Goal: Task Accomplishment & Management: Complete application form

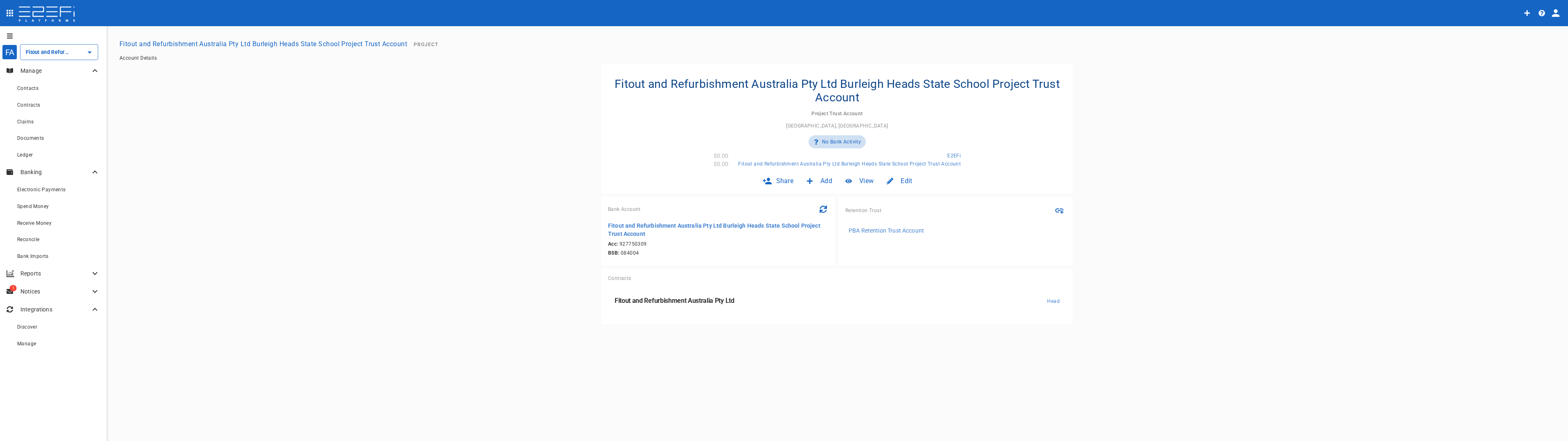
click at [215, 136] on main "Fitout and Refurbishment Australia Pty Ltd Burleigh Heads State School Project …" at bounding box center [837, 180] width 1442 height 288
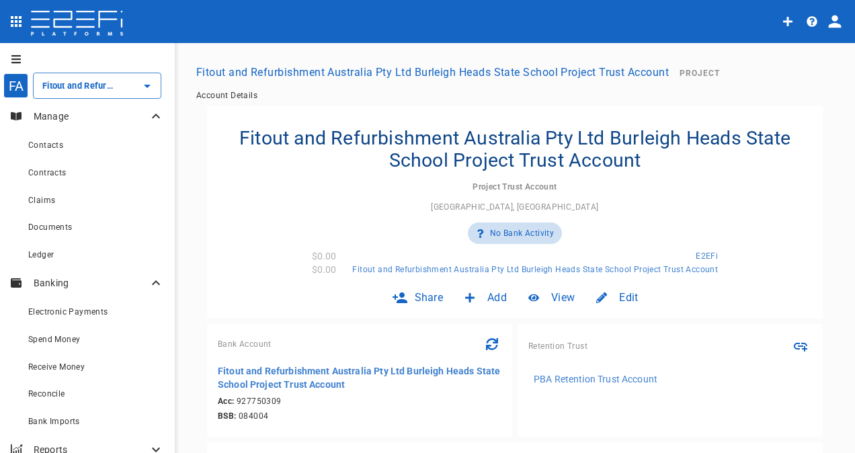
click at [836, 21] on icon "profile" at bounding box center [835, 21] width 13 height 13
click at [589, 117] on div at bounding box center [427, 226] width 855 height 453
click at [19, 26] on icon "open drawer" at bounding box center [16, 21] width 11 height 11
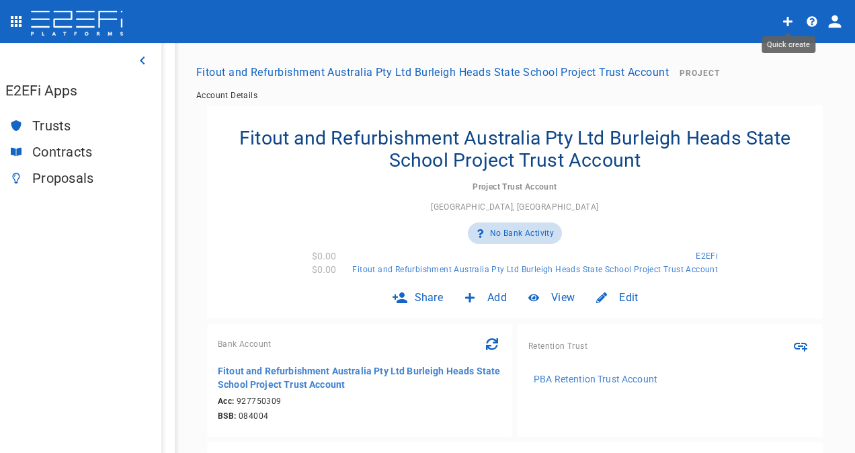
click at [788, 23] on icon "Quick create" at bounding box center [787, 21] width 9 height 9
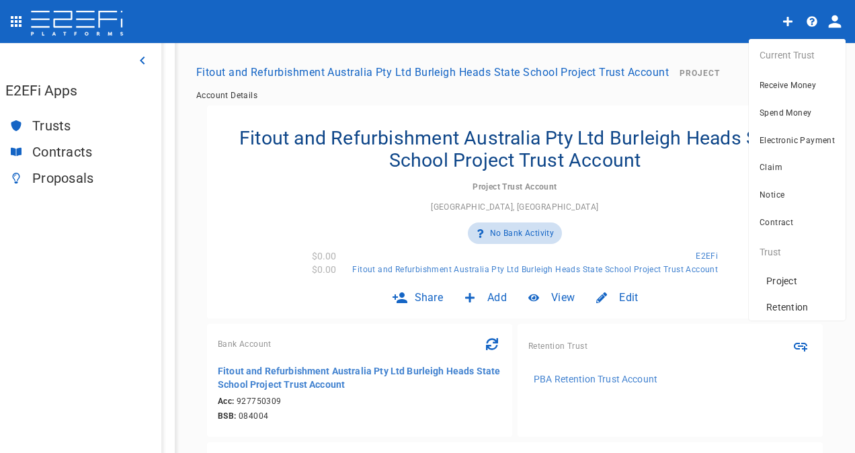
click at [811, 18] on div at bounding box center [427, 226] width 855 height 453
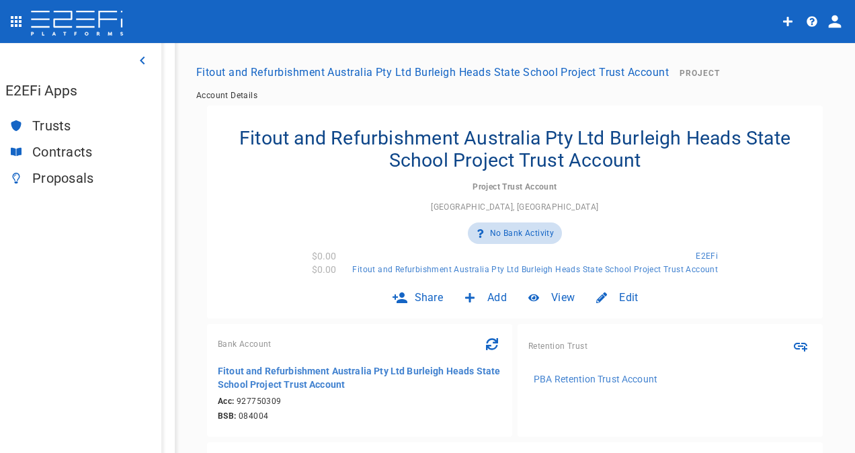
click at [811, 18] on icon "button" at bounding box center [812, 21] width 11 height 11
click at [811, 19] on div at bounding box center [427, 226] width 855 height 453
click at [22, 30] on button "open drawer" at bounding box center [16, 21] width 27 height 27
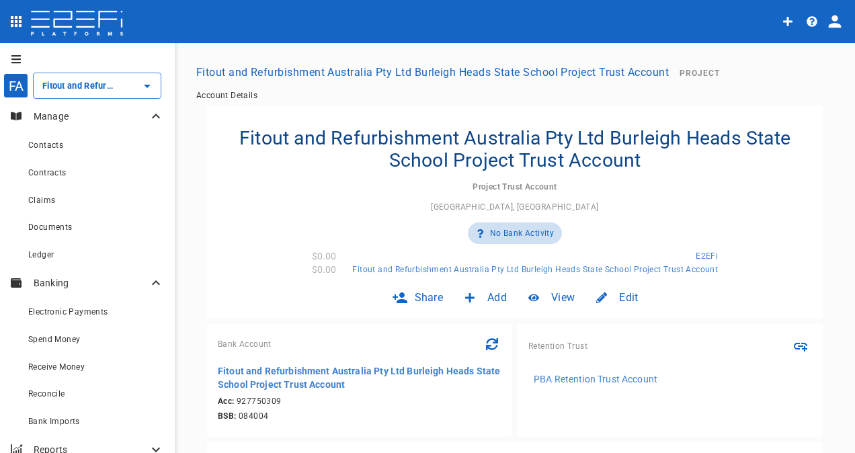
click at [22, 61] on button "open drawer" at bounding box center [13, 59] width 27 height 22
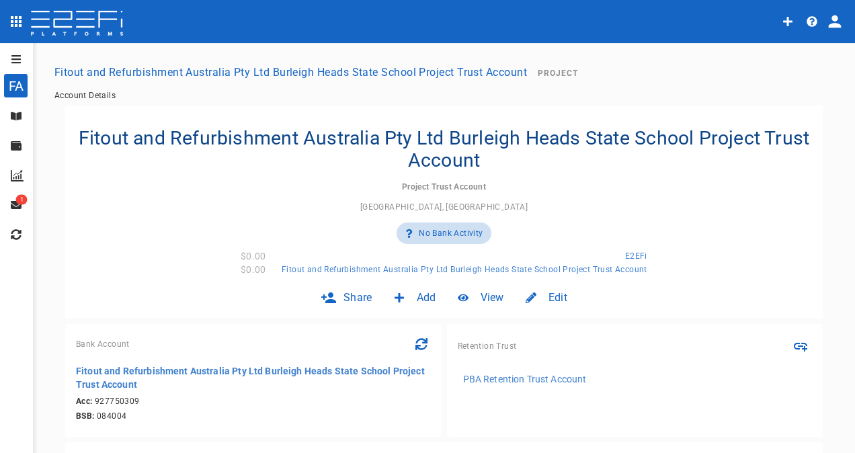
click at [15, 120] on icon at bounding box center [16, 116] width 11 height 8
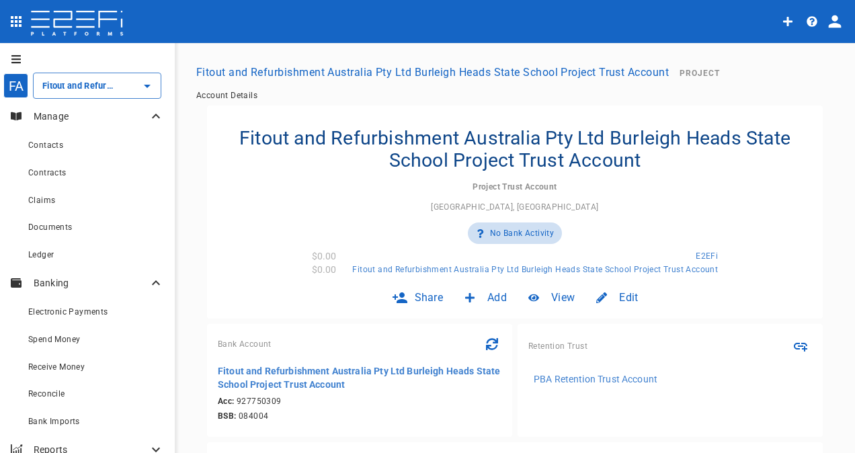
click at [15, 93] on div "FA" at bounding box center [15, 85] width 25 height 25
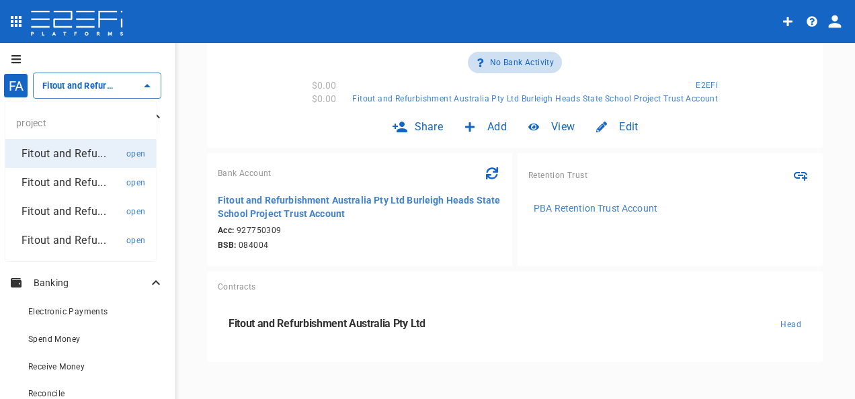
scroll to position [179, 0]
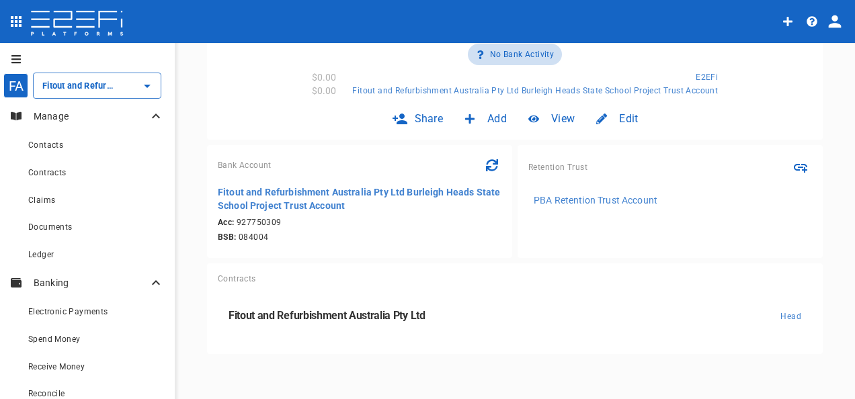
click at [497, 369] on div "Fitout and Refurbishment Australia Pty Ltd Burleigh Heads State School Project …" at bounding box center [515, 164] width 648 height 474
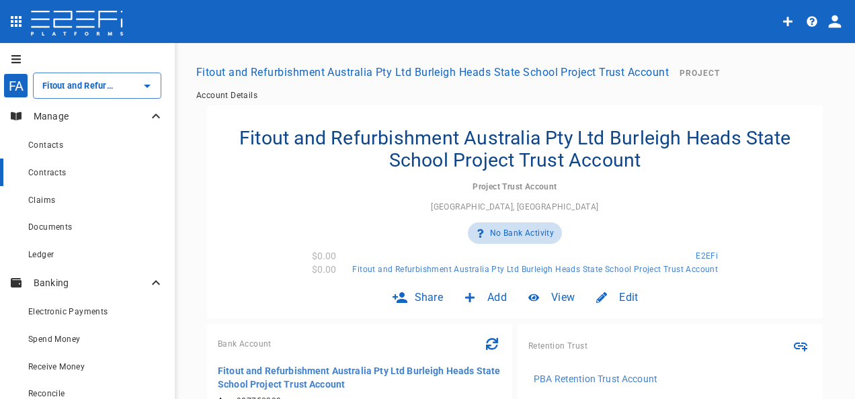
click at [58, 175] on span "Contracts" at bounding box center [47, 172] width 38 height 9
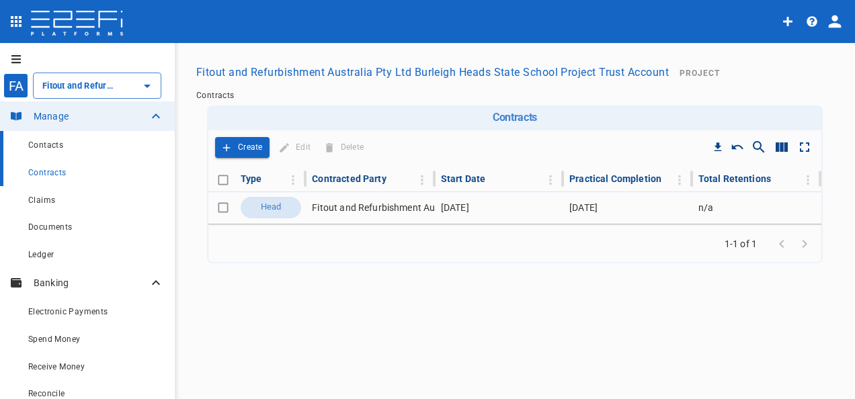
click at [48, 147] on span "Contacts" at bounding box center [45, 144] width 35 height 9
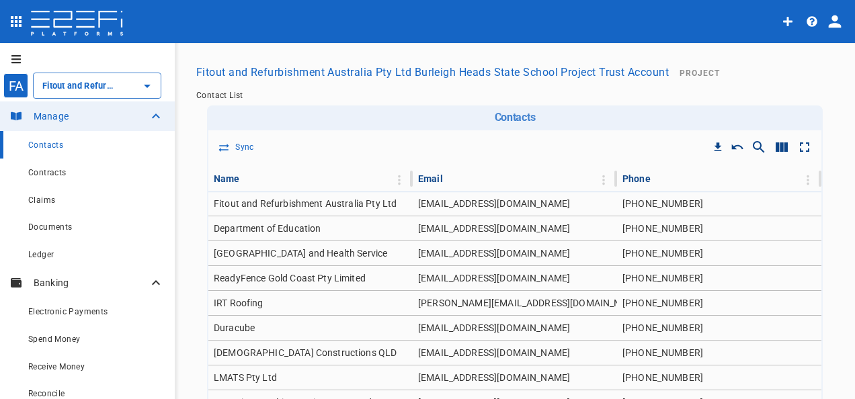
click at [811, 19] on icon "button" at bounding box center [812, 21] width 11 height 11
click at [709, 21] on div at bounding box center [427, 199] width 855 height 399
click at [52, 176] on span "Contracts" at bounding box center [47, 172] width 38 height 9
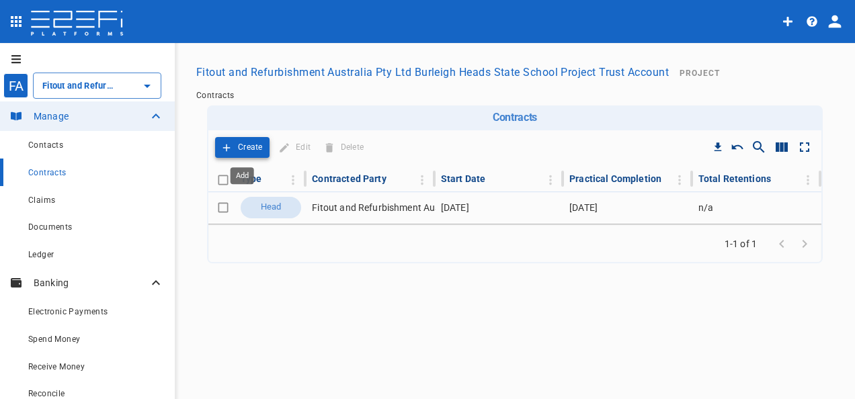
click at [227, 141] on button "Create" at bounding box center [242, 147] width 54 height 21
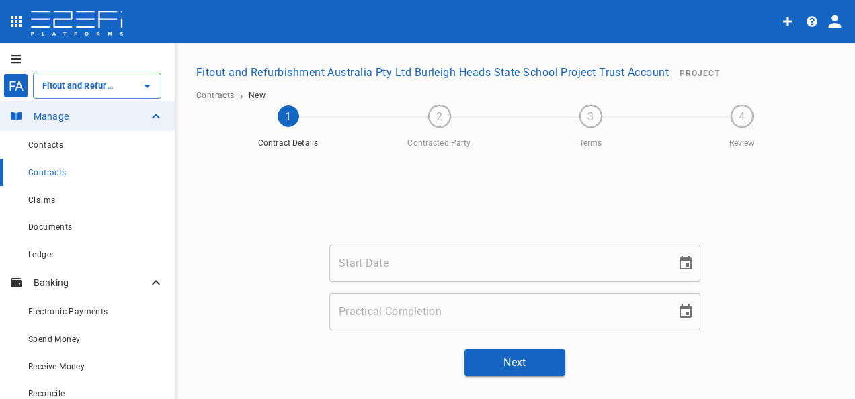
click at [430, 268] on input "Start Date" at bounding box center [497, 264] width 337 height 38
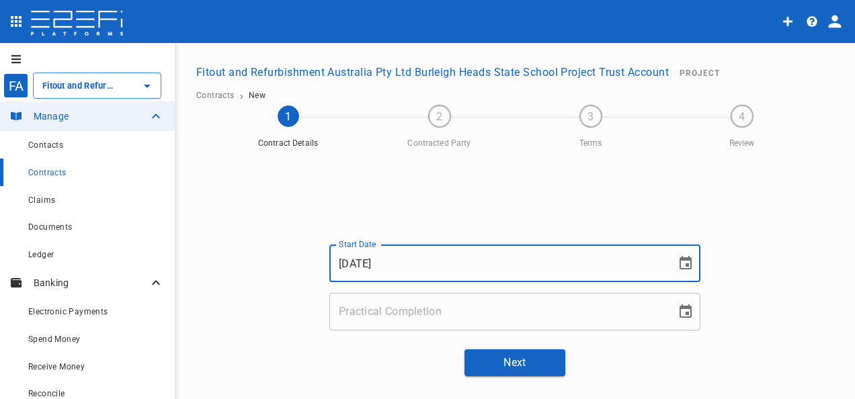
type input "12/11/2024"
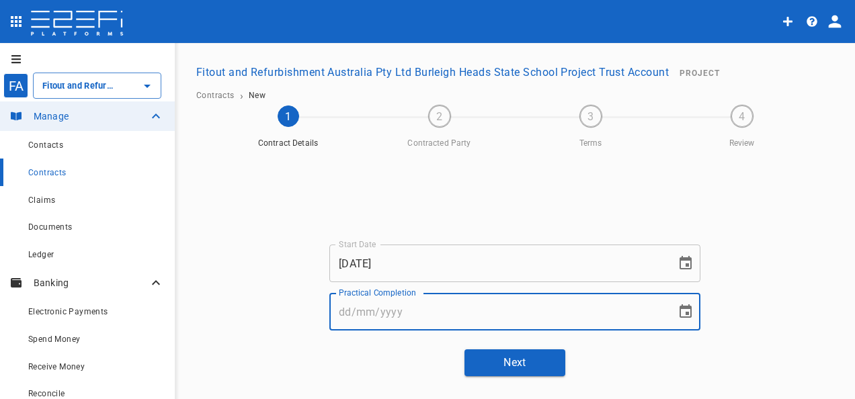
click at [374, 307] on input "Practical Completion" at bounding box center [497, 312] width 337 height 38
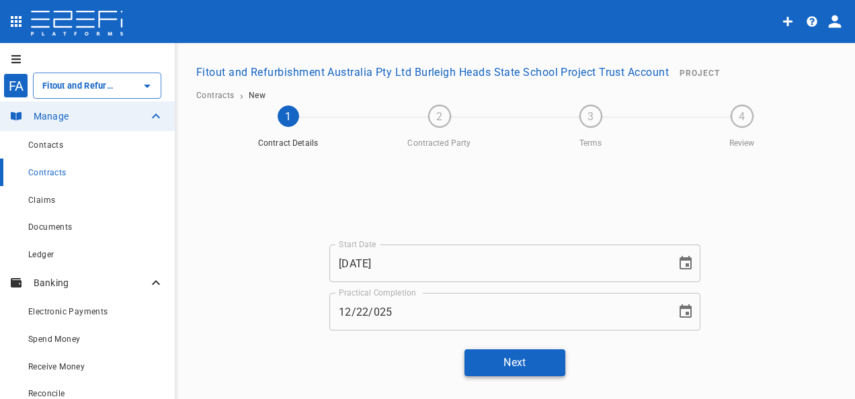
click at [522, 357] on button "Next" at bounding box center [515, 363] width 101 height 26
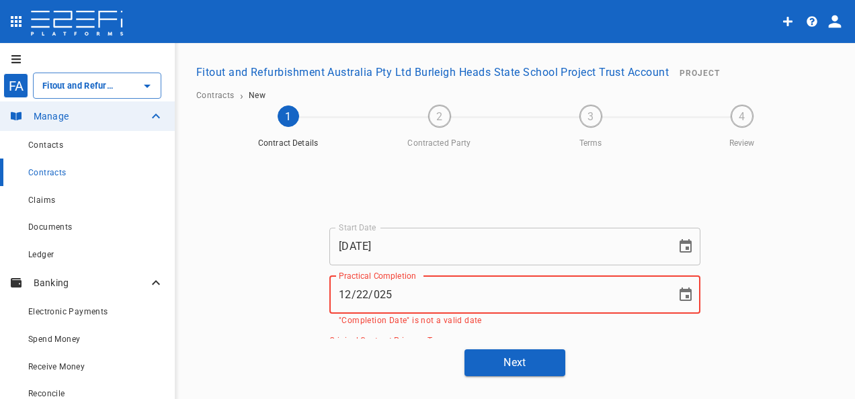
click at [360, 293] on input "12/22/025" at bounding box center [497, 295] width 337 height 38
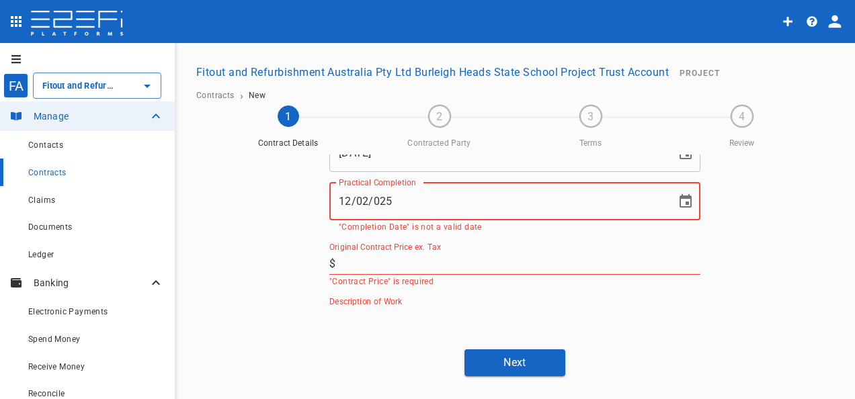
scroll to position [134, 0]
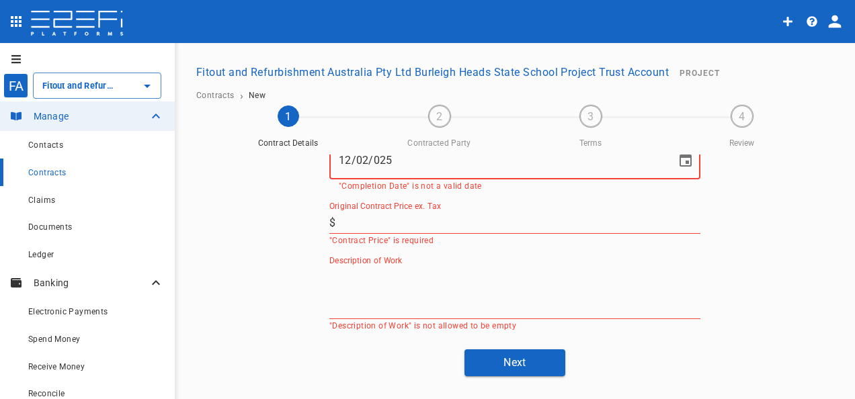
type input "12/02/025"
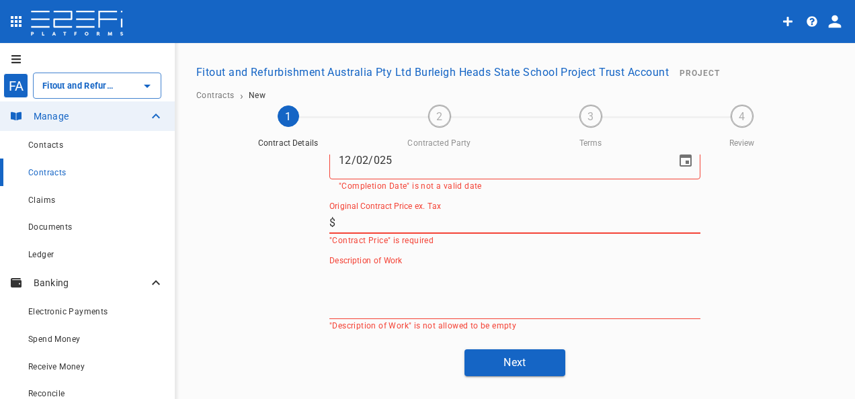
click at [409, 220] on input "Original Contract Price ex. Tax" at bounding box center [521, 223] width 360 height 22
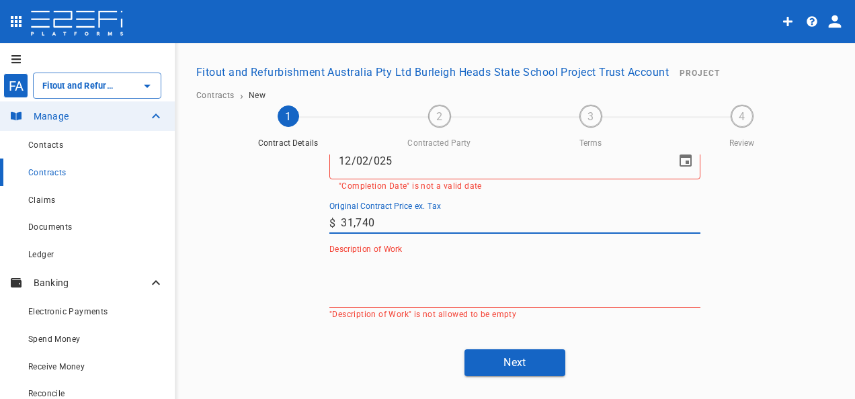
type input "31,740"
click at [400, 273] on textarea "Description of Work" at bounding box center [514, 281] width 371 height 46
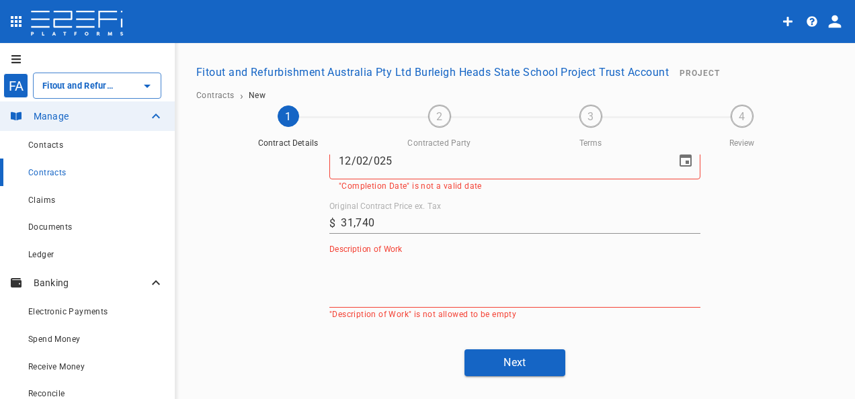
click at [417, 278] on textarea "Description of Work" at bounding box center [514, 281] width 371 height 46
paste textarea "<p>Supply and Install Screens, Gates and Signage, As per drawings and specifica…"
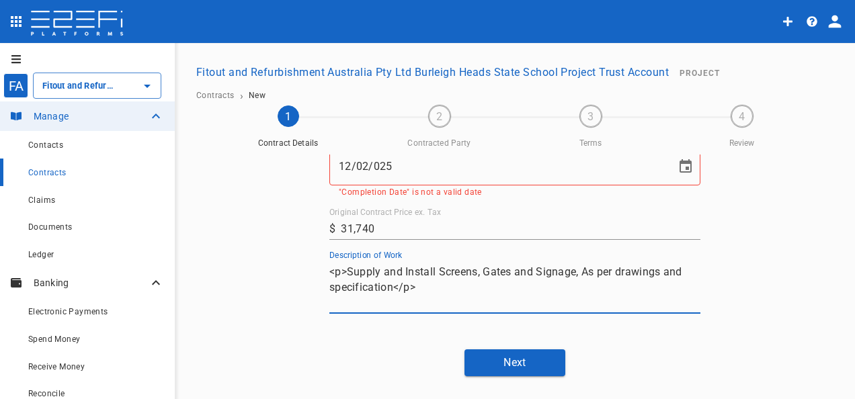
scroll to position [146, 0]
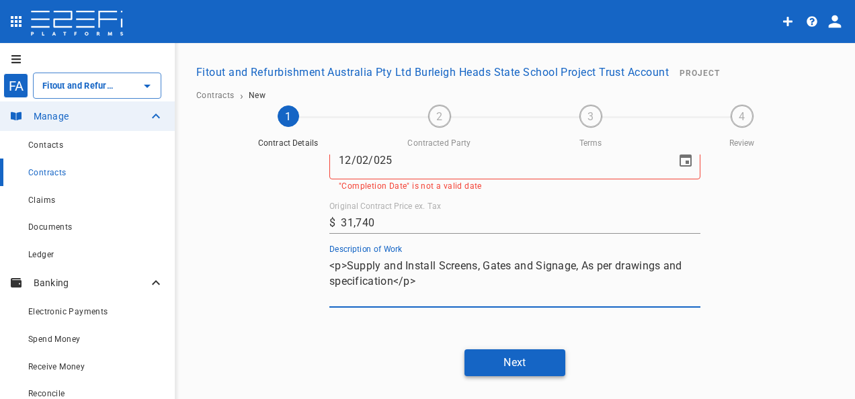
type textarea "<p>Supply and Install Screens, Gates and Signage, As per drawings and specifica…"
click at [512, 350] on button "Next" at bounding box center [515, 363] width 101 height 26
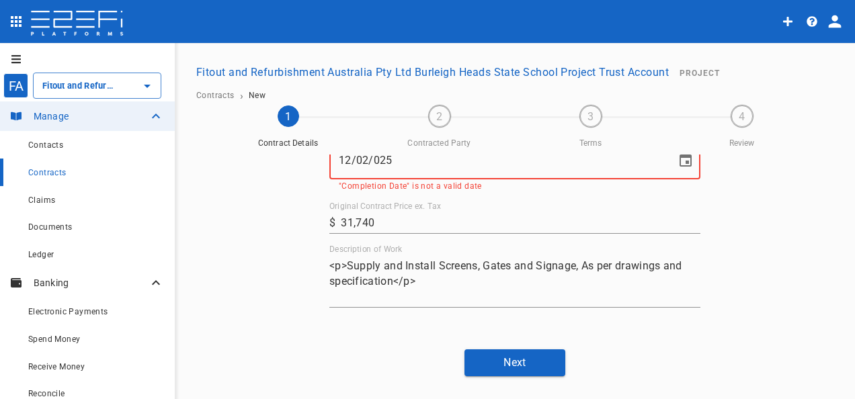
click at [373, 159] on input "12/02/025" at bounding box center [497, 161] width 337 height 38
click at [371, 163] on input "12/02/25" at bounding box center [497, 162] width 337 height 38
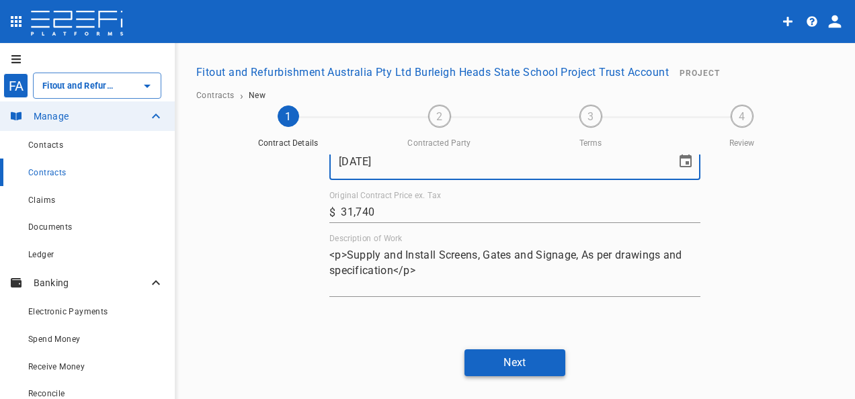
type input "12/02/2025"
click at [536, 356] on button "Next" at bounding box center [515, 363] width 101 height 26
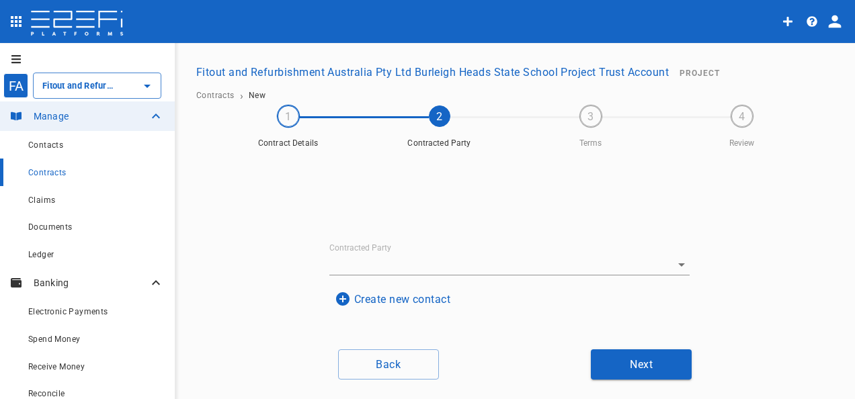
scroll to position [65, 0]
click at [372, 300] on button "Create new contact" at bounding box center [392, 303] width 126 height 26
click at [378, 241] on input "Name" at bounding box center [510, 235] width 328 height 22
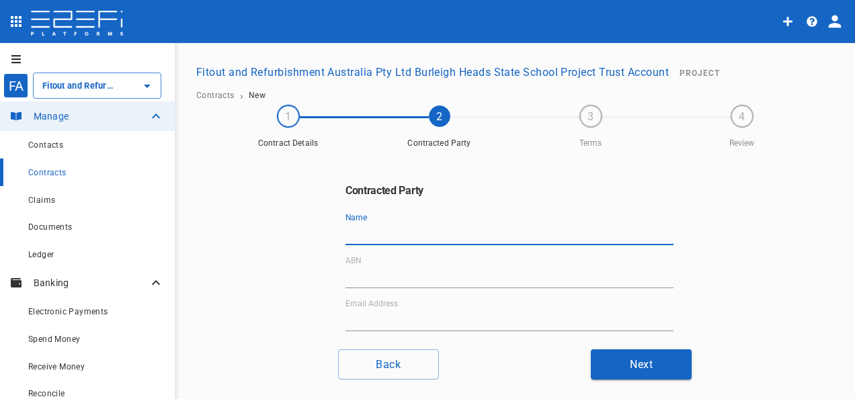
click at [446, 226] on input "Name" at bounding box center [510, 235] width 328 height 22
paste input "Kleencut Solutions Pty Ltd"
type input "Kleencut Solutions Pty Ltd"
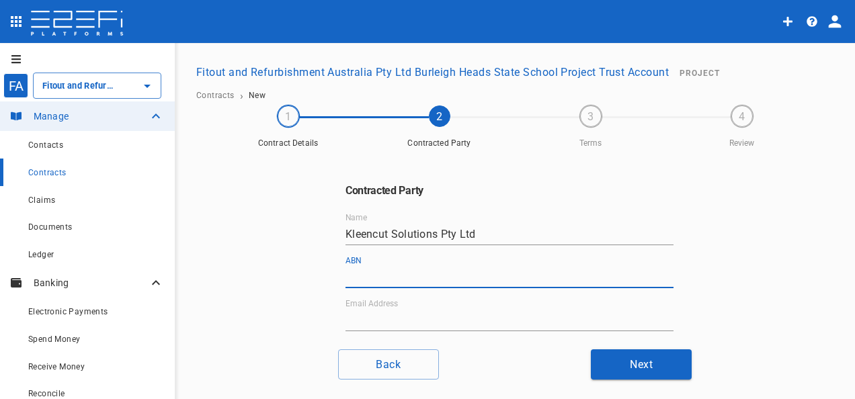
drag, startPoint x: 400, startPoint y: 270, endPoint x: 430, endPoint y: 327, distance: 64.1
click at [400, 270] on input "ABN" at bounding box center [510, 278] width 328 height 22
click at [390, 274] on input "ABN" at bounding box center [510, 278] width 328 height 22
paste input "51 159 798 517"
type input "51 159 798 517"
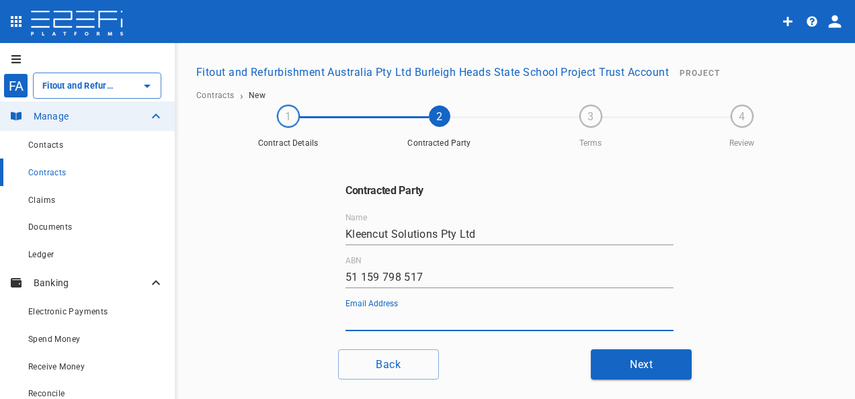
click at [475, 317] on input "Email Address" at bounding box center [510, 321] width 328 height 22
paste input "accounts@kleencut.com.au"
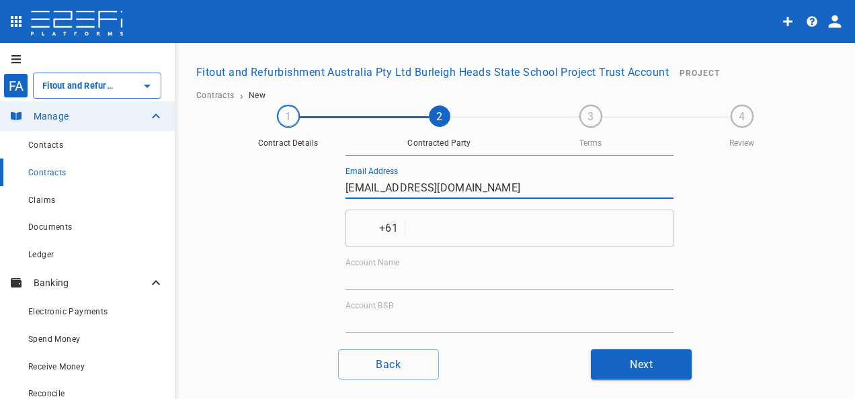
scroll to position [134, 0]
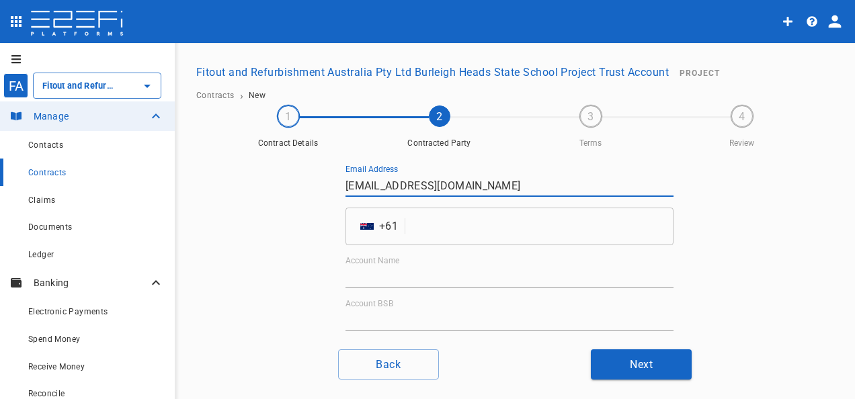
type input "accounts@kleencut.com.au"
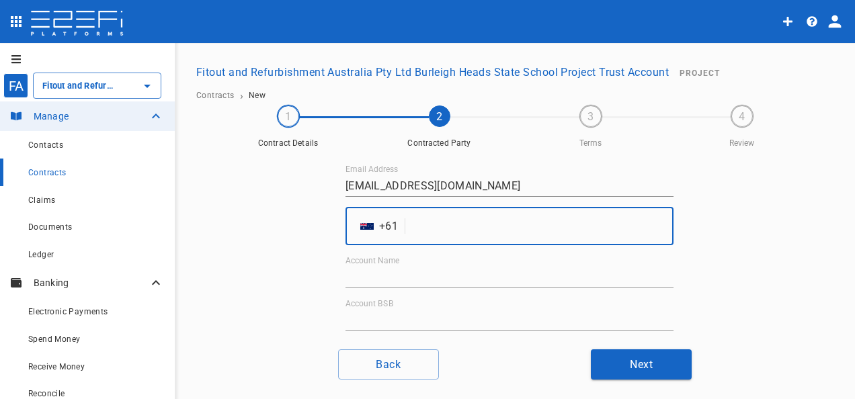
click at [445, 222] on input "tel" at bounding box center [542, 227] width 263 height 38
click at [458, 225] on input "tel" at bounding box center [542, 227] width 263 height 38
paste input "1300983432"
type input "1300983432"
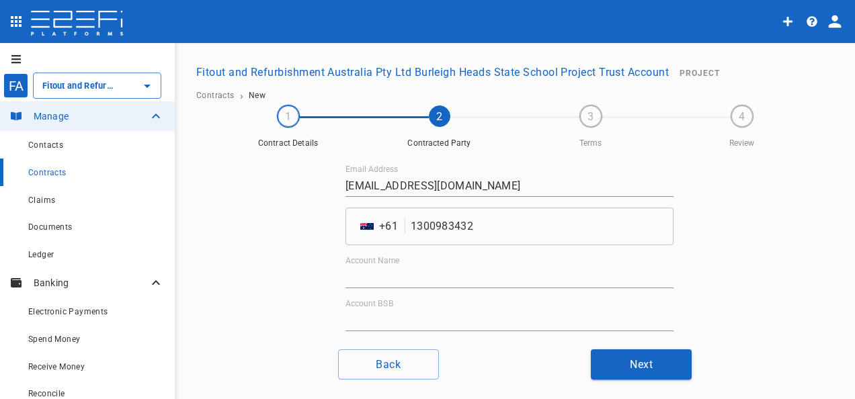
click at [453, 276] on input "Account Name" at bounding box center [510, 278] width 328 height 22
paste input "Kleencut Solutions Pty Ltd"
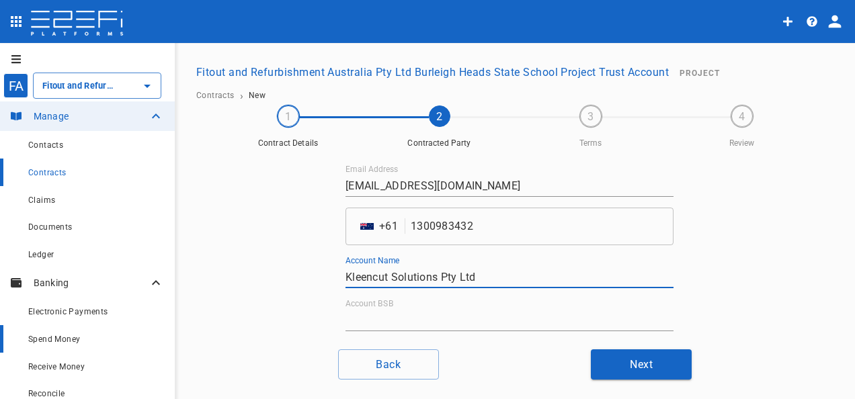
type input "Kleencut Solutions Pty Ltd"
click at [508, 313] on input "Account BSB" at bounding box center [510, 321] width 328 height 22
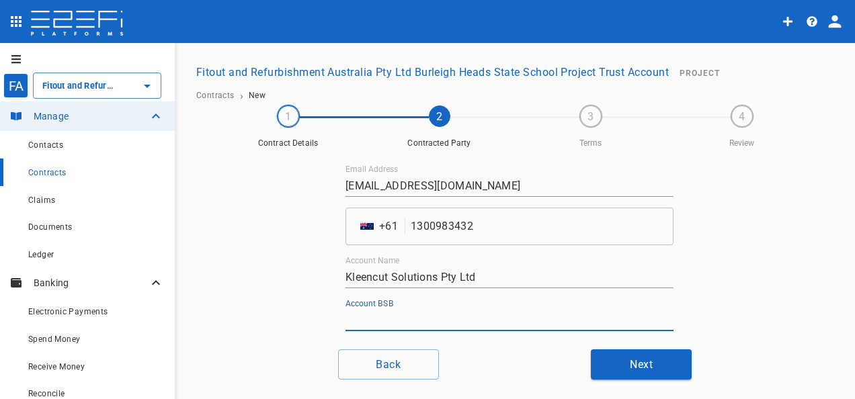
paste input "084-004"
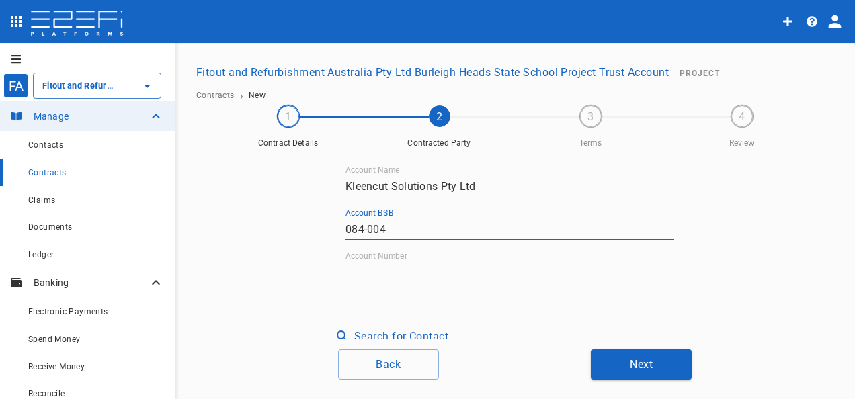
scroll to position [236, 0]
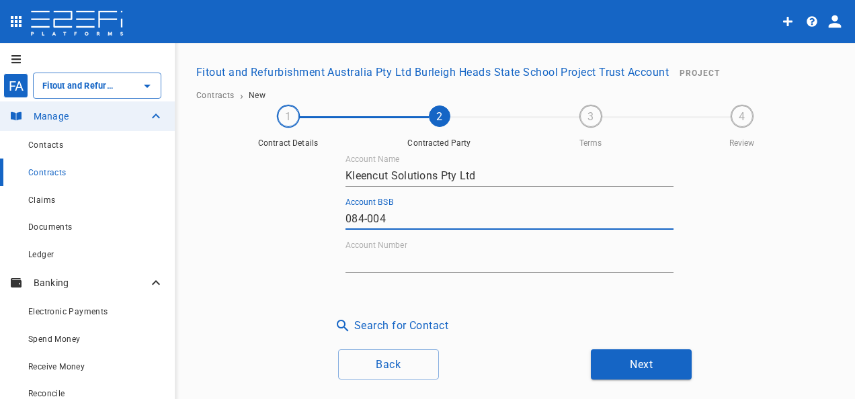
type input "084-004"
click at [630, 237] on div "Name Kleencut Solutions Pty Ltd ABN 51 159 798 517 Email Address accounts@kleen…" at bounding box center [510, 125] width 328 height 296
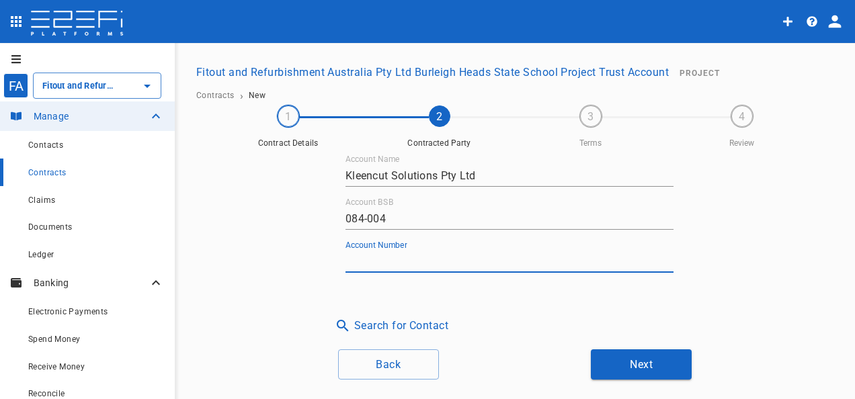
click at [627, 255] on input "Account Number" at bounding box center [510, 262] width 328 height 22
click at [400, 257] on input "Account Number" at bounding box center [510, 262] width 328 height 22
paste input "31 851 7931"
click at [610, 366] on button "Next" at bounding box center [641, 365] width 101 height 30
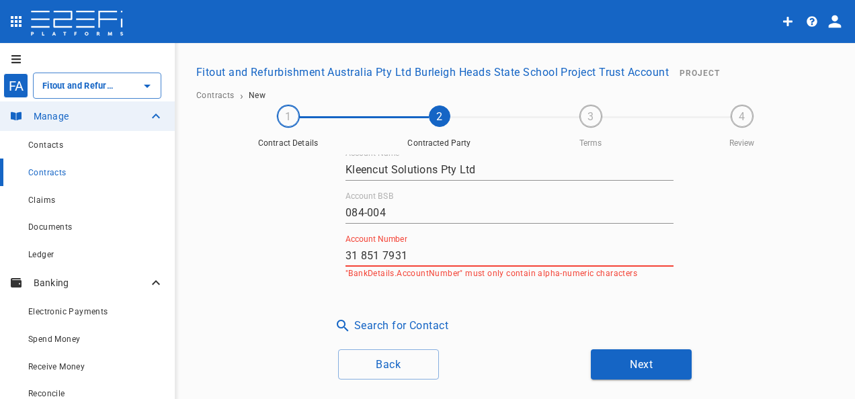
click at [358, 254] on input "31 851 7931" at bounding box center [510, 256] width 328 height 22
click at [373, 255] on input "31851 7931" at bounding box center [510, 256] width 328 height 22
click at [375, 254] on input "31851 7931" at bounding box center [510, 256] width 328 height 22
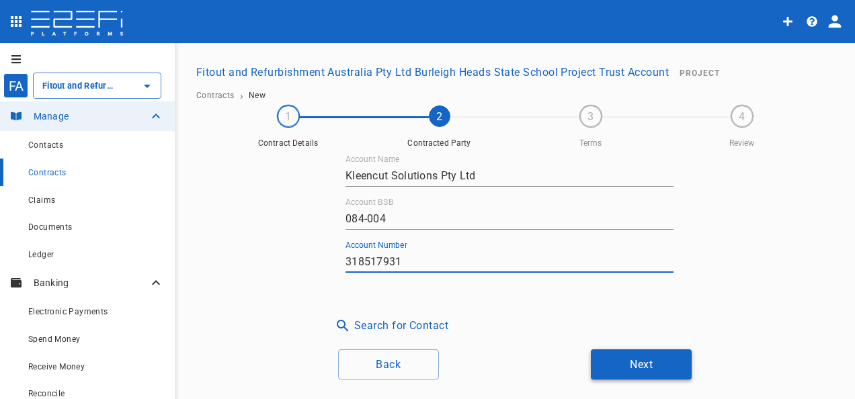
type input "318517931"
click at [665, 368] on button "Next" at bounding box center [641, 365] width 101 height 30
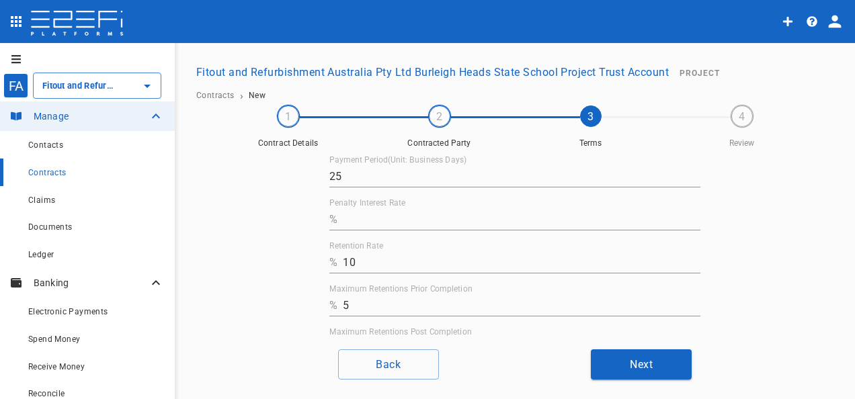
scroll to position [67, 0]
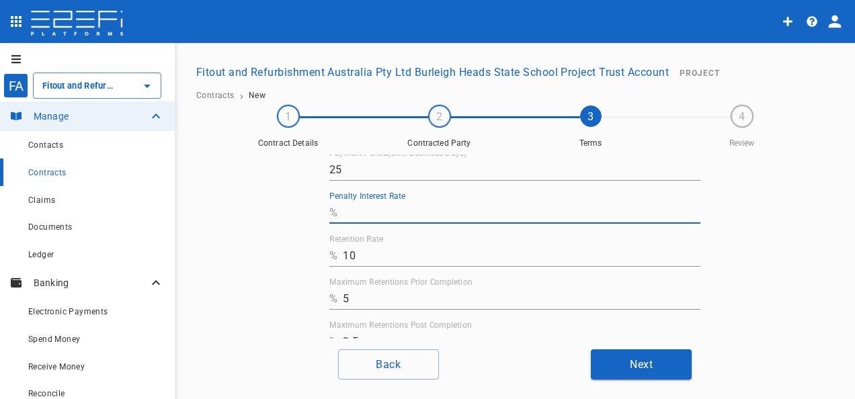
click at [371, 212] on input "Penalty Interest Rate" at bounding box center [522, 213] width 358 height 22
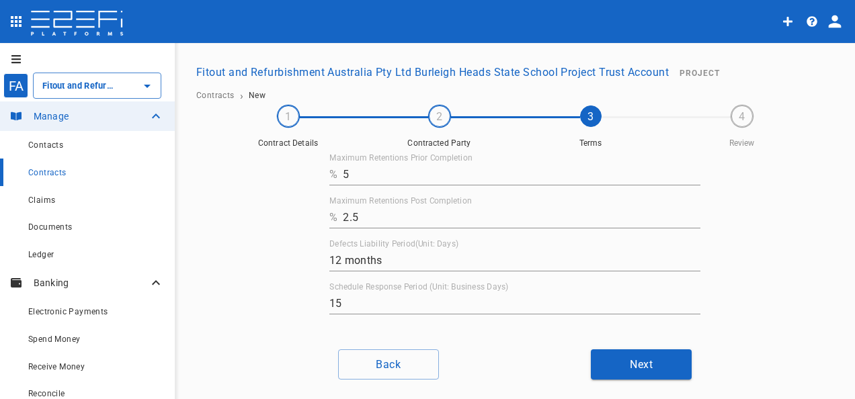
scroll to position [199, 0]
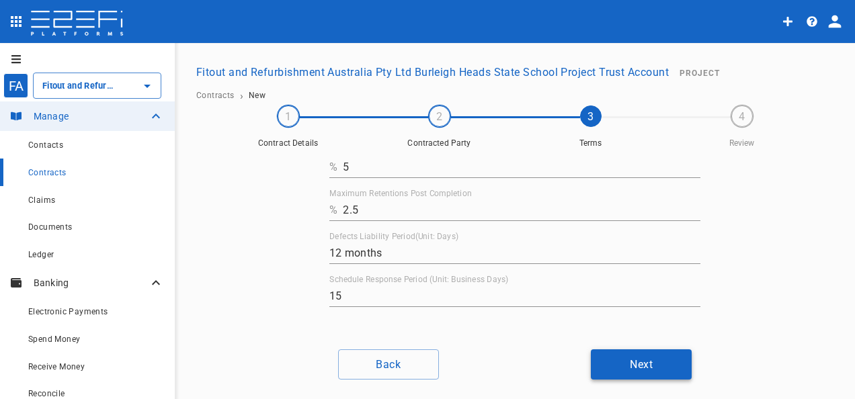
type input "0"
click at [627, 360] on button "Next" at bounding box center [641, 365] width 101 height 30
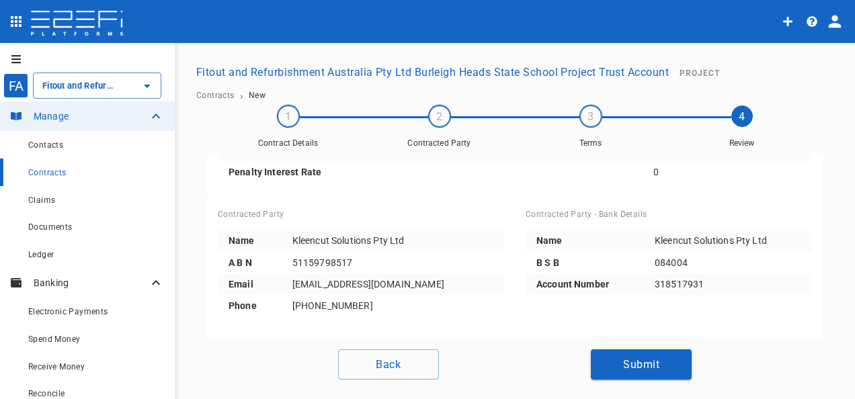
scroll to position [202, 0]
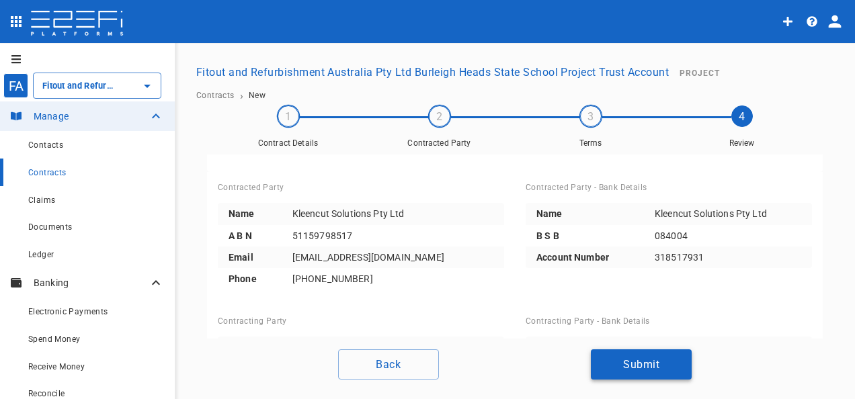
click at [643, 369] on button "Submit" at bounding box center [641, 365] width 101 height 30
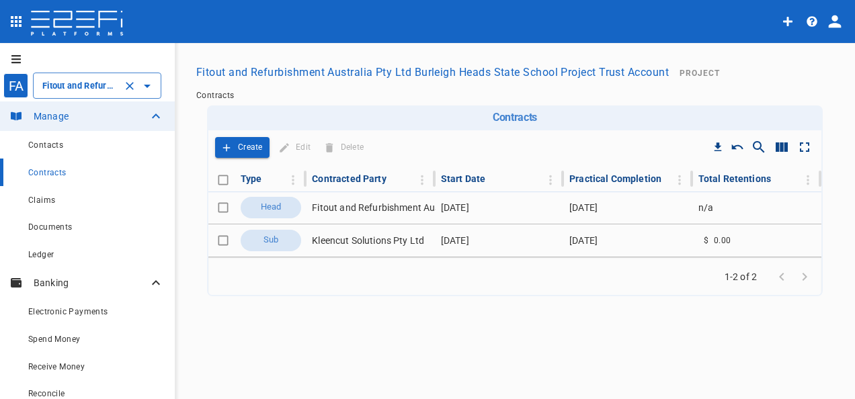
click at [77, 83] on input "Fitout and Refurbishment Australia Pty Ltd Burleigh Heads State School Project …" at bounding box center [78, 86] width 79 height 14
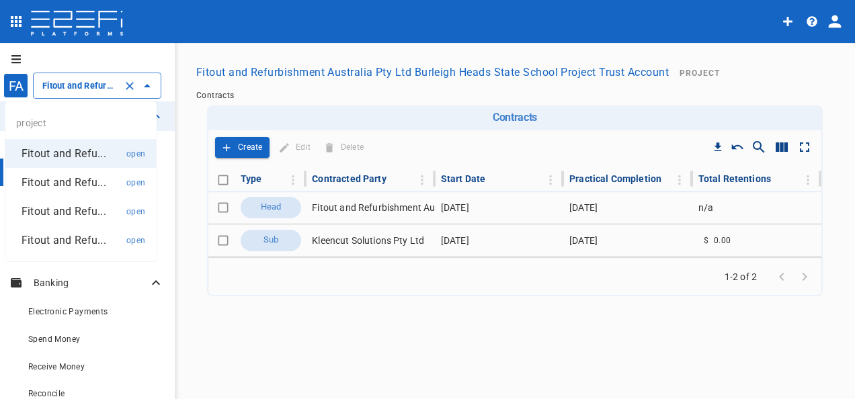
click at [59, 242] on p "Fitout and Refu..." at bounding box center [64, 240] width 85 height 15
type input "Fitout and Refurbishment Australia Pty Ltd, Burleigh Heads State School – D Blo…"
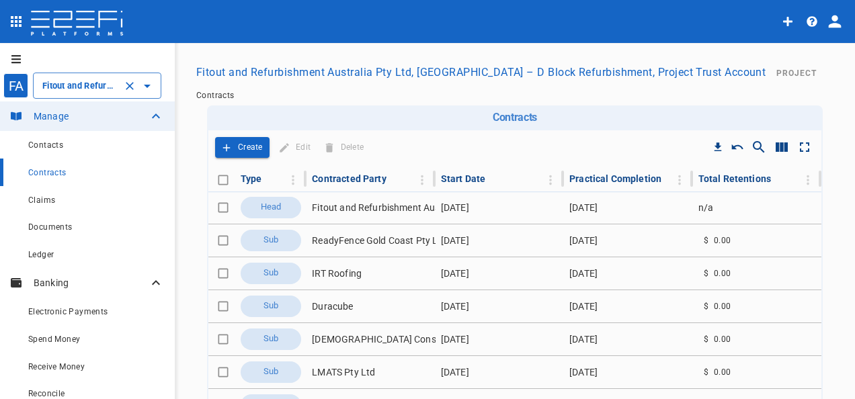
click at [609, 73] on button "Fitout and Refurbishment Australia Pty Ltd, Burleigh Heads State School – D Blo…" at bounding box center [481, 72] width 580 height 26
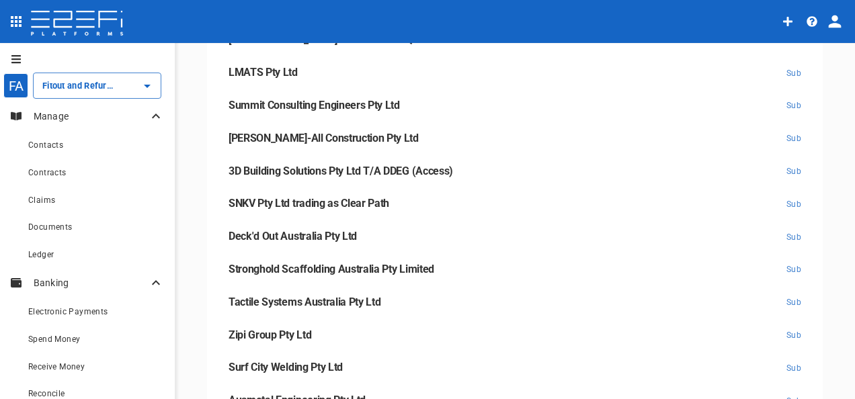
scroll to position [266, 0]
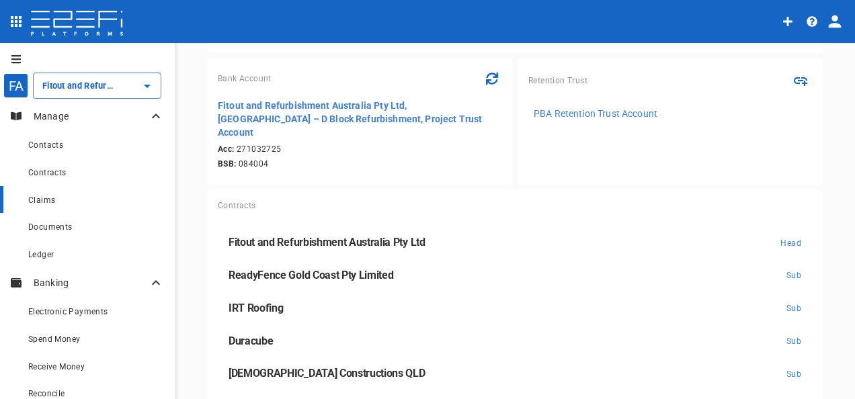
click at [50, 202] on span "Claims" at bounding box center [41, 200] width 27 height 9
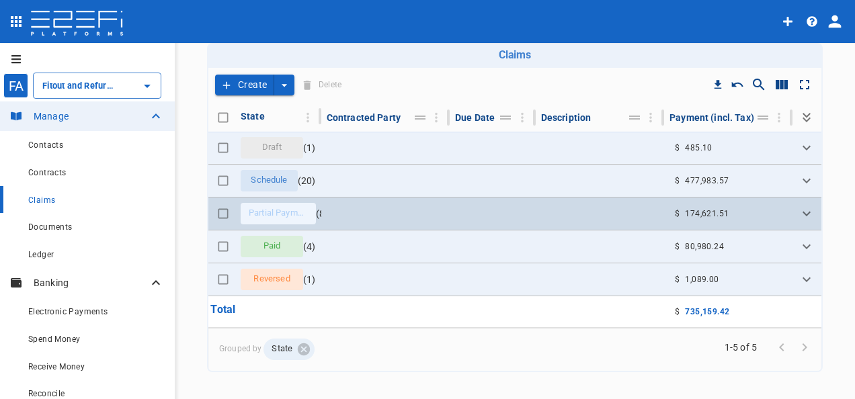
scroll to position [67, 0]
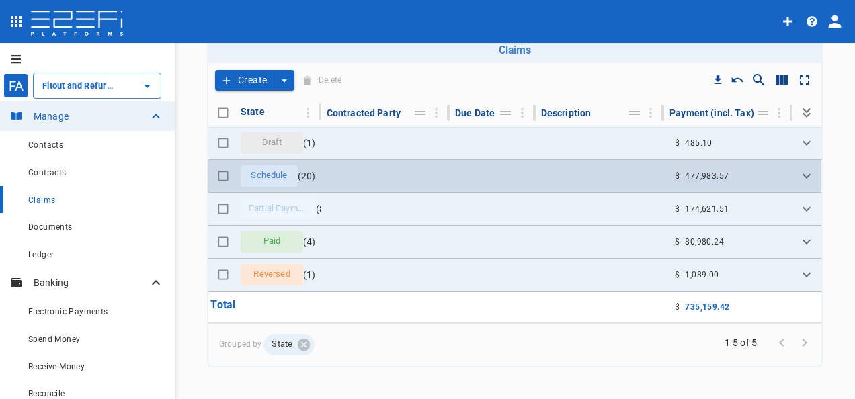
click at [278, 182] on span "Schedule" at bounding box center [269, 175] width 52 height 13
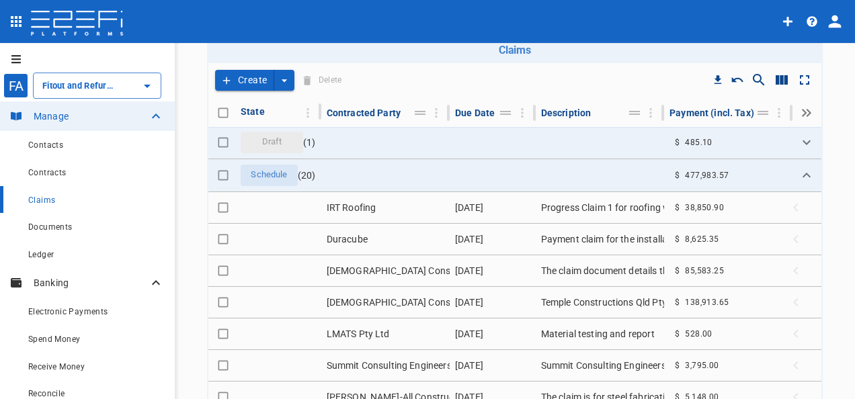
scroll to position [0, 0]
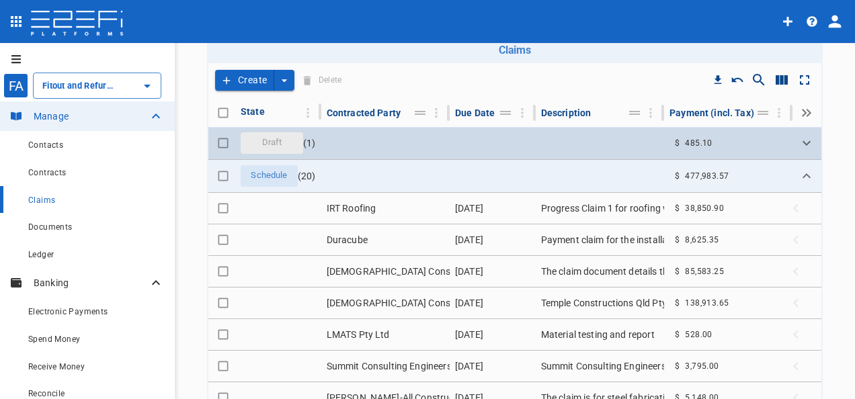
click at [272, 149] on span "Draft" at bounding box center [272, 142] width 36 height 13
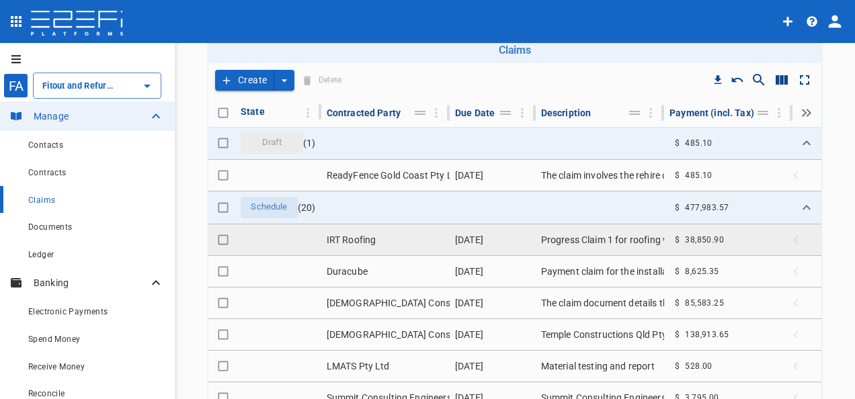
click at [347, 255] on td "IRT Roofing" at bounding box center [385, 240] width 128 height 31
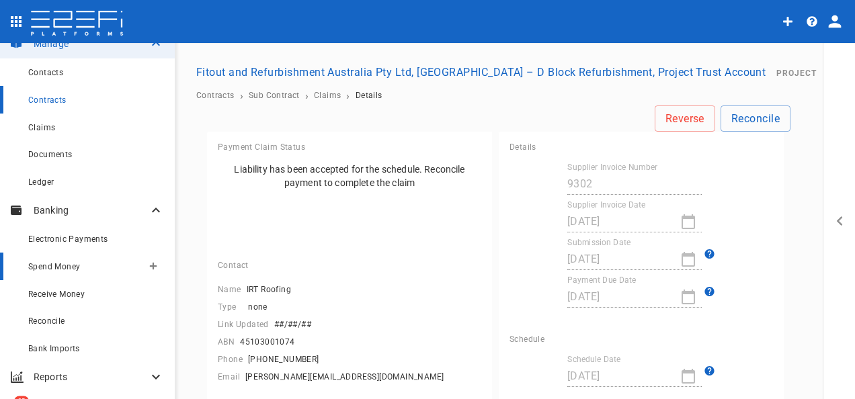
scroll to position [134, 0]
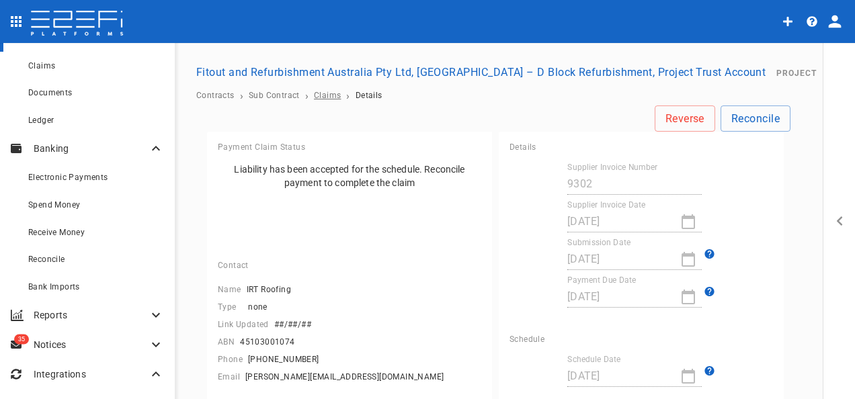
click at [323, 100] on span "Claims" at bounding box center [327, 95] width 27 height 9
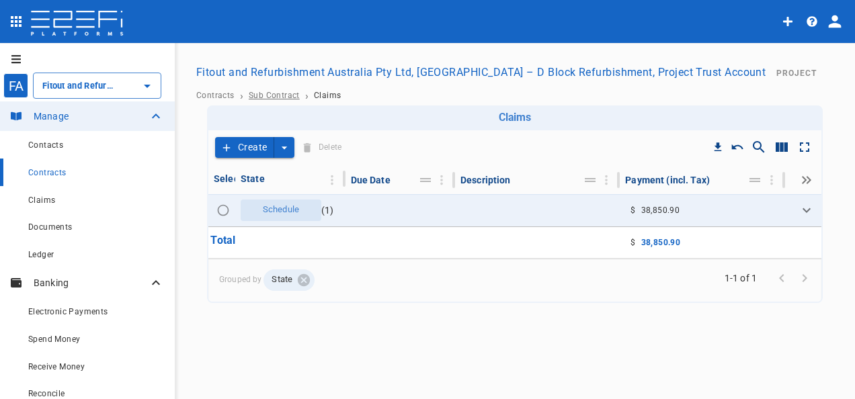
click at [274, 100] on span "Sub Contract" at bounding box center [274, 95] width 51 height 9
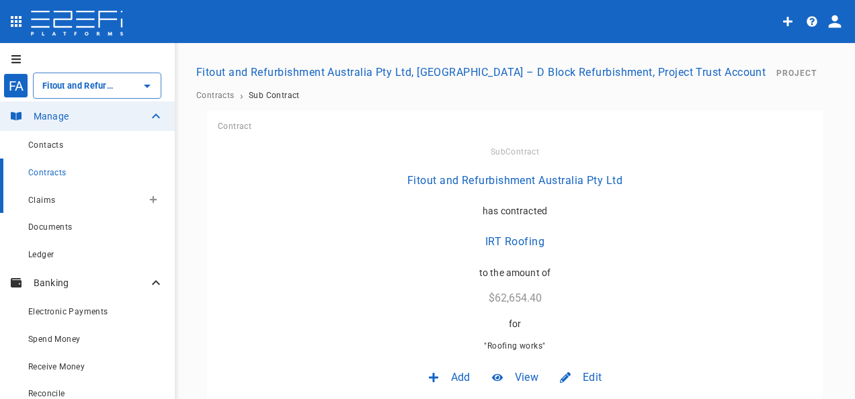
click at [32, 199] on span "Claims" at bounding box center [41, 200] width 27 height 9
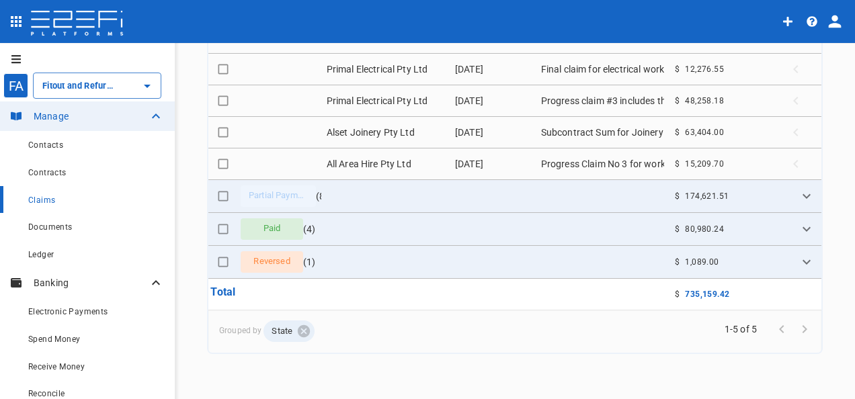
scroll to position [202, 0]
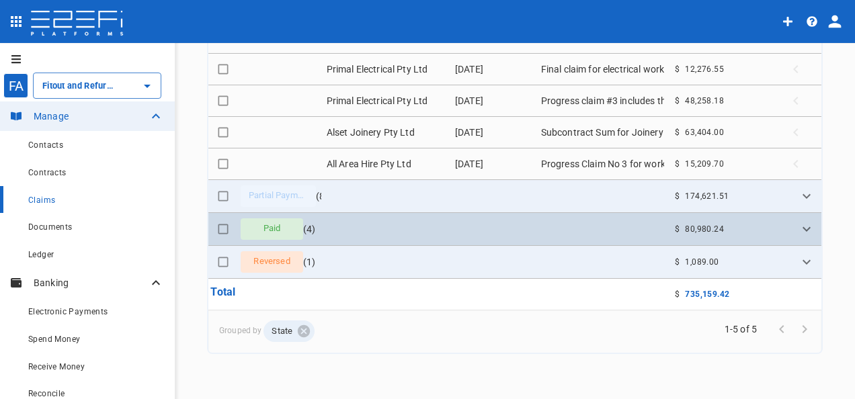
click at [277, 223] on span "Paid" at bounding box center [272, 229] width 34 height 13
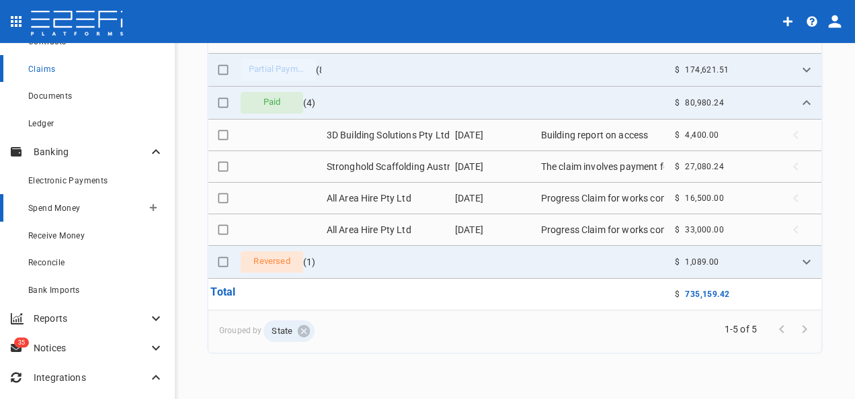
scroll to position [134, 0]
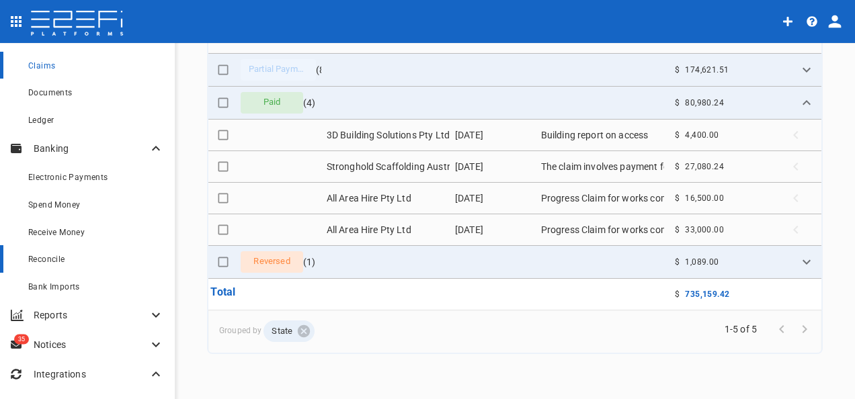
click at [33, 255] on div "Reconcile" at bounding box center [96, 259] width 136 height 17
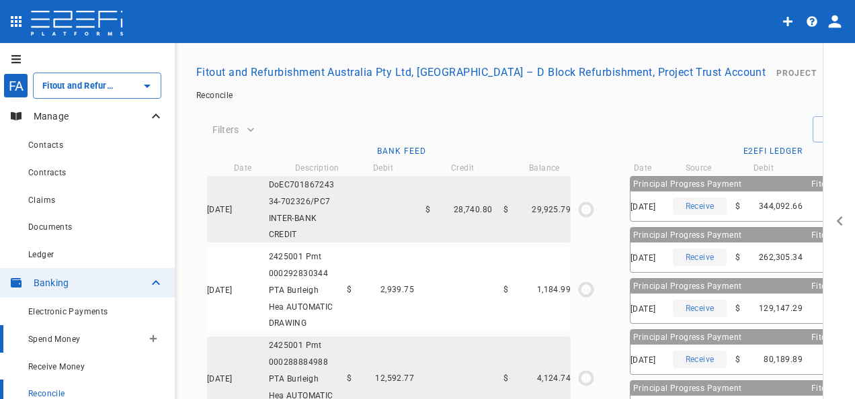
scroll to position [184, 0]
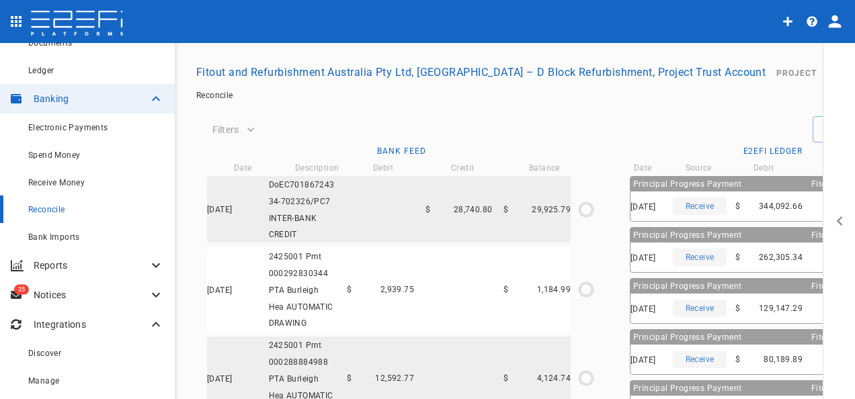
click at [42, 297] on p "Notices" at bounding box center [91, 294] width 114 height 13
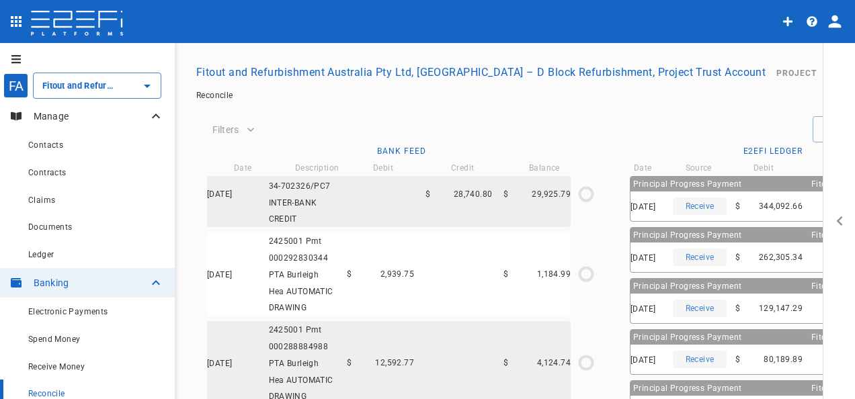
scroll to position [0, 0]
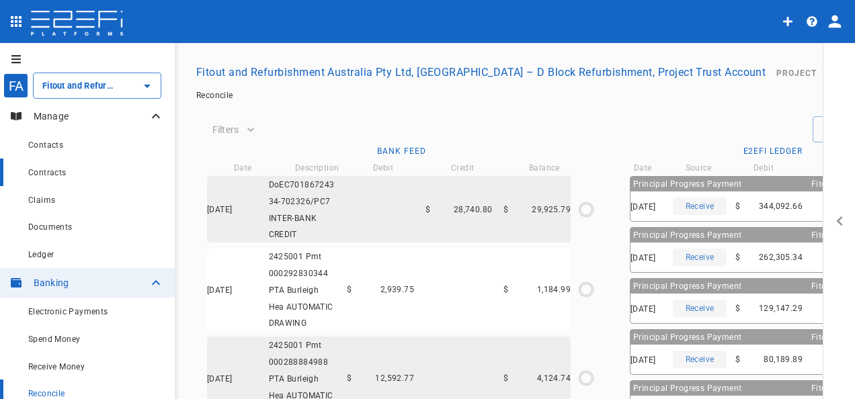
click at [34, 175] on span "Contracts" at bounding box center [47, 172] width 38 height 9
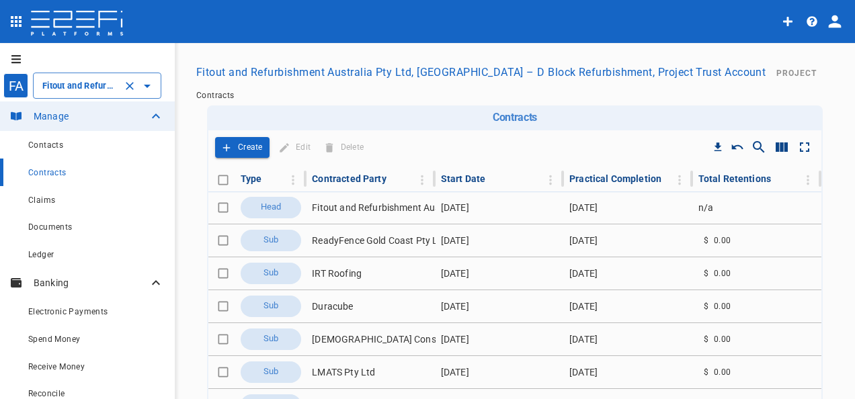
click at [117, 87] on input "Fitout and Refurbishment Australia Pty Ltd, Burleigh Heads State School – D Blo…" at bounding box center [78, 86] width 79 height 14
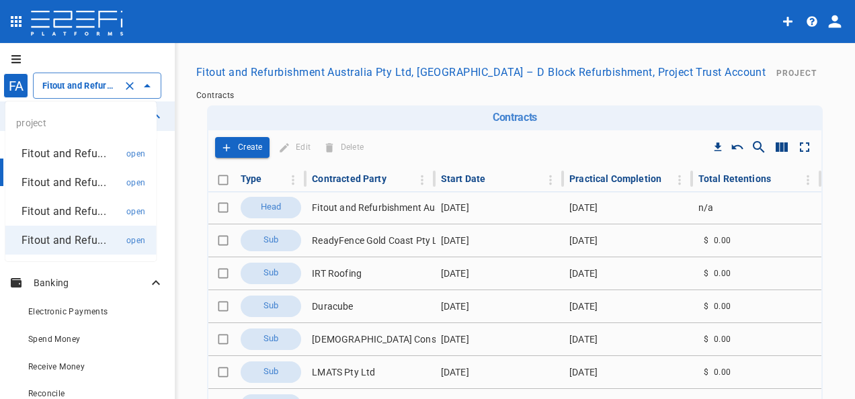
click at [56, 149] on p "Fitout and Refu..." at bounding box center [64, 153] width 85 height 15
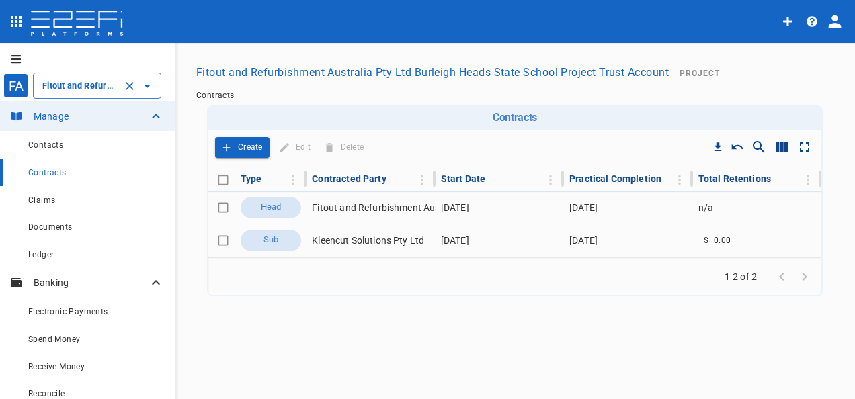
click at [78, 81] on input "Fitout and Refurbishment Australia Pty Ltd Burleigh Heads State School Project …" at bounding box center [78, 86] width 79 height 14
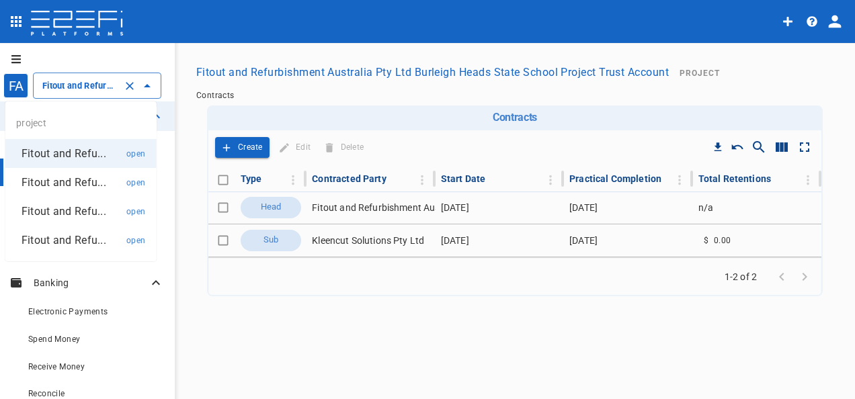
click at [50, 188] on p "Fitout and Refu..." at bounding box center [64, 182] width 85 height 15
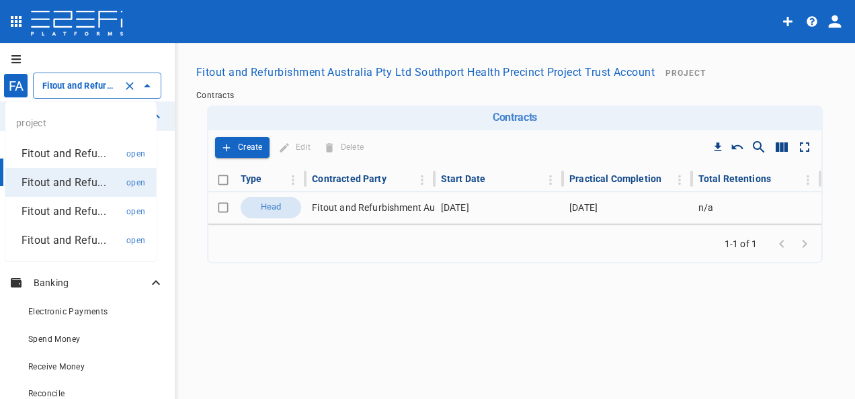
click at [64, 85] on input "Fitout and Refurbishment Australia Pty Ltd Southport Health Precinct Project Tr…" at bounding box center [78, 86] width 79 height 14
click at [50, 208] on p "Fitout and Refu..." at bounding box center [64, 211] width 85 height 15
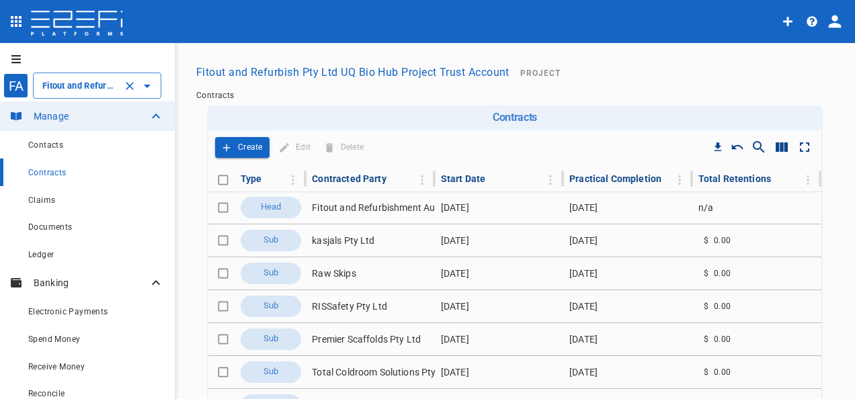
click at [66, 85] on input "Fitout and Refurbish Pty Ltd UQ Bio Hub Project Trust Account" at bounding box center [78, 86] width 79 height 14
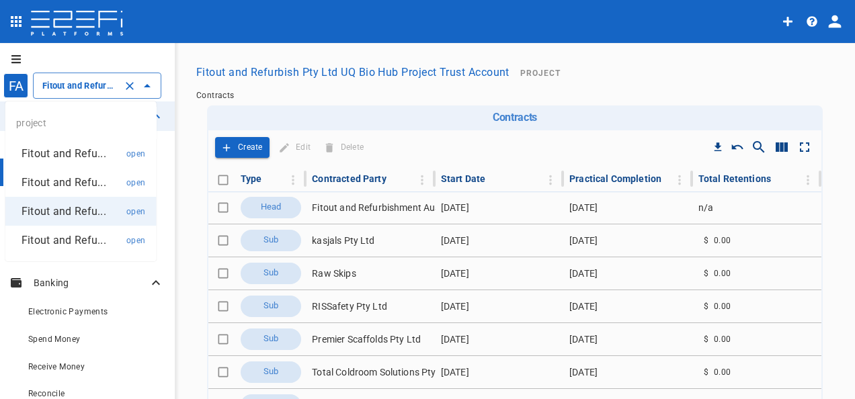
click at [33, 239] on p "Fitout and Refu..." at bounding box center [64, 240] width 85 height 15
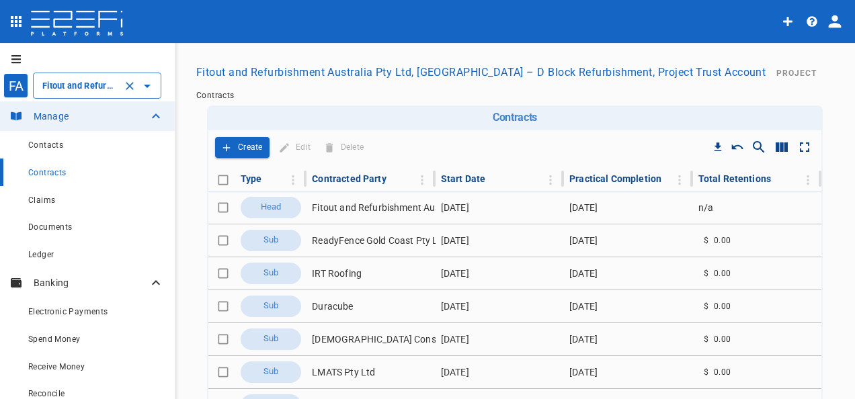
click at [67, 84] on input "Fitout and Refurbishment Australia Pty Ltd, Burleigh Heads State School – D Blo…" at bounding box center [78, 86] width 79 height 14
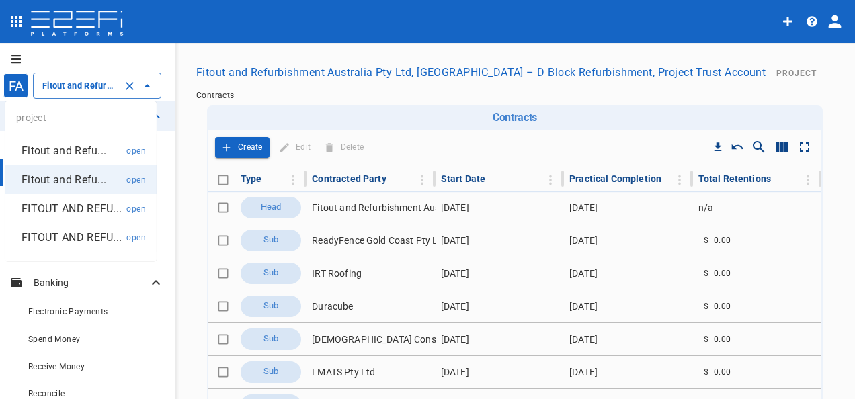
scroll to position [67, 0]
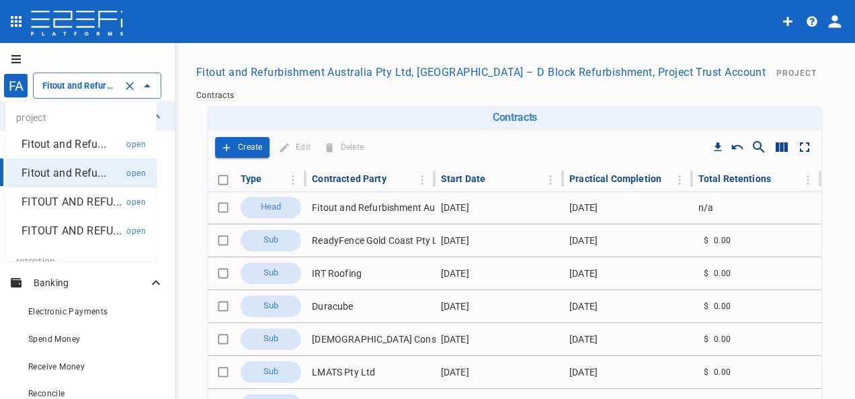
click at [54, 178] on p "Fitout and Refu..." at bounding box center [64, 172] width 85 height 15
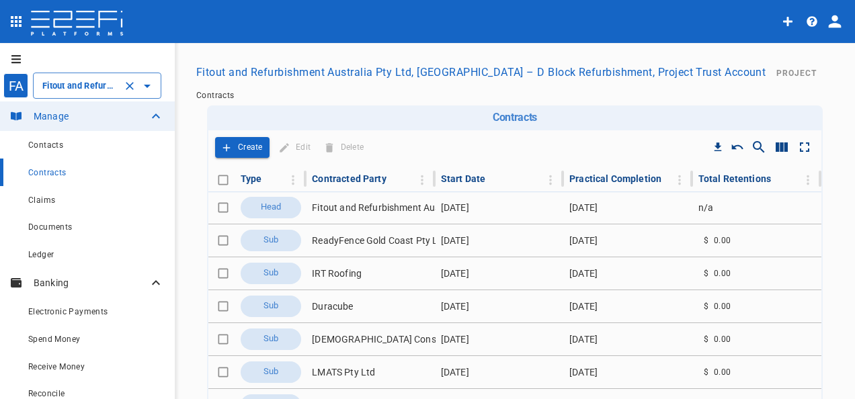
click at [50, 77] on div "Fitout and Refurbishment Australia Pty Ltd, Burleigh Heads State School – D Blo…" at bounding box center [97, 86] width 128 height 26
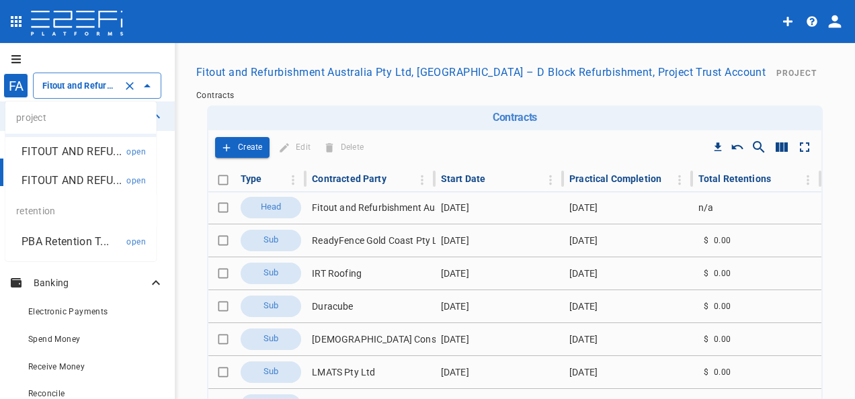
scroll to position [134, 0]
click at [50, 184] on p "FITOUT AND REFU..." at bounding box center [72, 180] width 100 height 15
type input "FITOUT AND REFURBISHMENT AUSTRALIA PTY LTD PROJECT TRUST ACCOUNT GCHHS ROBINA H…"
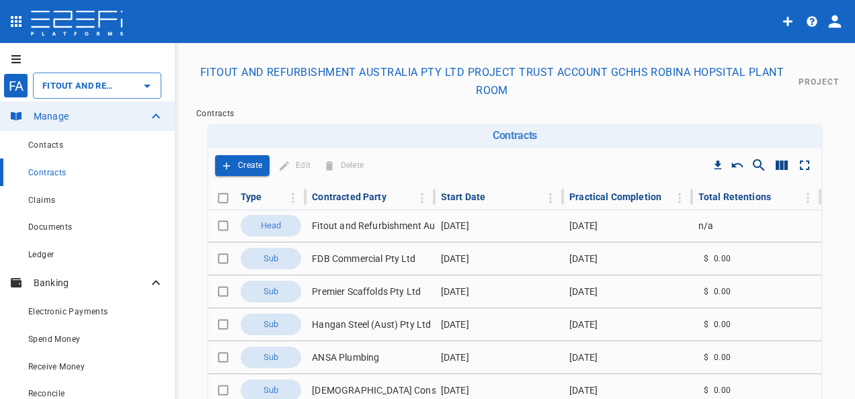
click at [383, 72] on button "FITOUT AND REFURBISHMENT AUSTRALIA PTY LTD PROJECT TRUST ACCOUNT GCHHS ROBINA H…" at bounding box center [492, 81] width 602 height 44
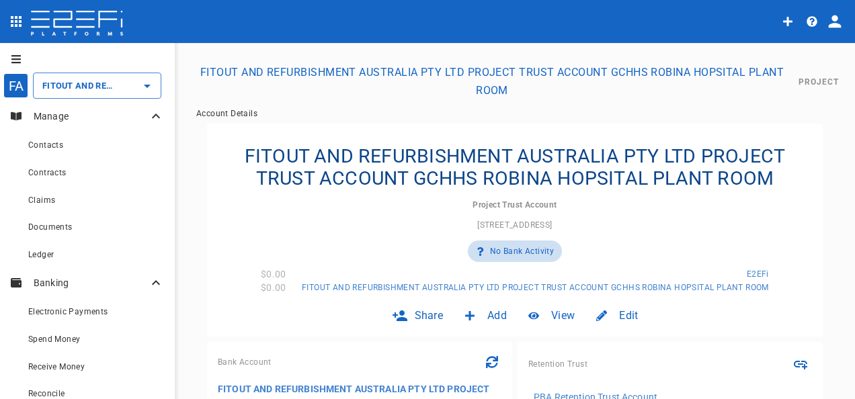
click at [809, 85] on span "Project" at bounding box center [819, 81] width 40 height 9
click at [258, 72] on button "FITOUT AND REFURBISHMENT AUSTRALIA PTY LTD PROJECT TRUST ACCOUNT GCHHS ROBINA H…" at bounding box center [492, 81] width 602 height 44
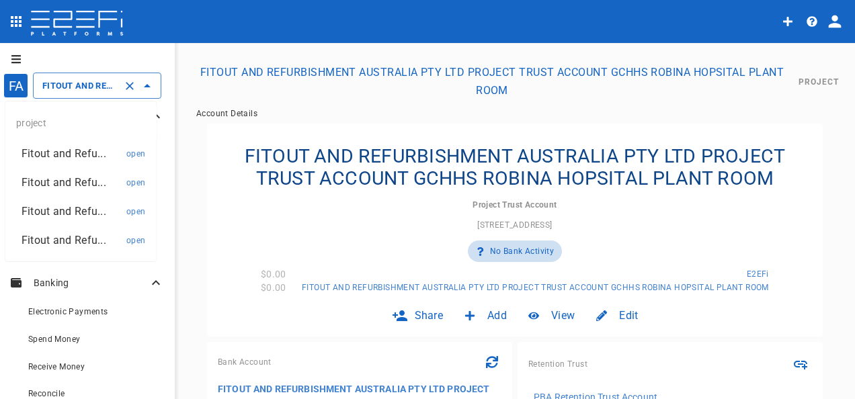
click at [65, 89] on input "FITOUT AND REFURBISHMENT AUSTRALIA PTY LTD PROJECT TRUST ACCOUNT GCHHS ROBINA H…" at bounding box center [78, 86] width 79 height 14
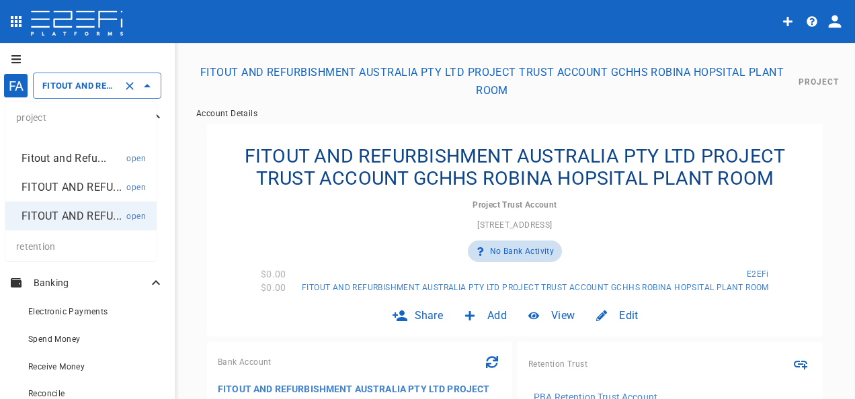
click at [58, 162] on p "Fitout and Refu..." at bounding box center [64, 158] width 85 height 15
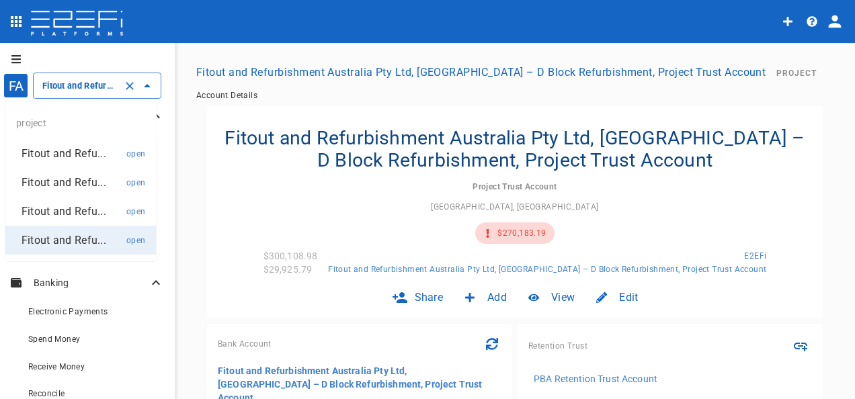
click at [81, 85] on input "Fitout and Refurbishment Australia Pty Ltd, Burleigh Heads State School – D Blo…" at bounding box center [78, 86] width 79 height 14
click at [54, 159] on p "Fitout and Refu..." at bounding box center [64, 153] width 85 height 15
type input "Fitout and Refurbishment Australia Pty Ltd Burleigh Heads State School Project …"
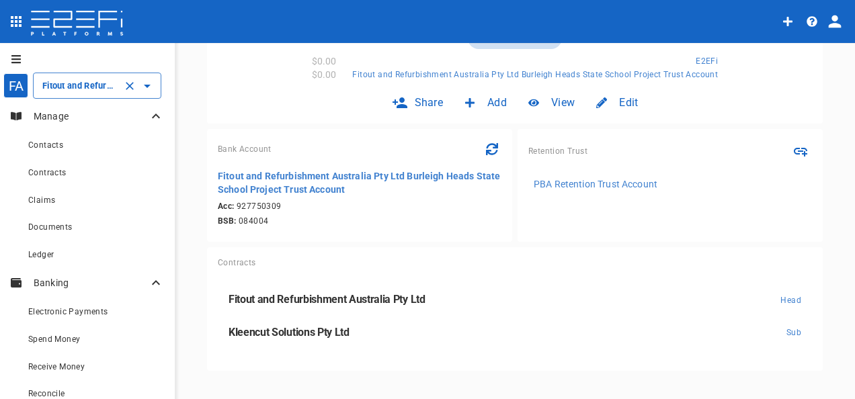
scroll to position [202, 0]
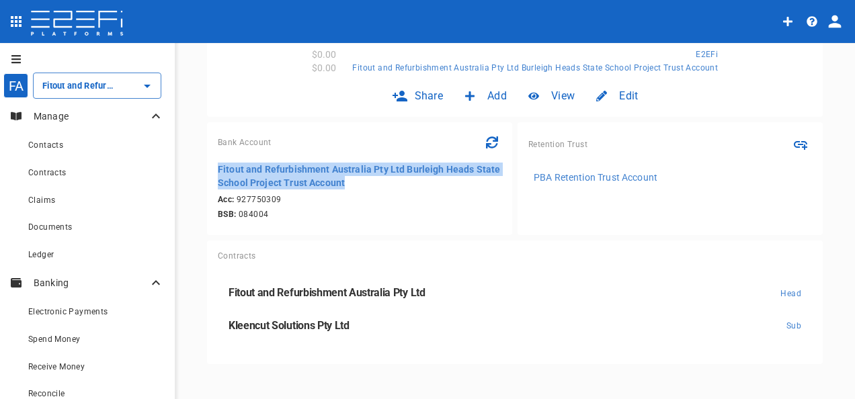
drag, startPoint x: 220, startPoint y: 169, endPoint x: 398, endPoint y: 188, distance: 179.1
click at [398, 188] on p "Fitout and Refurbishment Australia Pty Ltd Burleigh Heads State School Project …" at bounding box center [360, 176] width 284 height 27
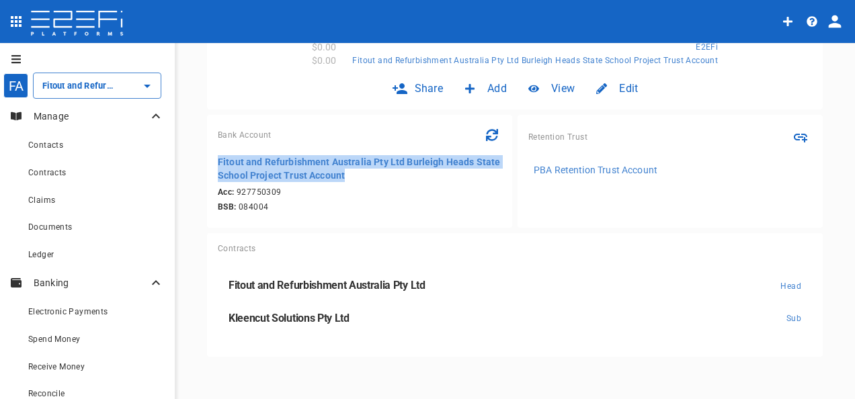
scroll to position [212, 0]
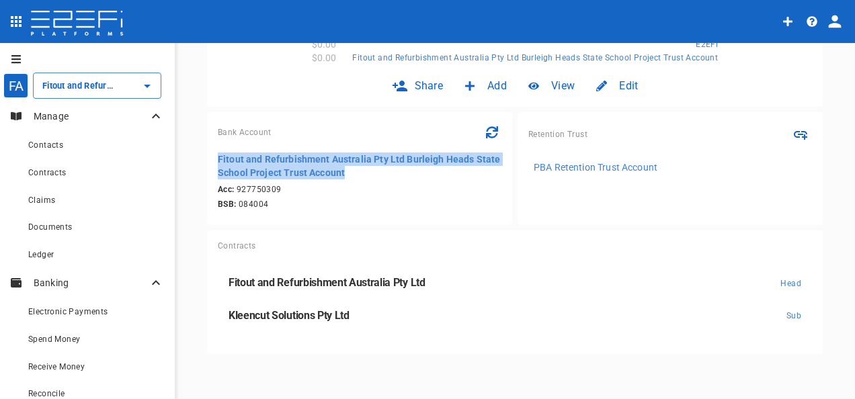
click at [287, 317] on span "Kleencut Solutions Pty Ltd" at bounding box center [289, 315] width 121 height 13
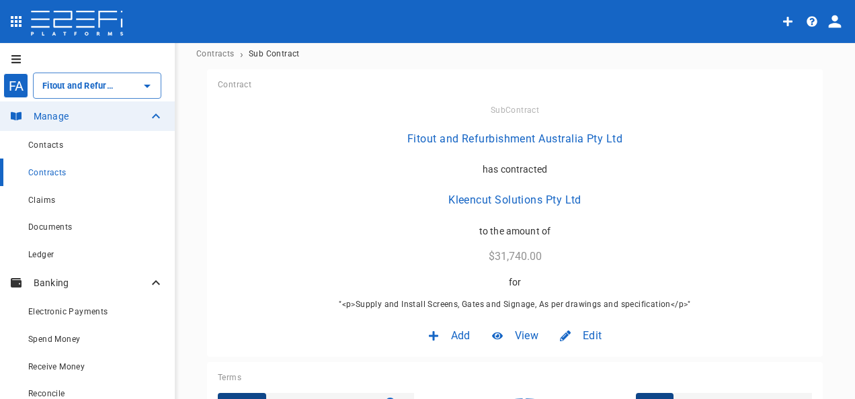
scroll to position [134, 0]
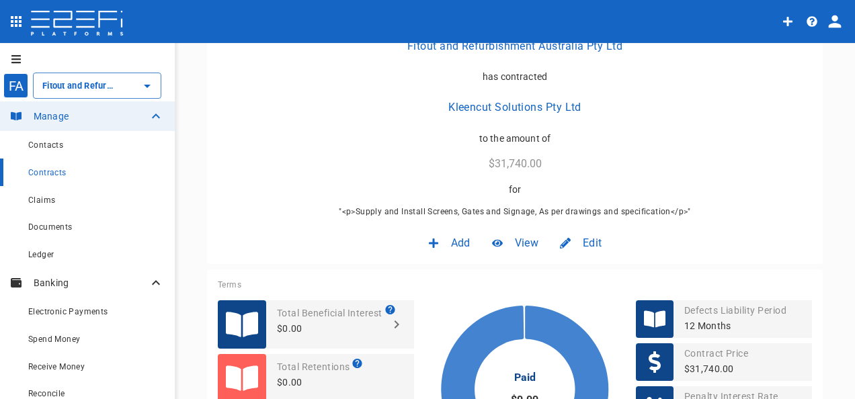
click at [583, 241] on span "Edit" at bounding box center [592, 242] width 19 height 15
click at [586, 270] on span "Contract" at bounding box center [574, 271] width 38 height 15
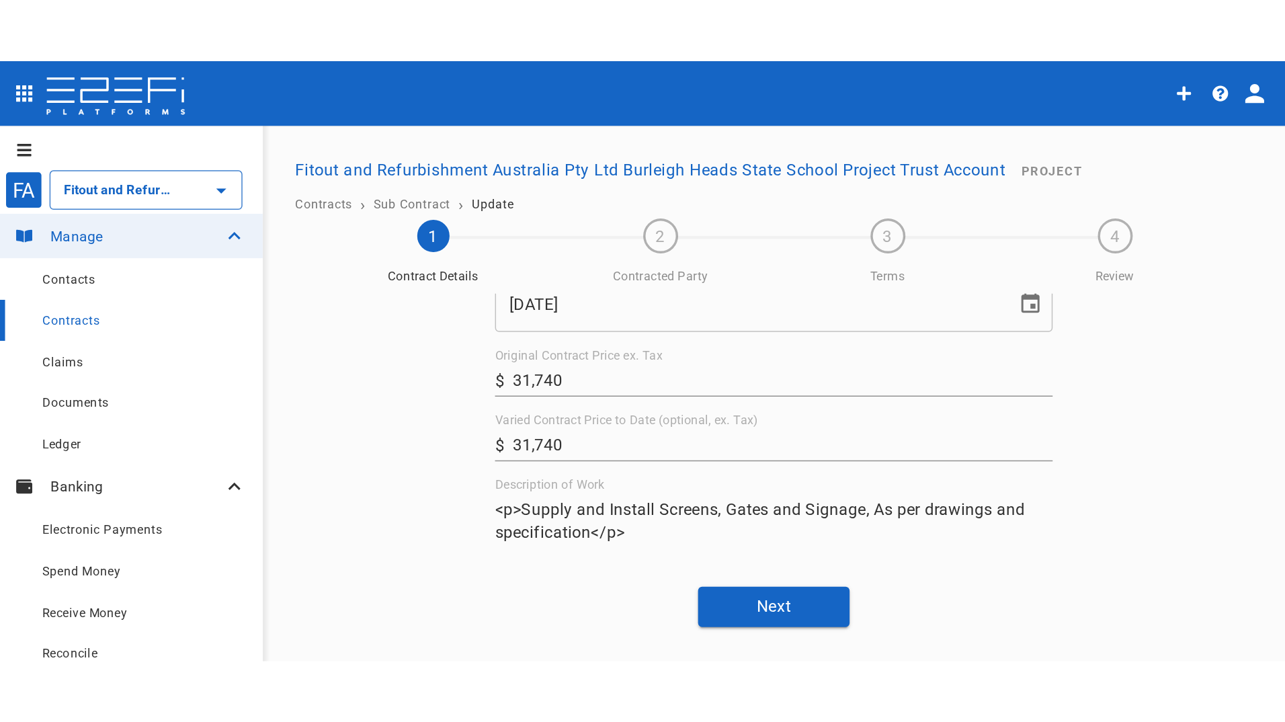
scroll to position [199, 0]
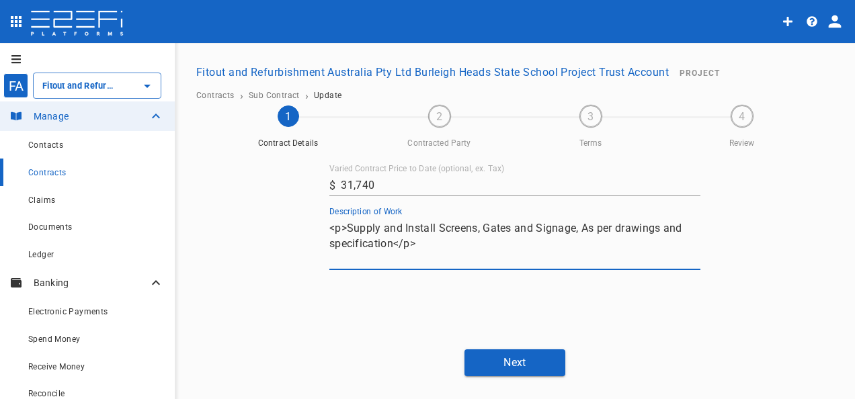
click at [343, 231] on textarea "<p>Supply and Install Screens, Gates and Signage, As per drawings and specifica…" at bounding box center [514, 243] width 371 height 46
click at [415, 256] on textarea "Supply and Install Screens, Gates and Signage, As per drawings and specificatio…" at bounding box center [514, 243] width 371 height 46
type textarea "Supply and Install Screens, Gates and Signage, As per drawings and specification"
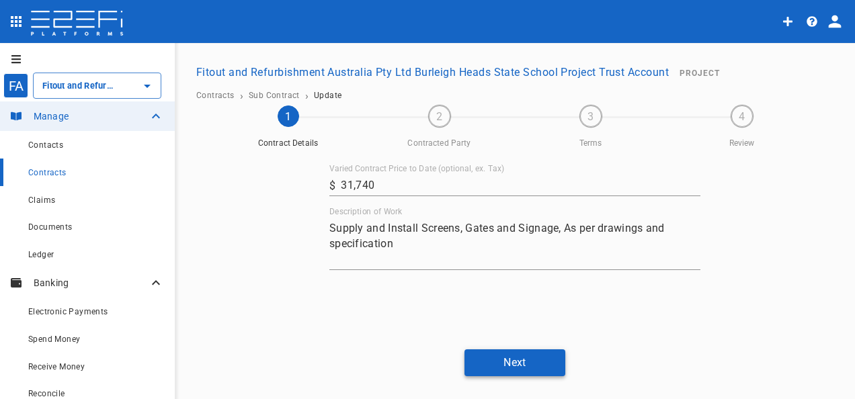
click at [510, 371] on button "Next" at bounding box center [515, 363] width 101 height 26
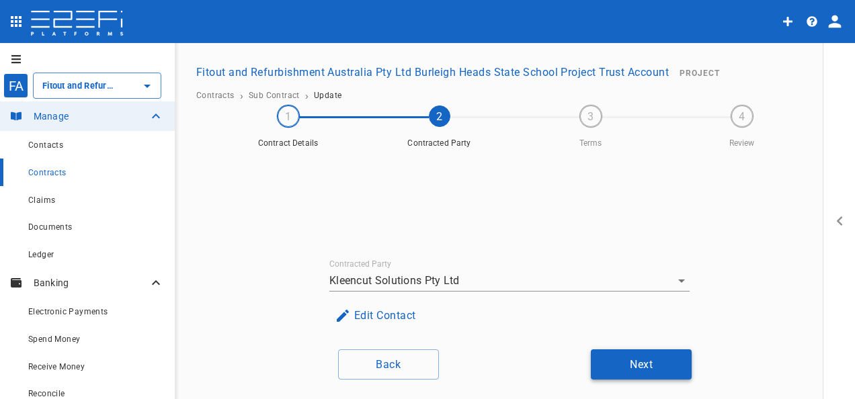
click at [630, 361] on button "Next" at bounding box center [641, 365] width 101 height 30
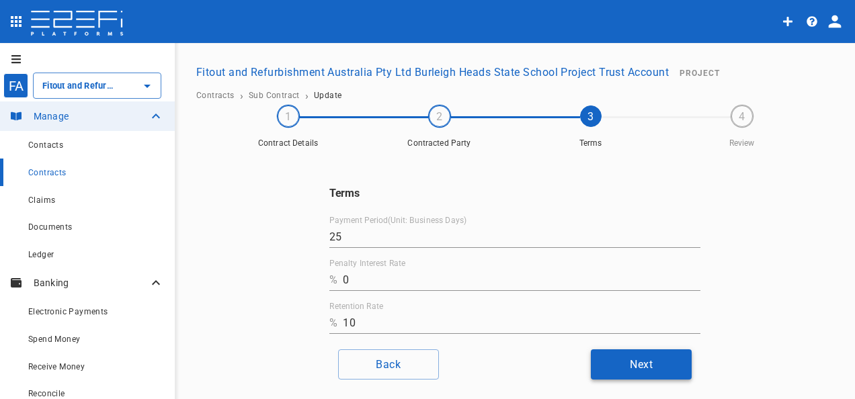
click at [655, 358] on button "Next" at bounding box center [641, 365] width 101 height 30
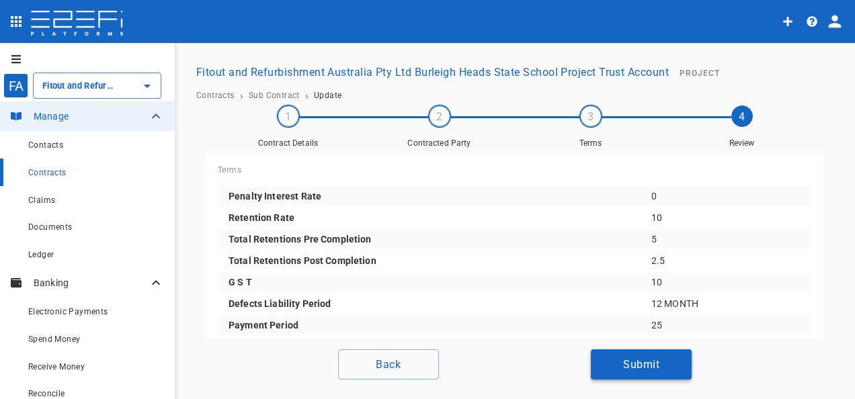
click at [652, 366] on button "Submit" at bounding box center [641, 365] width 101 height 30
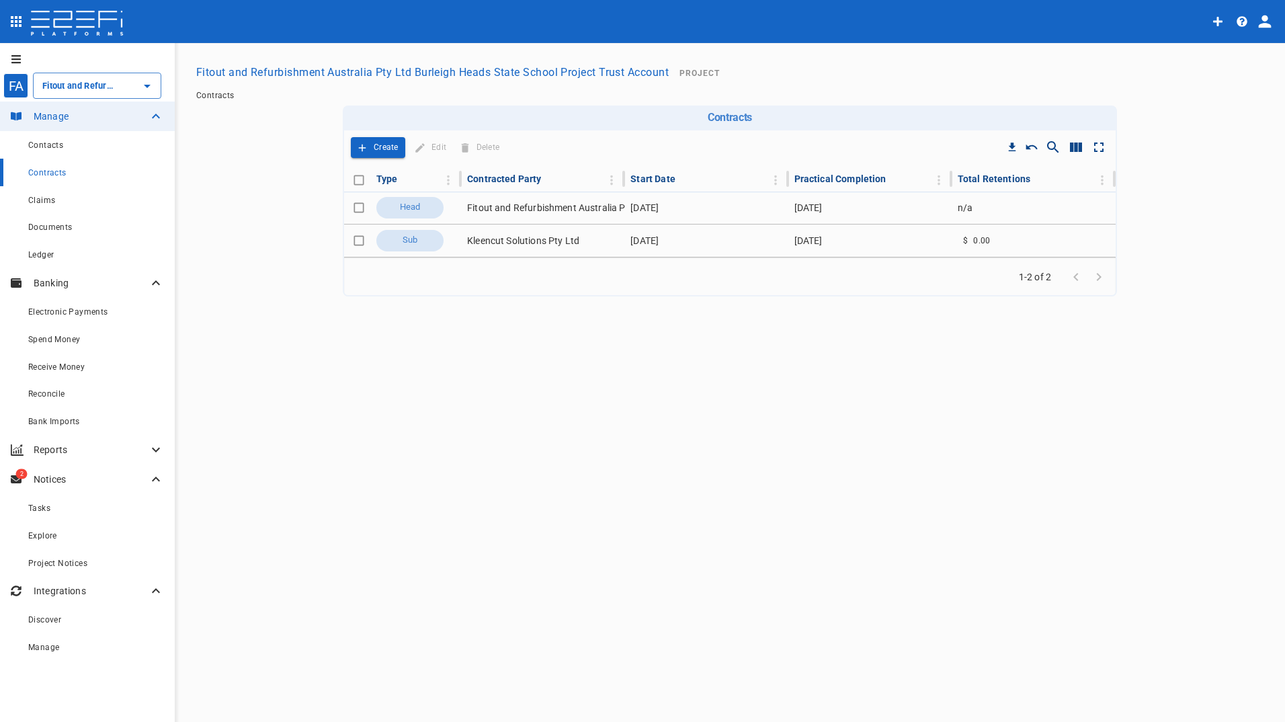
click at [1243, 23] on icon "button" at bounding box center [1242, 21] width 11 height 11
click at [1213, 112] on span "Guides" at bounding box center [1232, 110] width 63 height 15
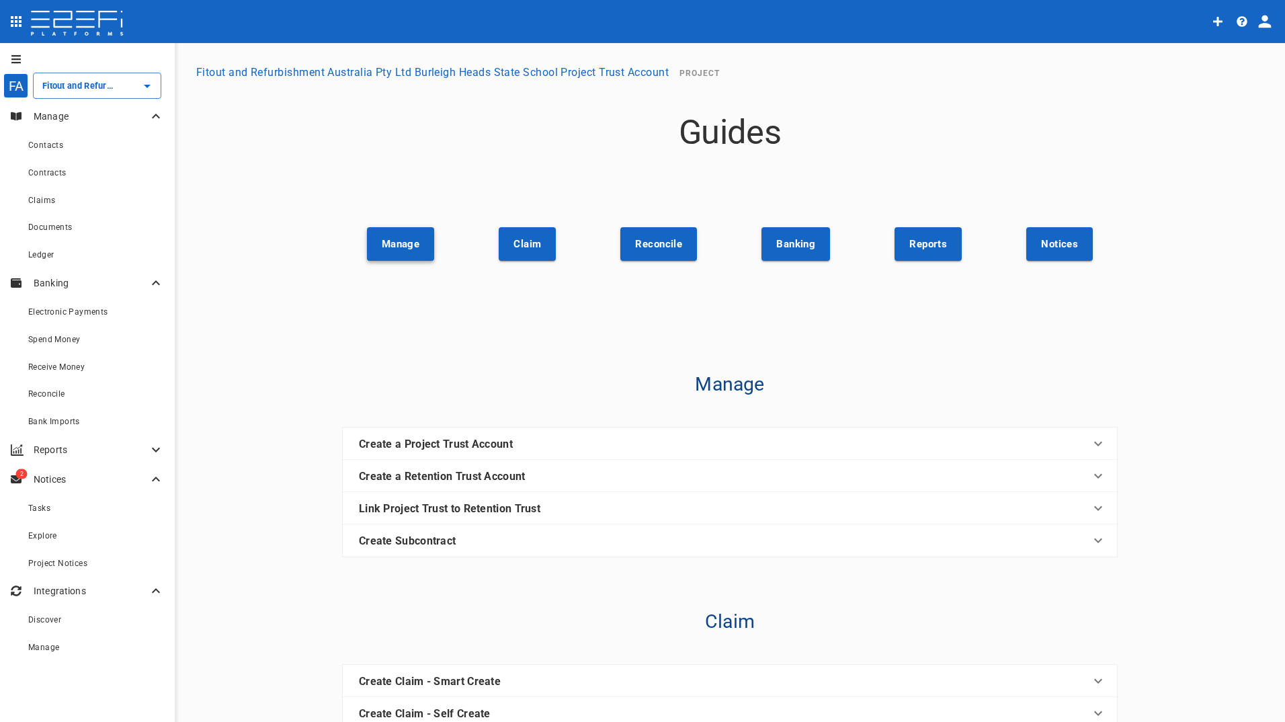
click at [395, 241] on button "Manage" at bounding box center [401, 244] width 68 height 34
click at [395, 242] on button "Manage" at bounding box center [401, 244] width 68 height 34
click at [15, 20] on icon "open drawer" at bounding box center [16, 21] width 11 height 11
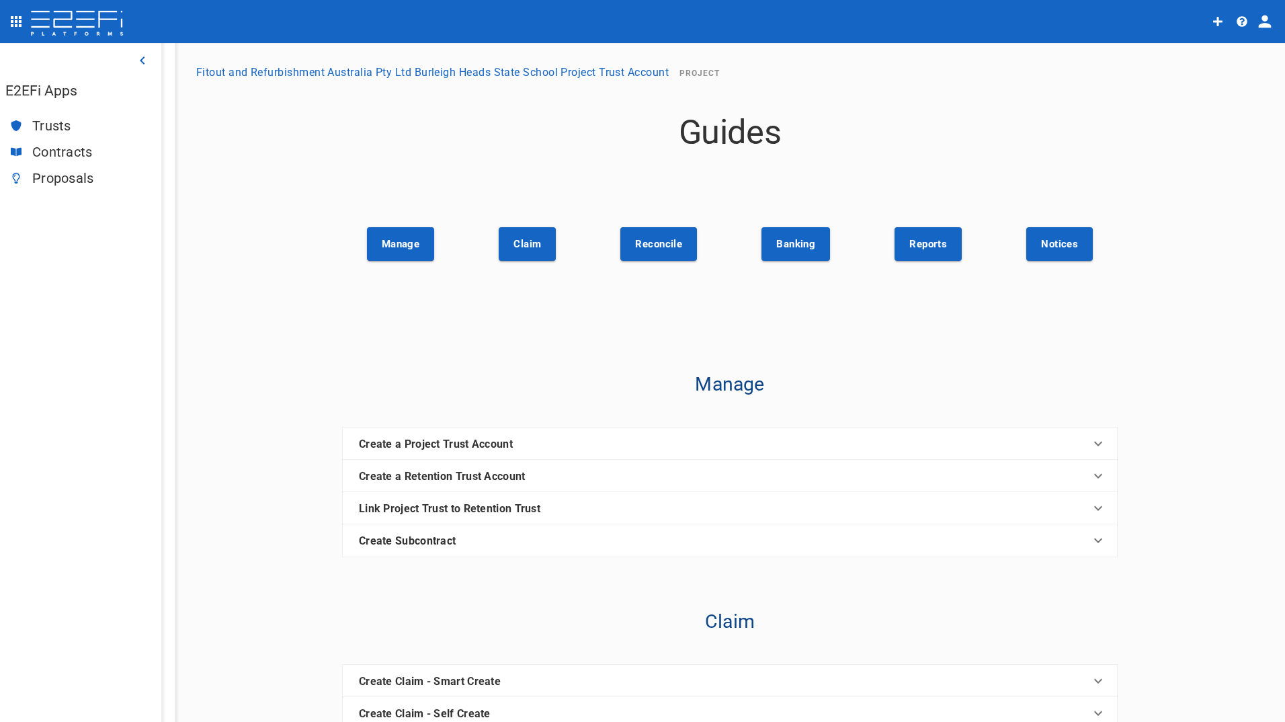
click at [42, 128] on span "Trusts" at bounding box center [91, 125] width 118 height 15
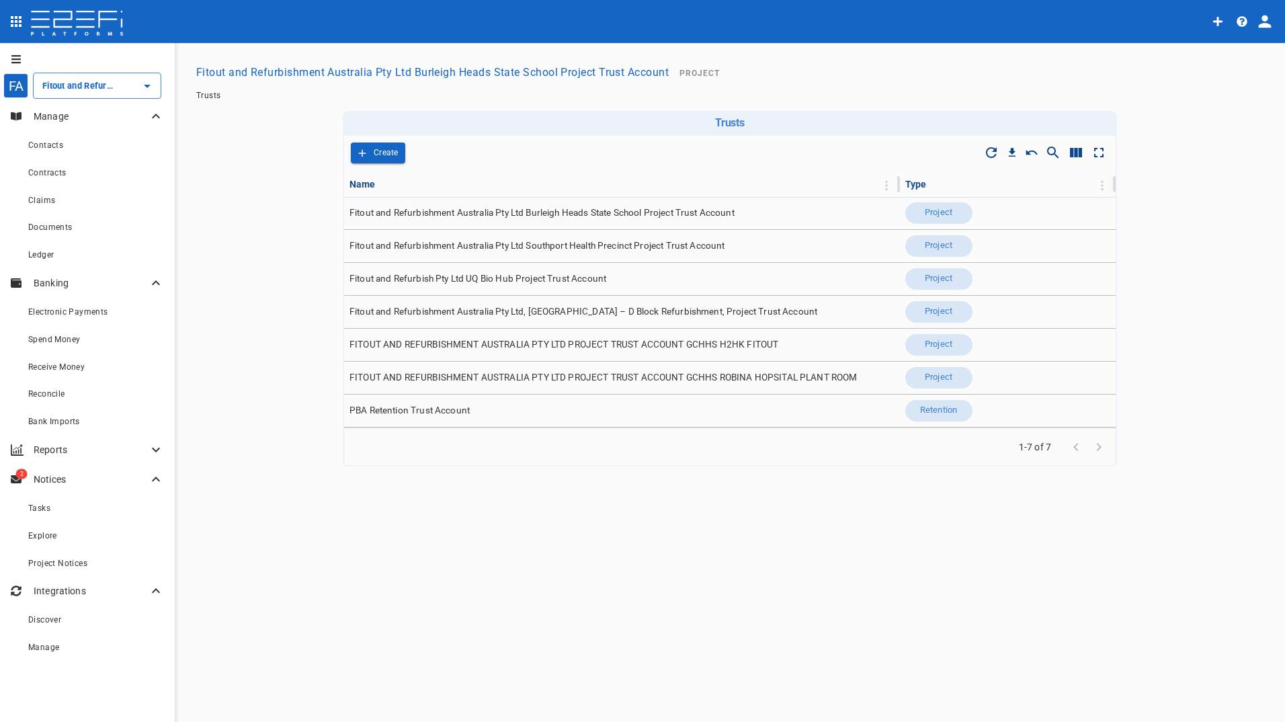
click at [1266, 20] on icon "profile" at bounding box center [1265, 21] width 13 height 13
click at [1266, 20] on div at bounding box center [642, 361] width 1285 height 722
click at [1242, 22] on icon "button" at bounding box center [1242, 21] width 11 height 11
click at [1242, 22] on div at bounding box center [642, 361] width 1285 height 722
click at [1213, 24] on icon "Quick create" at bounding box center [1218, 21] width 11 height 11
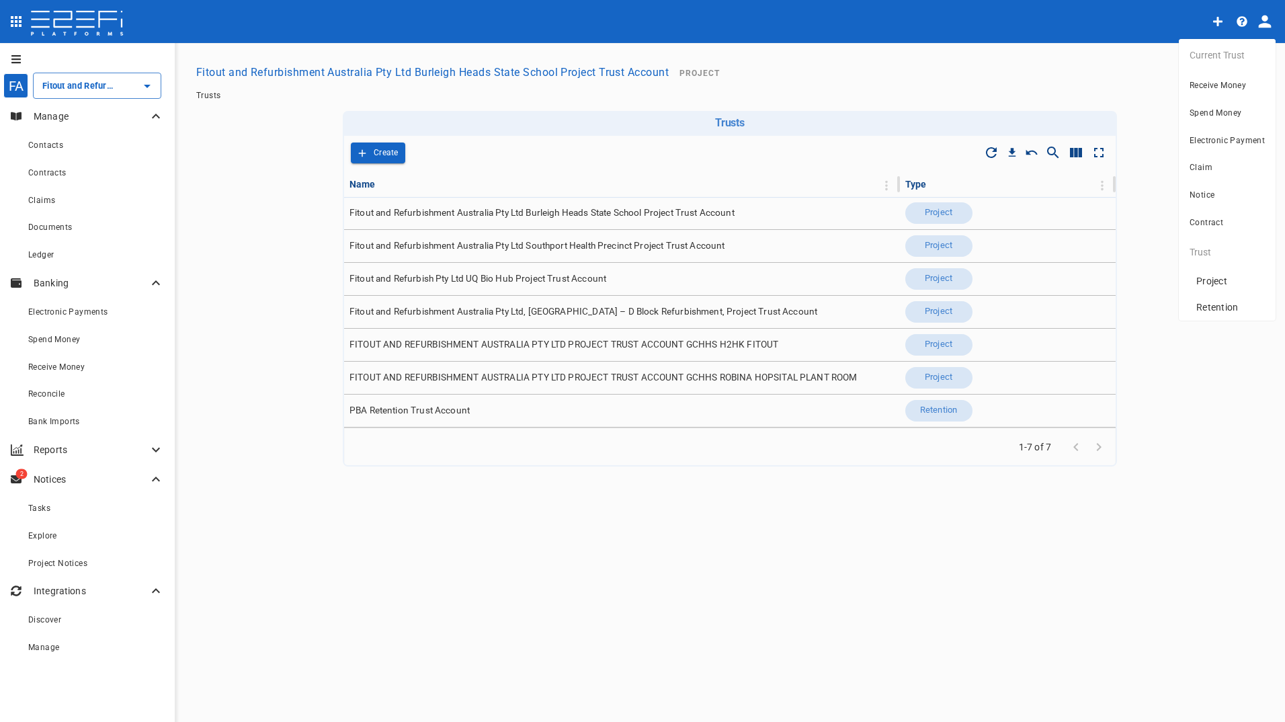
drag, startPoint x: 1208, startPoint y: 478, endPoint x: 995, endPoint y: 551, distance: 225.1
click at [1207, 479] on div at bounding box center [642, 361] width 1285 height 722
click at [50, 17] on img at bounding box center [77, 24] width 95 height 27
click at [16, 21] on icon "open drawer" at bounding box center [16, 21] width 11 height 11
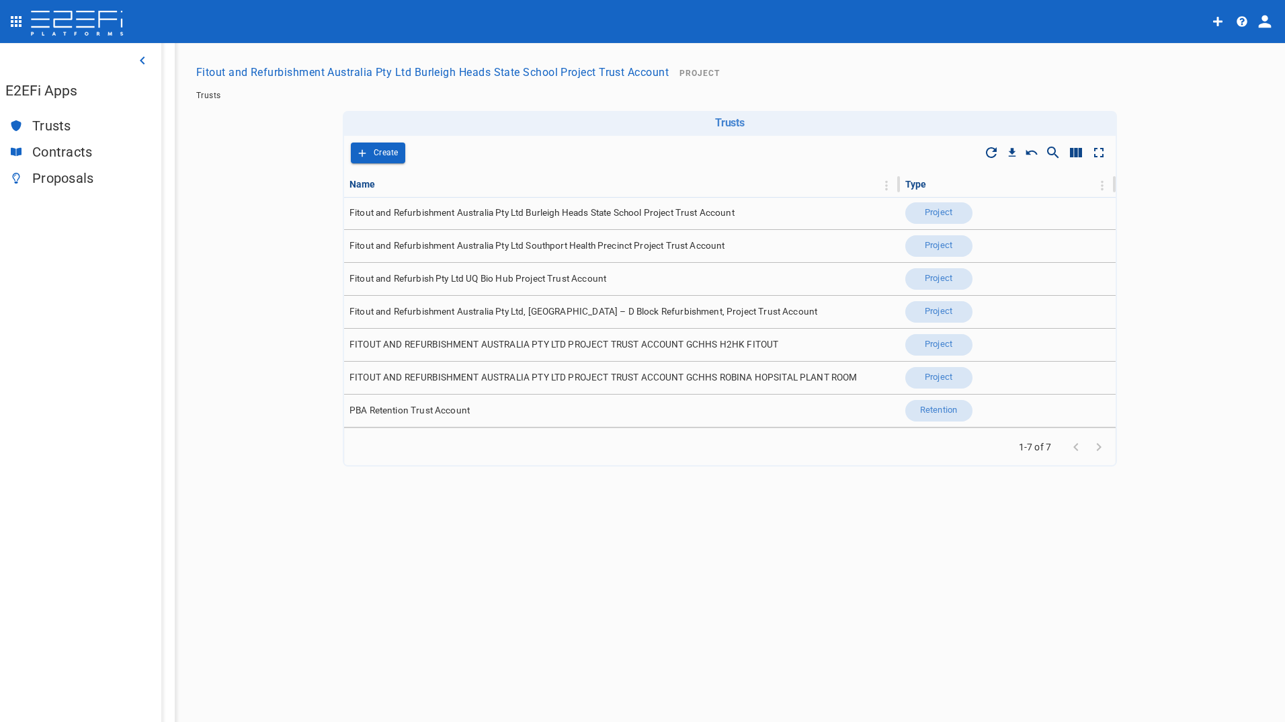
click at [45, 131] on span "Trusts" at bounding box center [91, 125] width 118 height 15
click at [45, 124] on span "Trusts" at bounding box center [91, 125] width 118 height 15
click at [138, 61] on icon "button" at bounding box center [142, 60] width 16 height 16
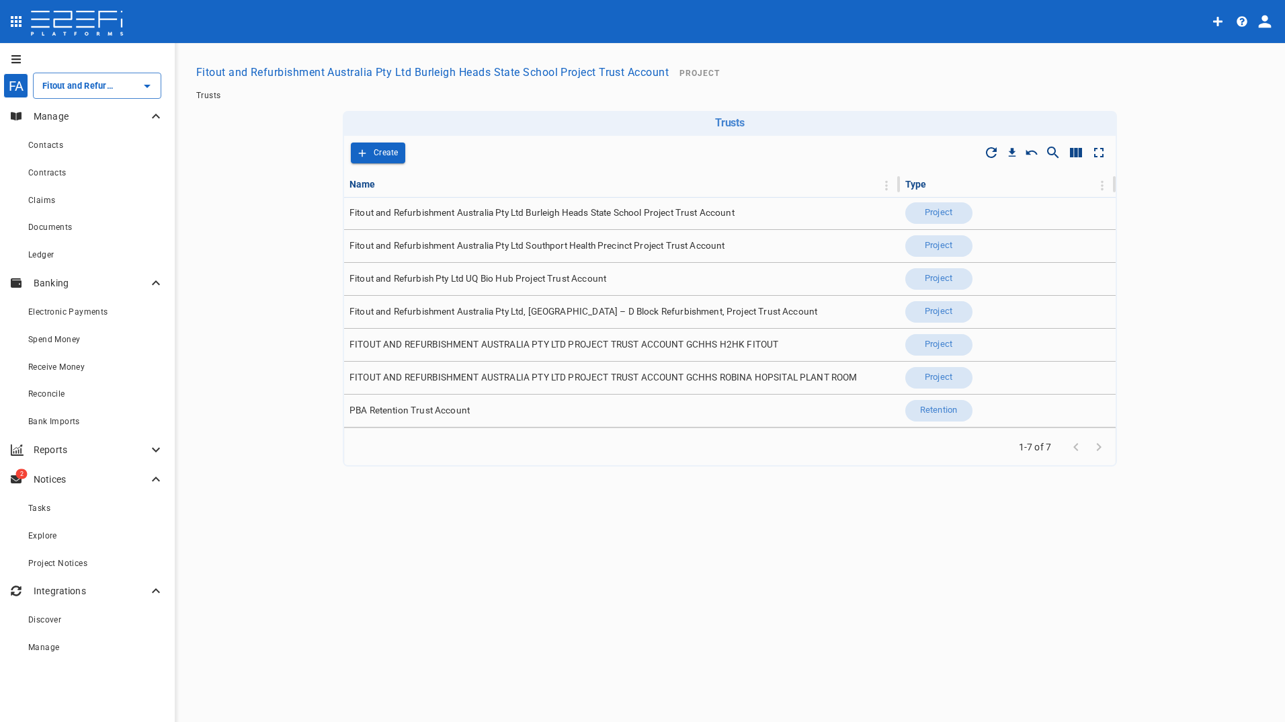
click at [53, 118] on p "Manage" at bounding box center [91, 116] width 114 height 13
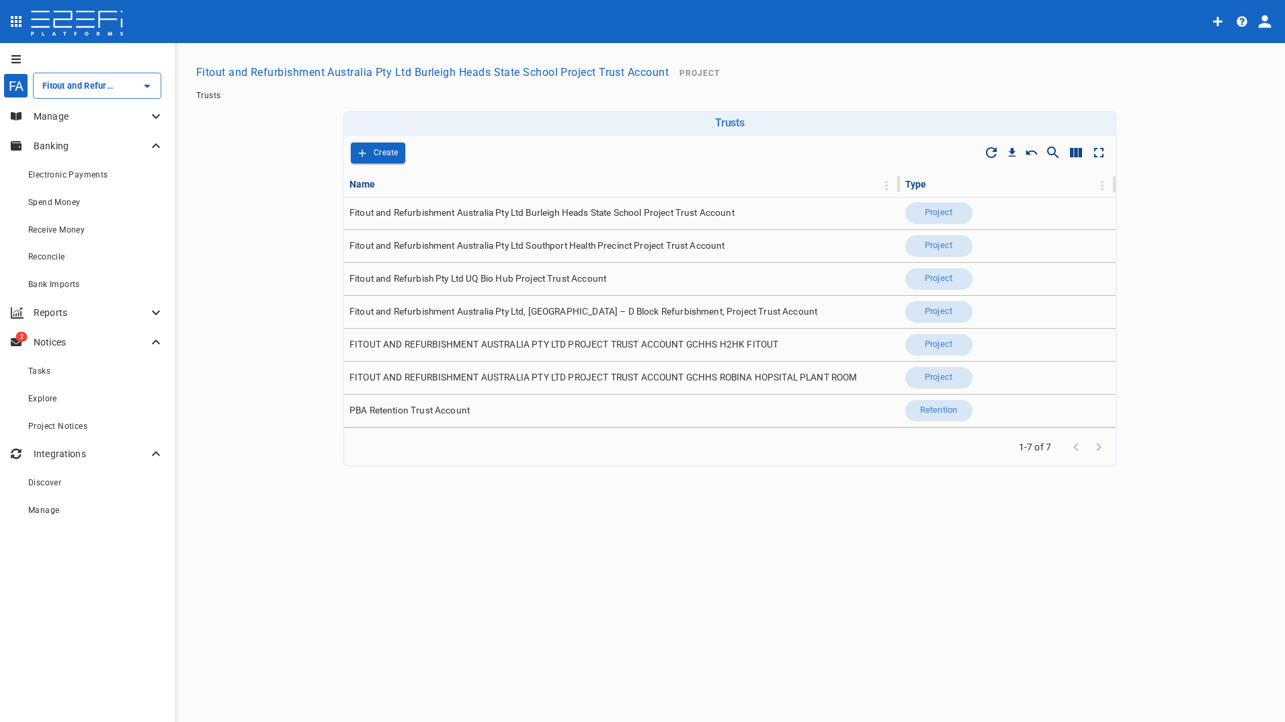
click at [53, 118] on p "Manage" at bounding box center [91, 116] width 114 height 13
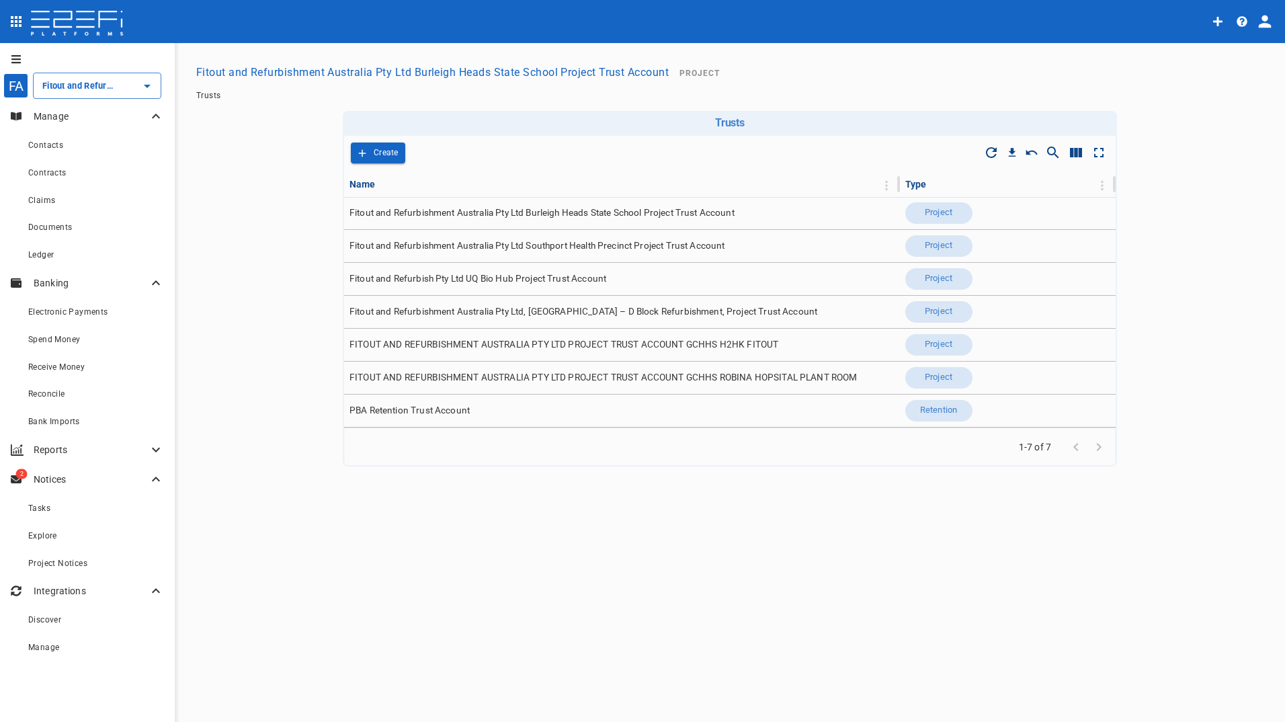
click at [51, 592] on p "Integrations" at bounding box center [91, 590] width 114 height 13
click at [48, 541] on div "Explore" at bounding box center [96, 535] width 136 height 17
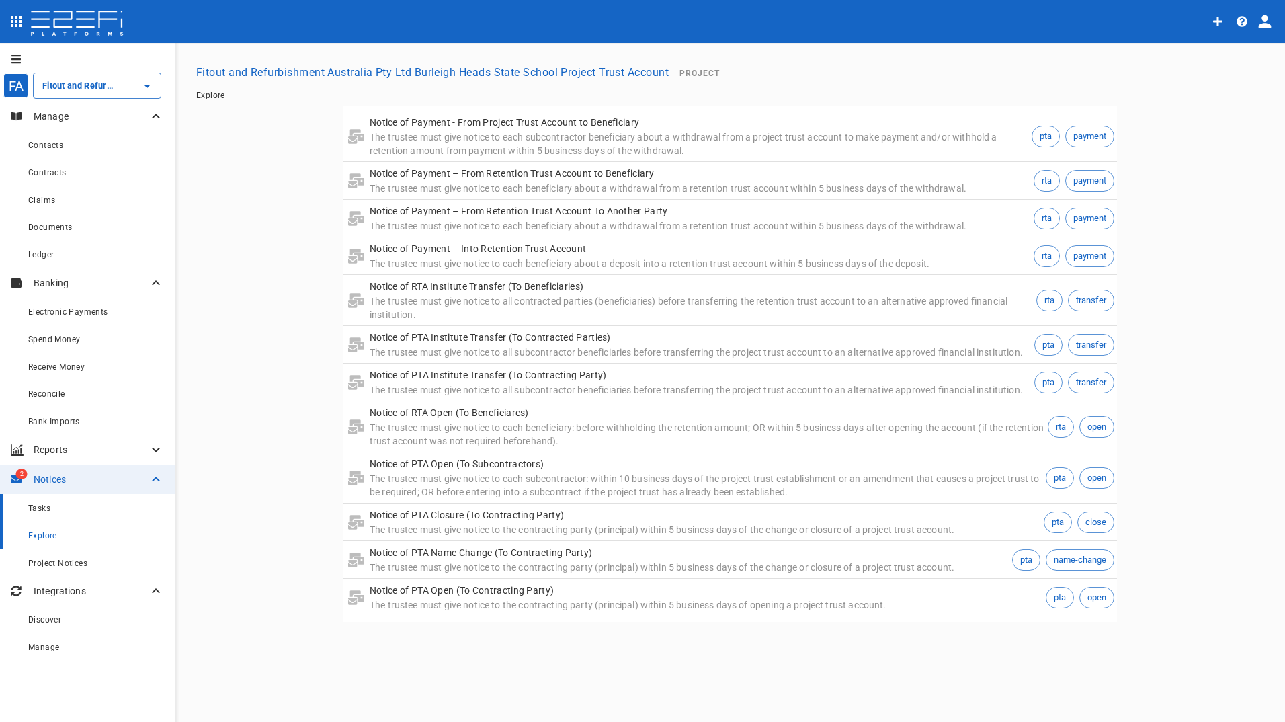
click at [42, 510] on span "Tasks" at bounding box center [39, 508] width 22 height 9
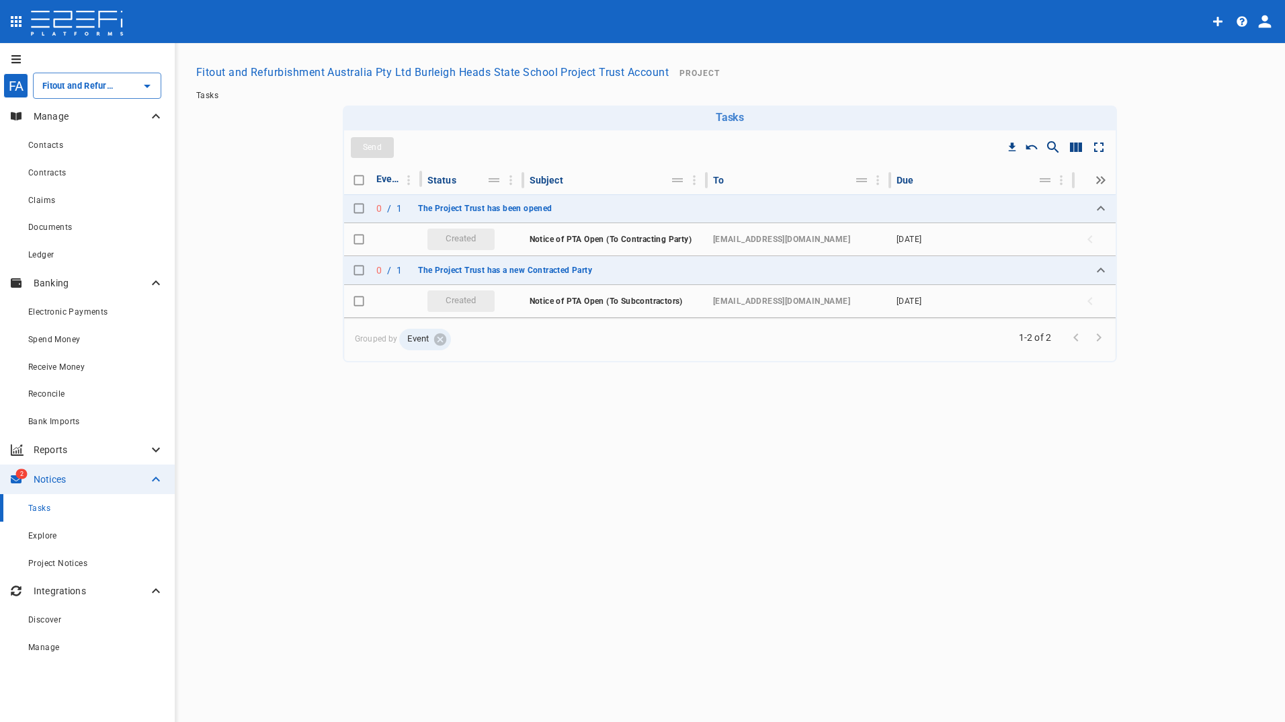
click at [58, 448] on p "Reports" at bounding box center [91, 449] width 114 height 13
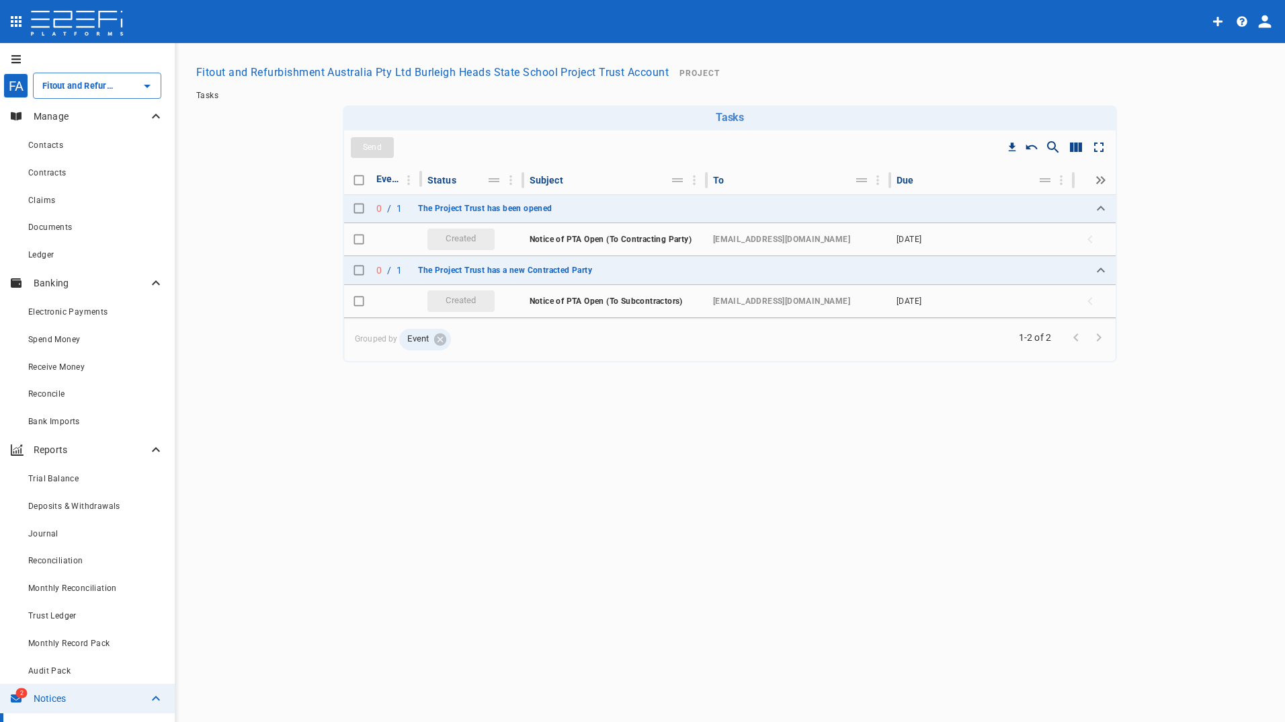
click at [48, 281] on p "Banking" at bounding box center [91, 282] width 114 height 13
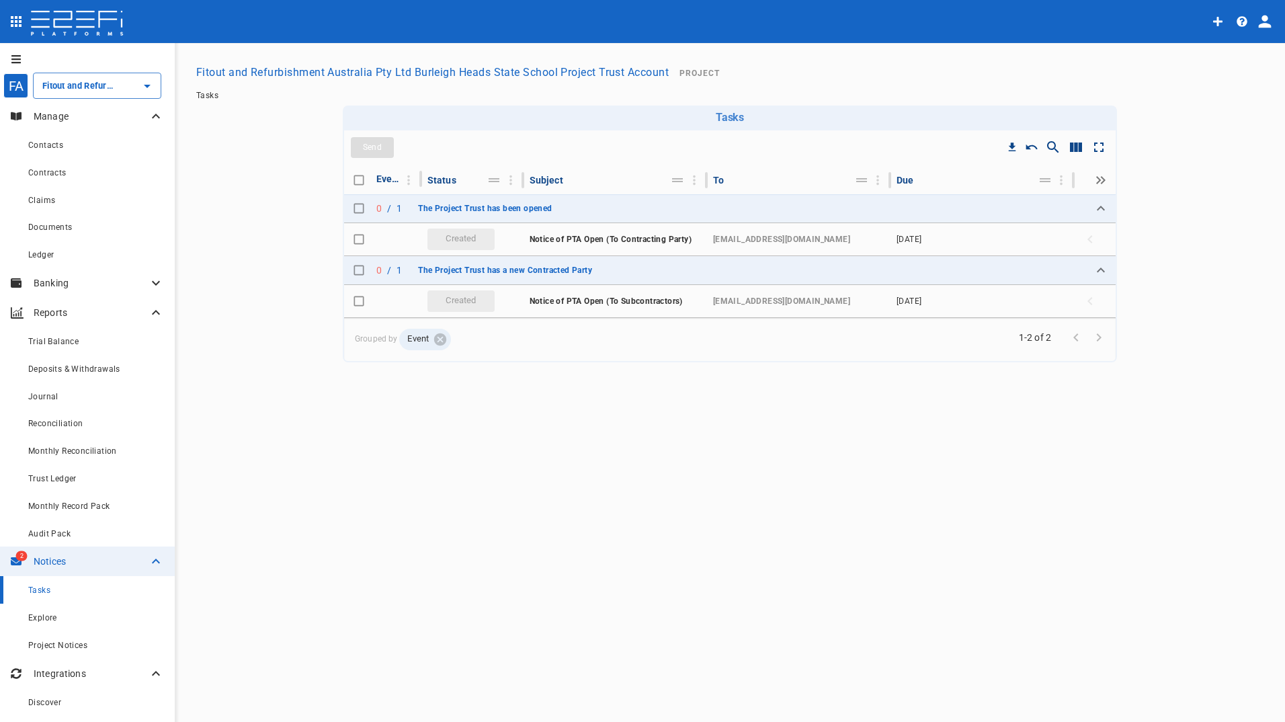
click at [46, 113] on p "Manage" at bounding box center [91, 116] width 114 height 13
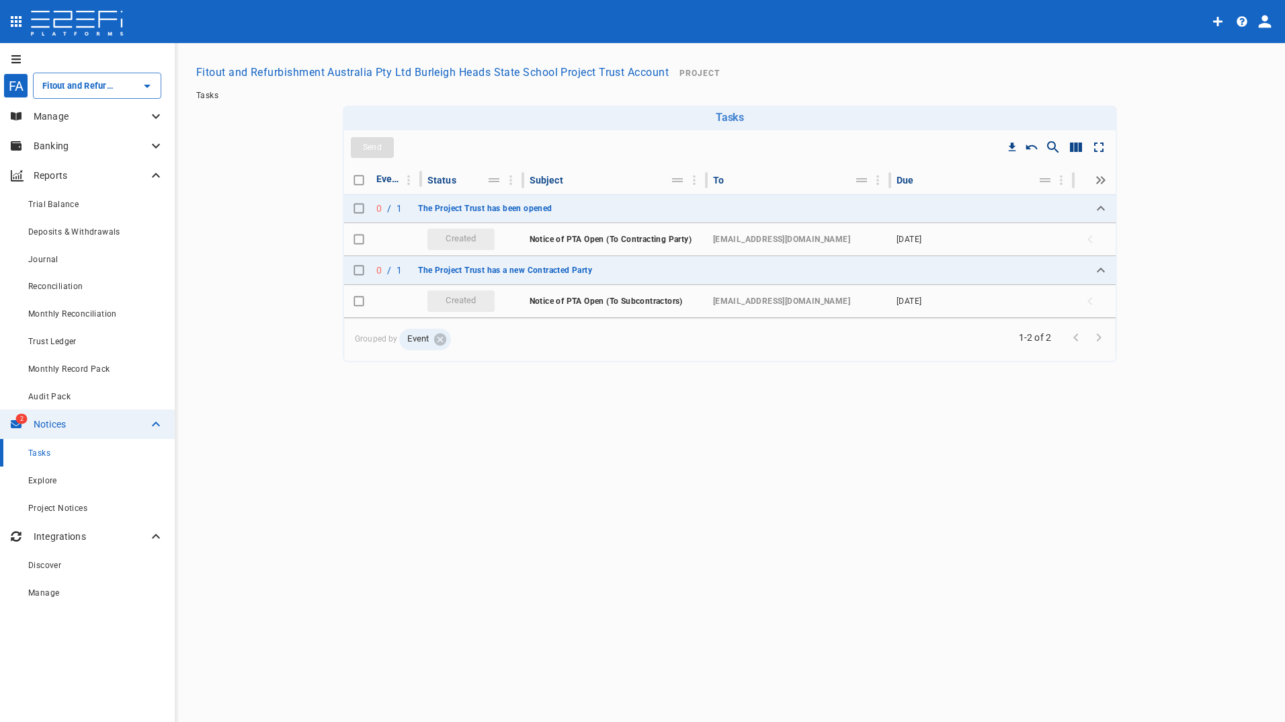
click at [19, 83] on div "FA" at bounding box center [15, 85] width 25 height 25
click at [17, 54] on icon "open drawer" at bounding box center [16, 59] width 11 height 11
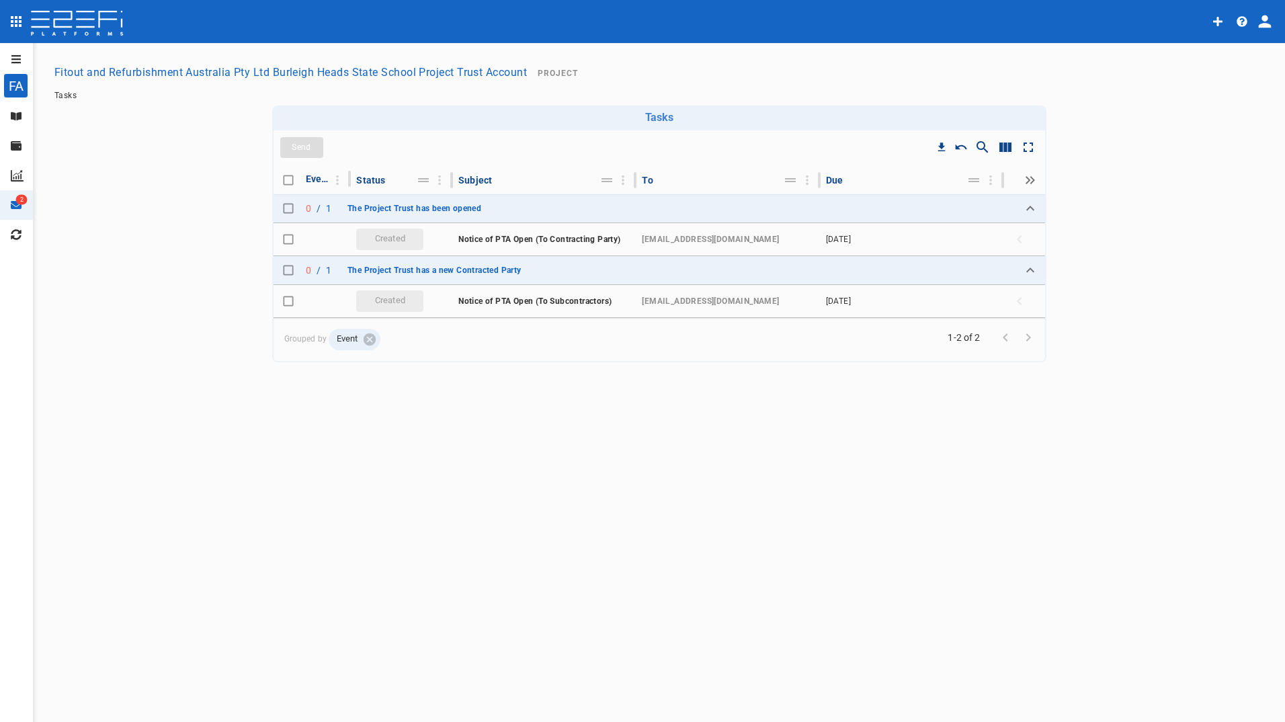
click at [16, 54] on icon "open drawer" at bounding box center [16, 59] width 11 height 11
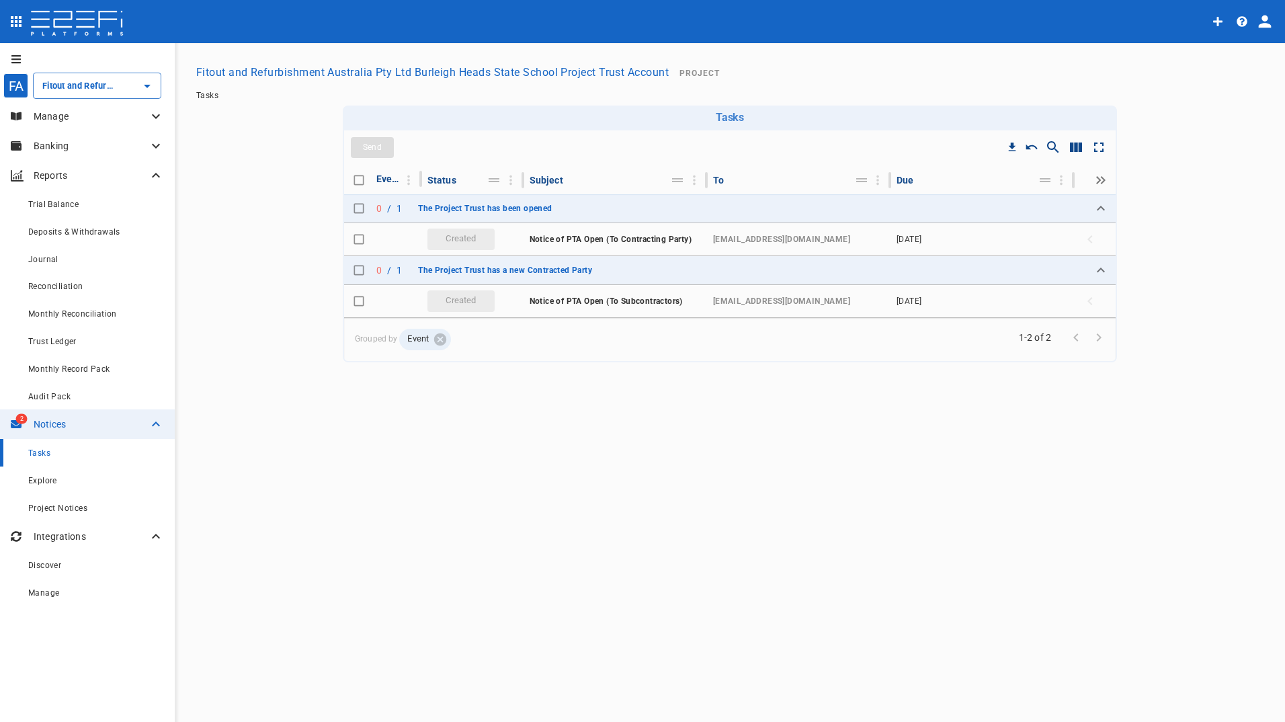
click at [16, 54] on icon "open drawer" at bounding box center [16, 59] width 11 height 11
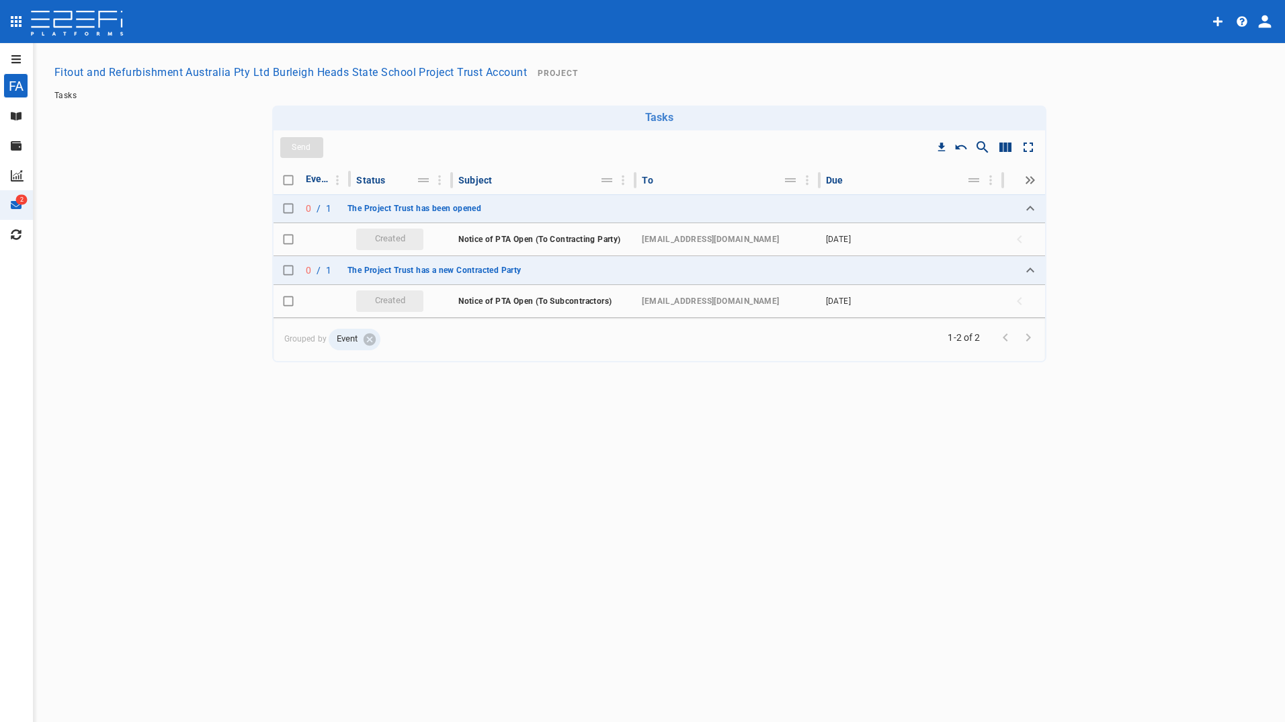
click at [61, 95] on span "Tasks" at bounding box center [65, 95] width 22 height 9
click at [1220, 20] on icon "Quick create" at bounding box center [1218, 21] width 11 height 11
click at [1238, 21] on div at bounding box center [642, 361] width 1285 height 722
click at [1240, 22] on icon "button" at bounding box center [1242, 21] width 11 height 11
click at [1211, 83] on span "FAQ" at bounding box center [1232, 84] width 63 height 15
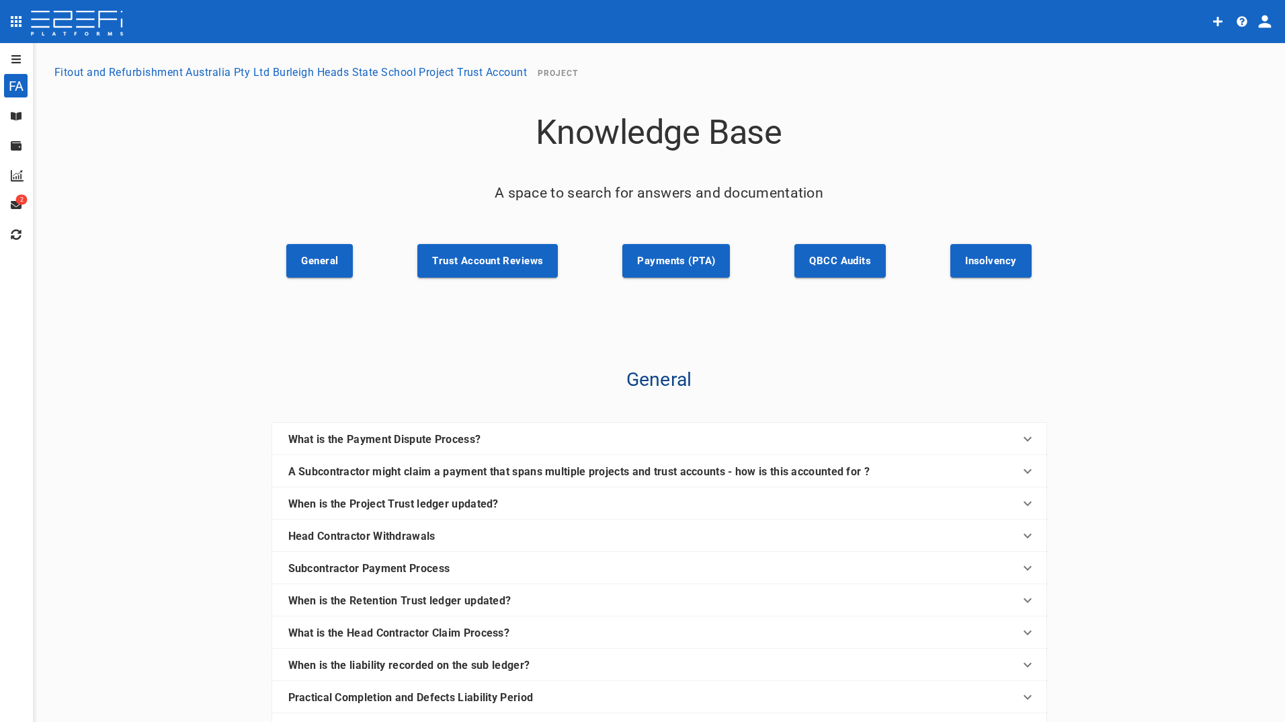
click at [15, 17] on icon "open drawer" at bounding box center [16, 21] width 11 height 11
drag, startPoint x: 286, startPoint y: 148, endPoint x: 280, endPoint y: 145, distance: 6.9
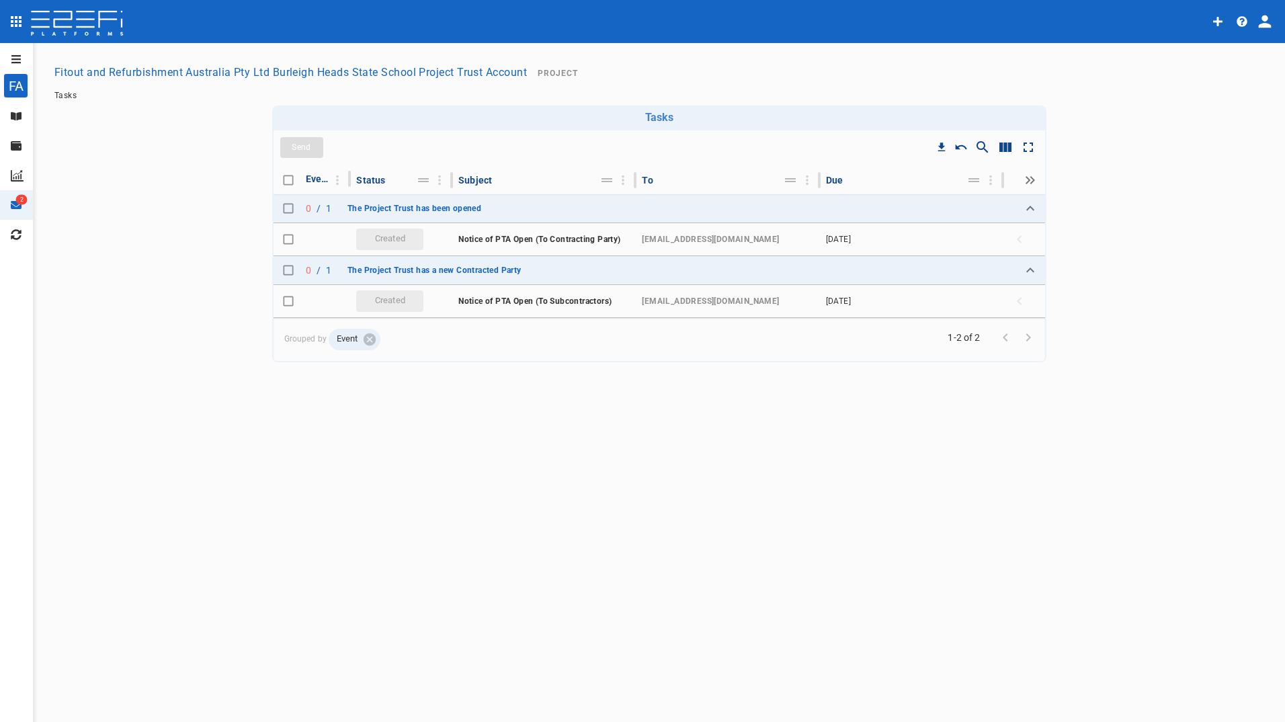
click at [1266, 21] on icon "profile" at bounding box center [1265, 21] width 13 height 13
drag, startPoint x: 1250, startPoint y: 56, endPoint x: 1232, endPoint y: 61, distance: 18.3
click at [1249, 57] on span "Logout" at bounding box center [1239, 58] width 32 height 15
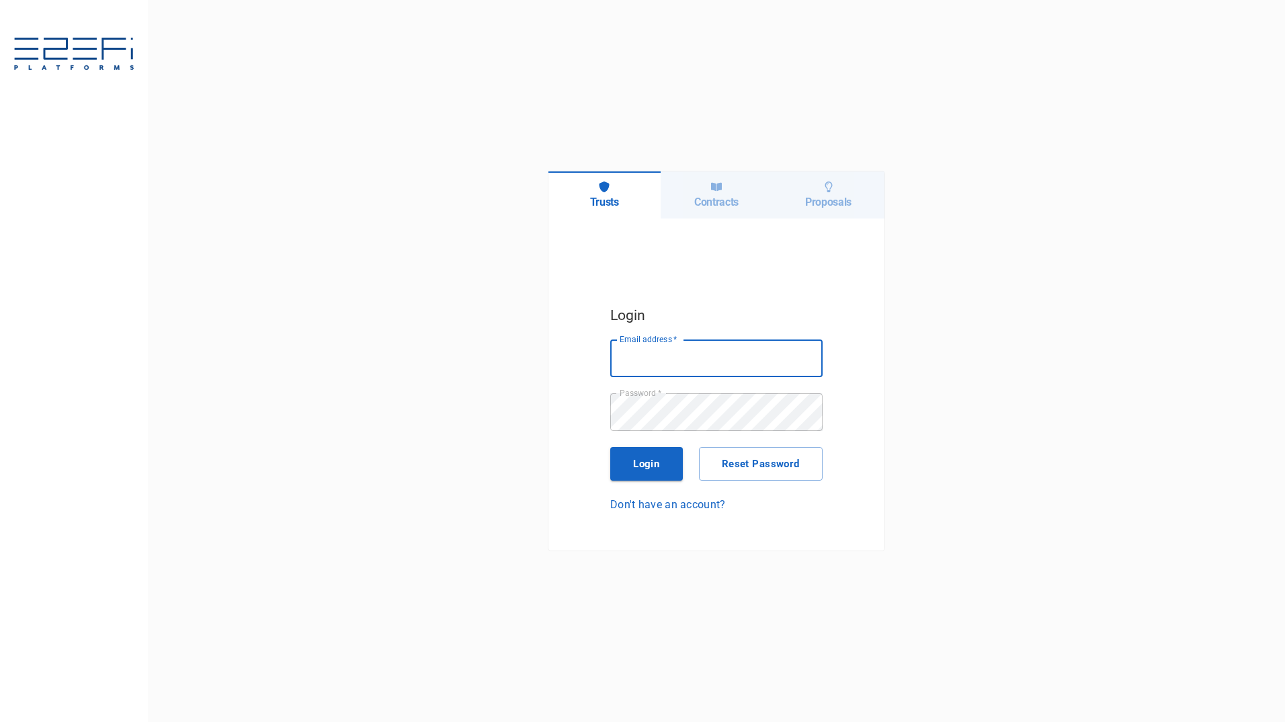
type input "maxine@fara.au"
click at [653, 466] on button "Login" at bounding box center [646, 464] width 73 height 34
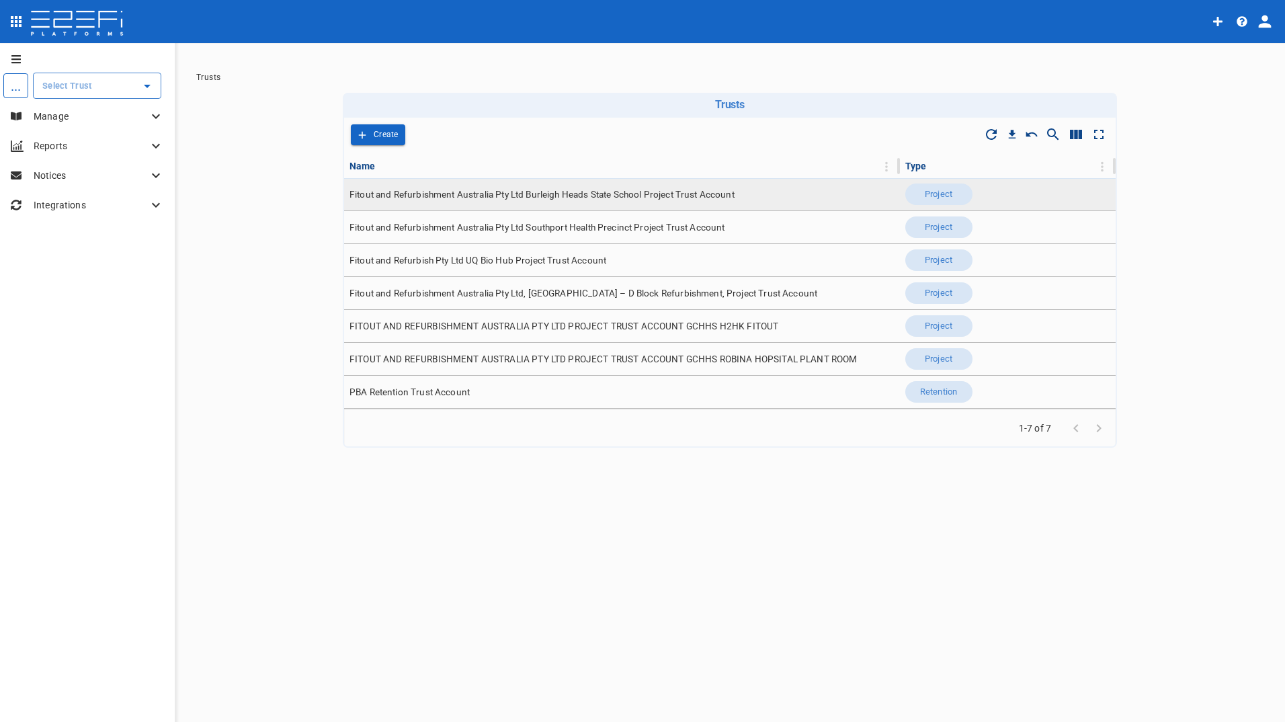
click at [526, 190] on span "Fitout and Refurbishment Australia Pty Ltd Burleigh Heads State School Project …" at bounding box center [542, 194] width 385 height 13
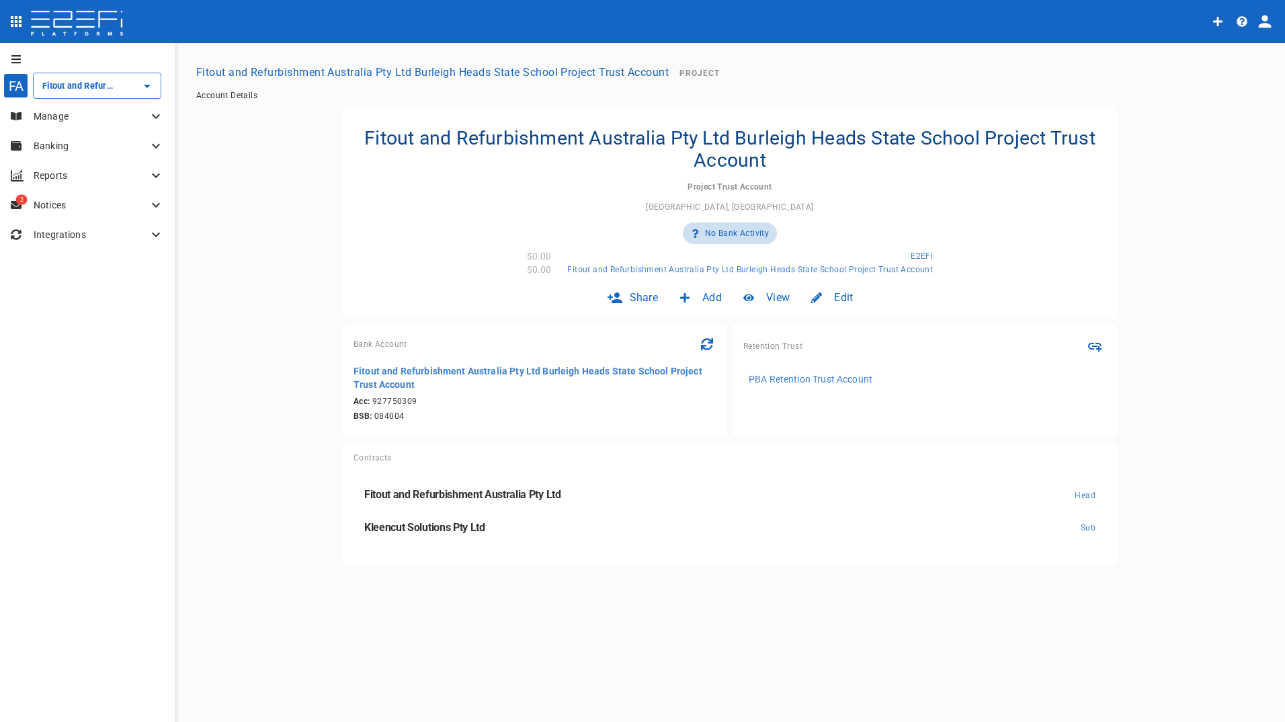
click at [154, 117] on icon at bounding box center [156, 116] width 8 height 5
click at [56, 172] on span "Contracts" at bounding box center [47, 172] width 38 height 9
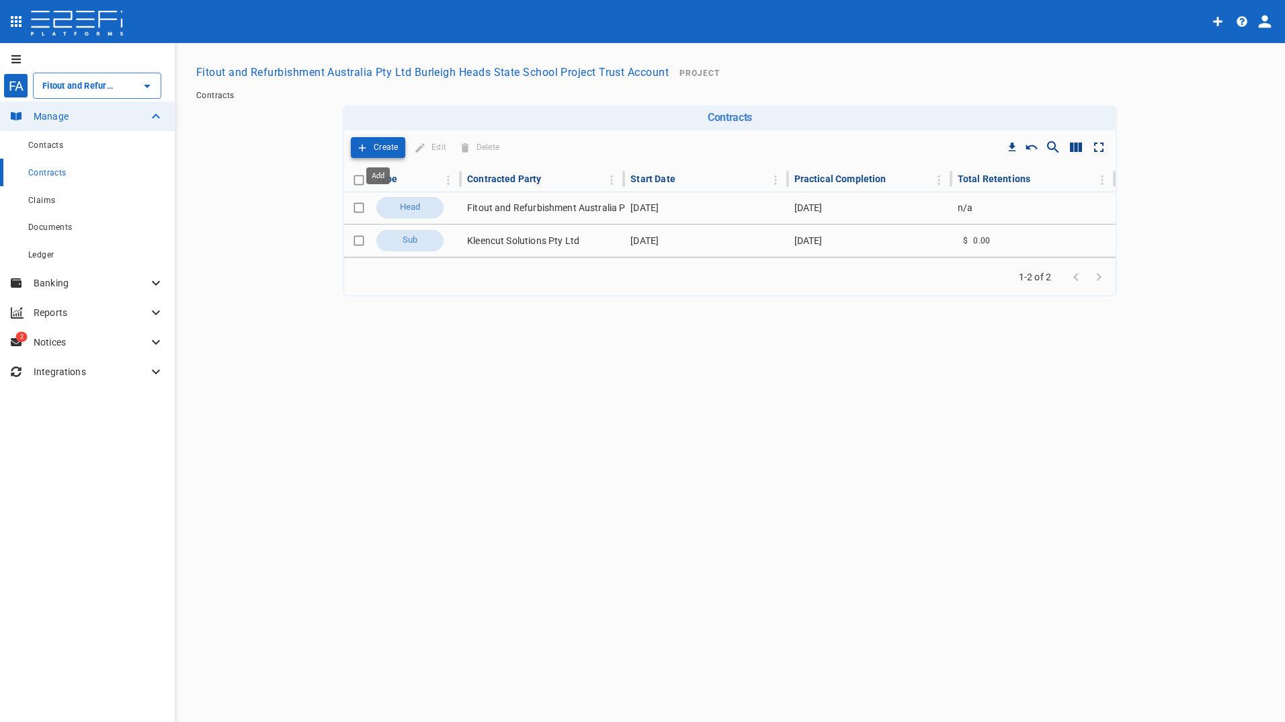
click at [387, 145] on p "Create" at bounding box center [386, 147] width 25 height 15
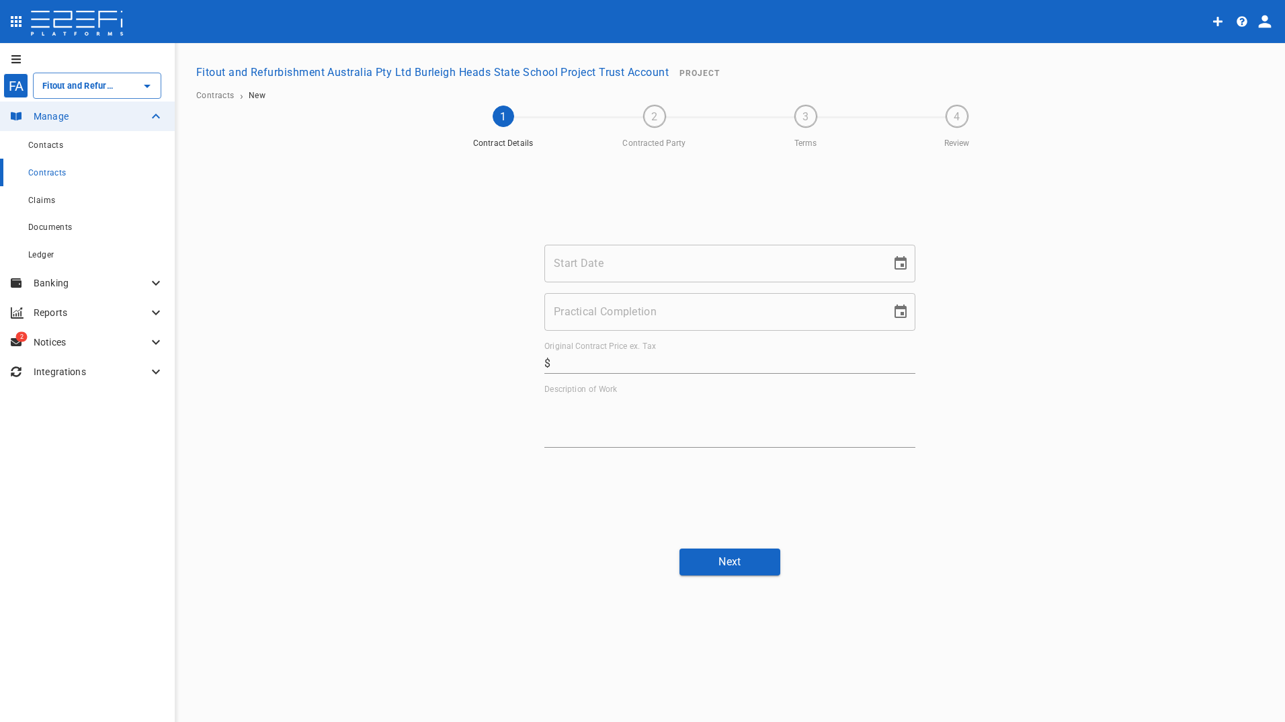
click at [58, 171] on span "Contracts" at bounding box center [47, 172] width 38 height 9
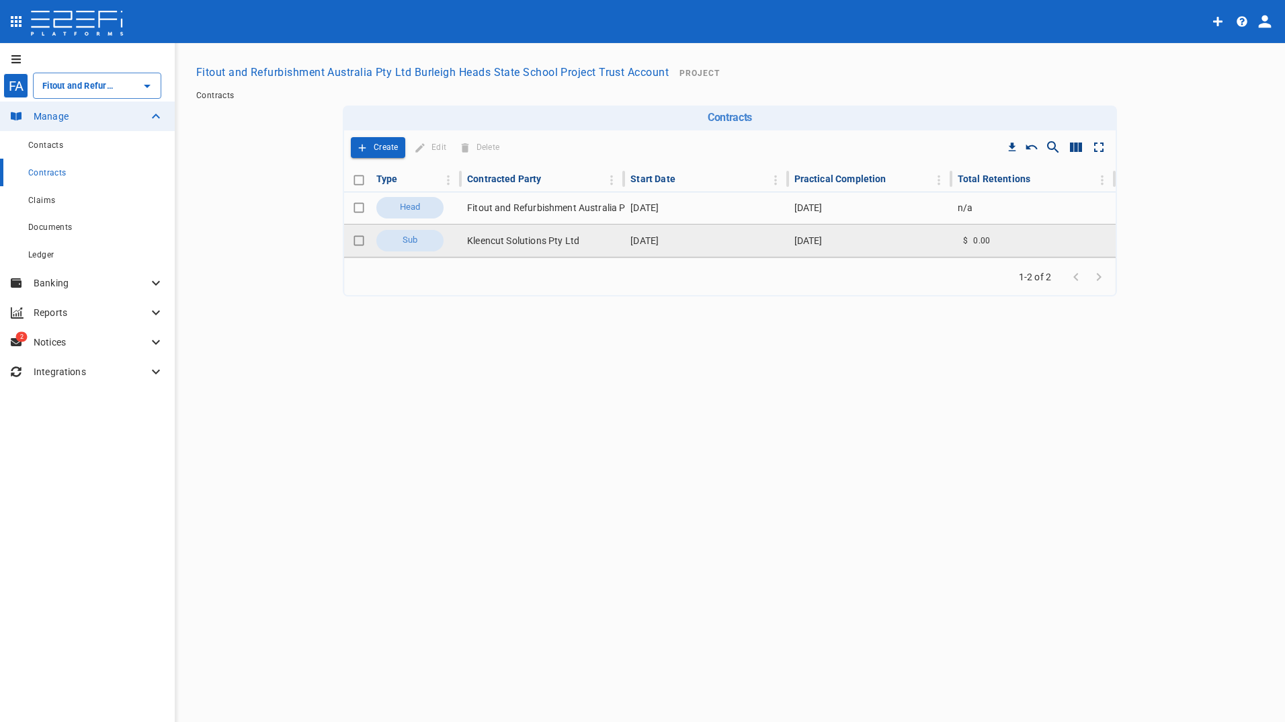
click at [507, 237] on td "Kleencut Solutions Pty Ltd" at bounding box center [543, 241] width 163 height 32
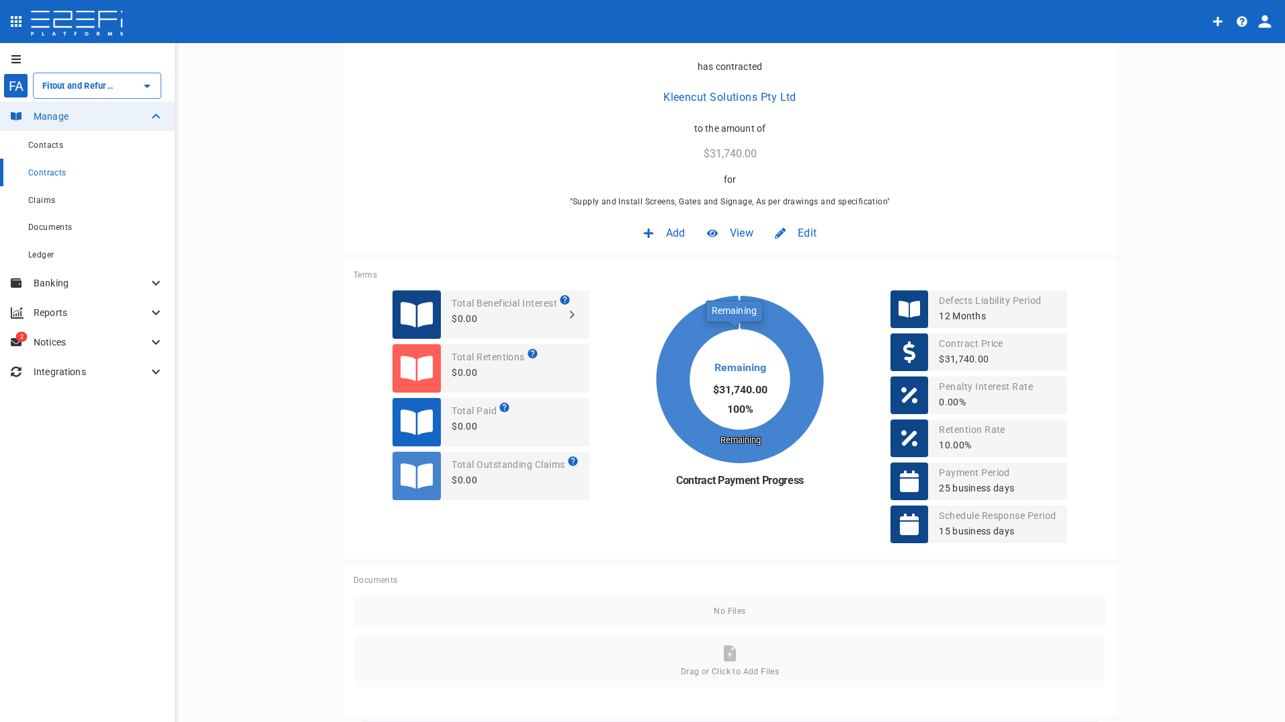
scroll to position [202, 0]
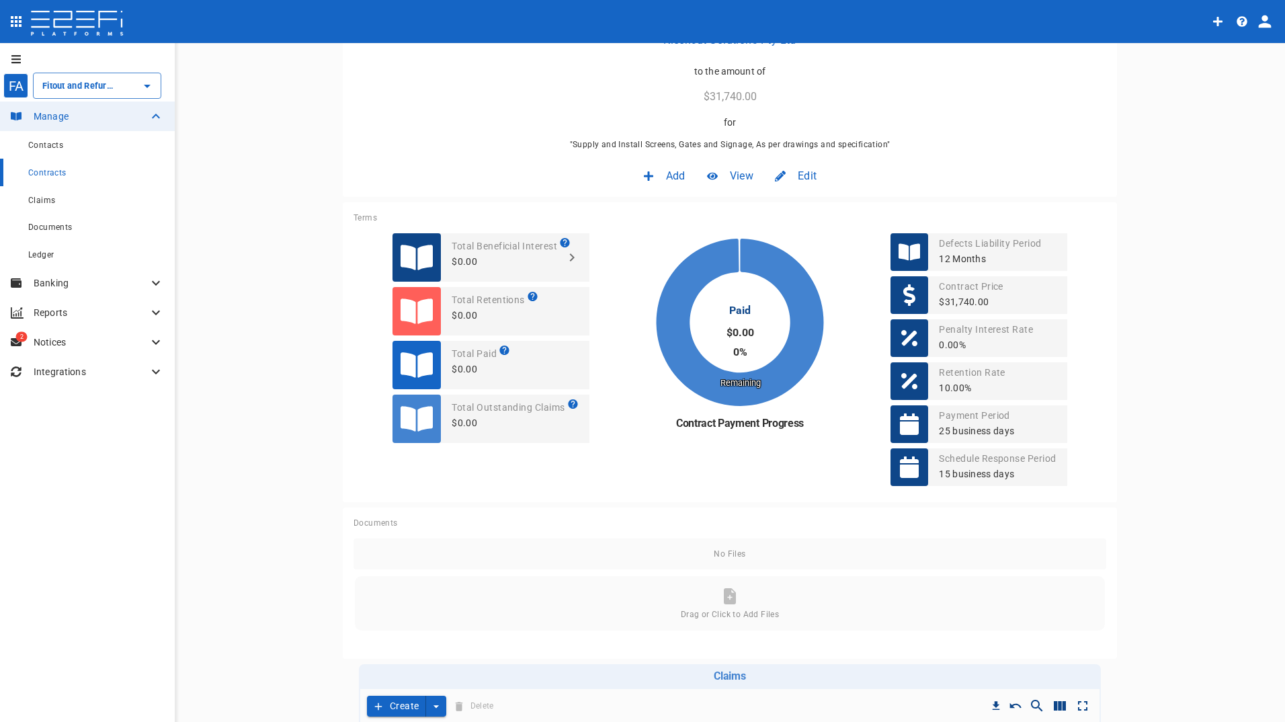
click at [807, 175] on span "Edit" at bounding box center [807, 175] width 19 height 15
click at [803, 208] on span "Contract" at bounding box center [789, 204] width 38 height 15
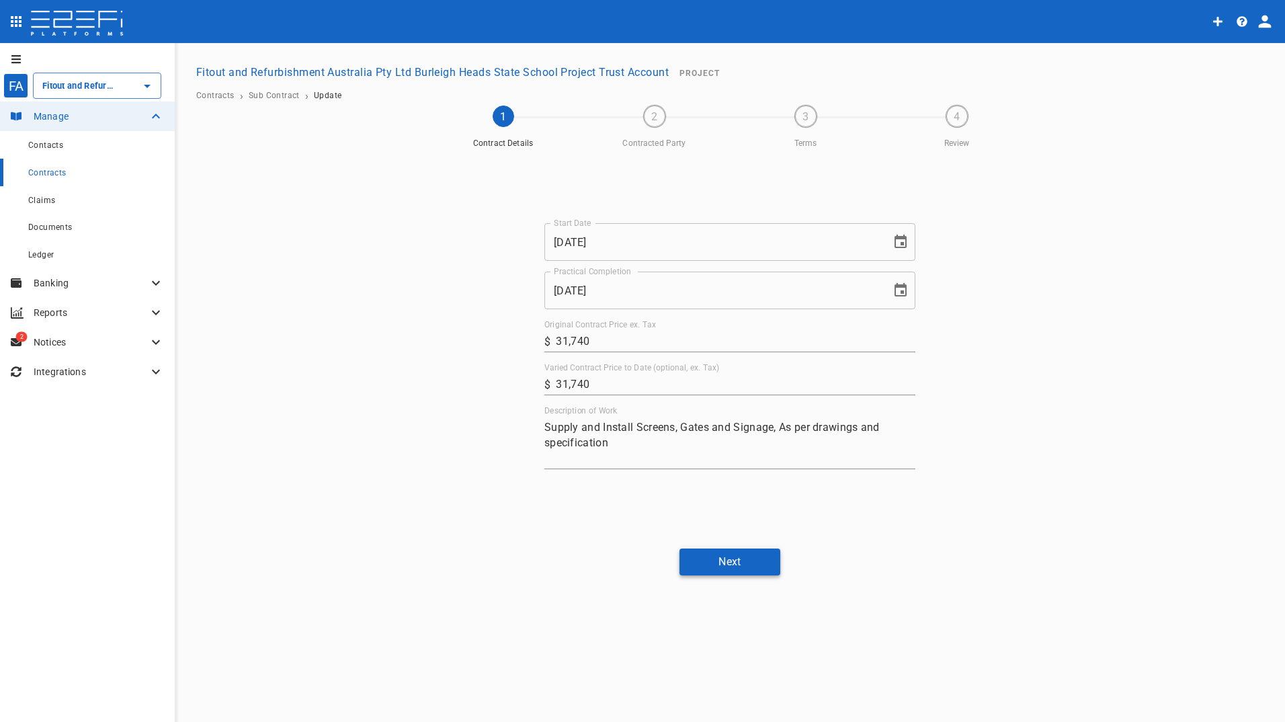
click at [740, 559] on button "Next" at bounding box center [730, 562] width 101 height 26
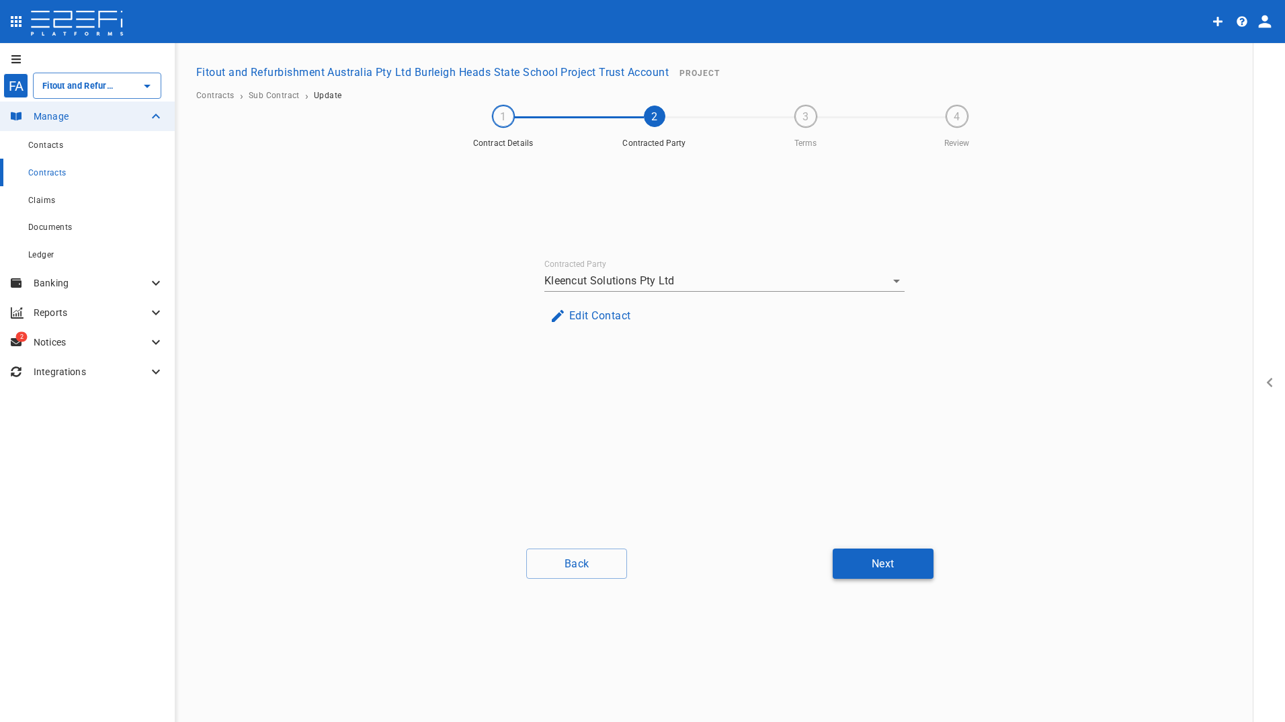
click at [910, 554] on button "Next" at bounding box center [883, 564] width 101 height 30
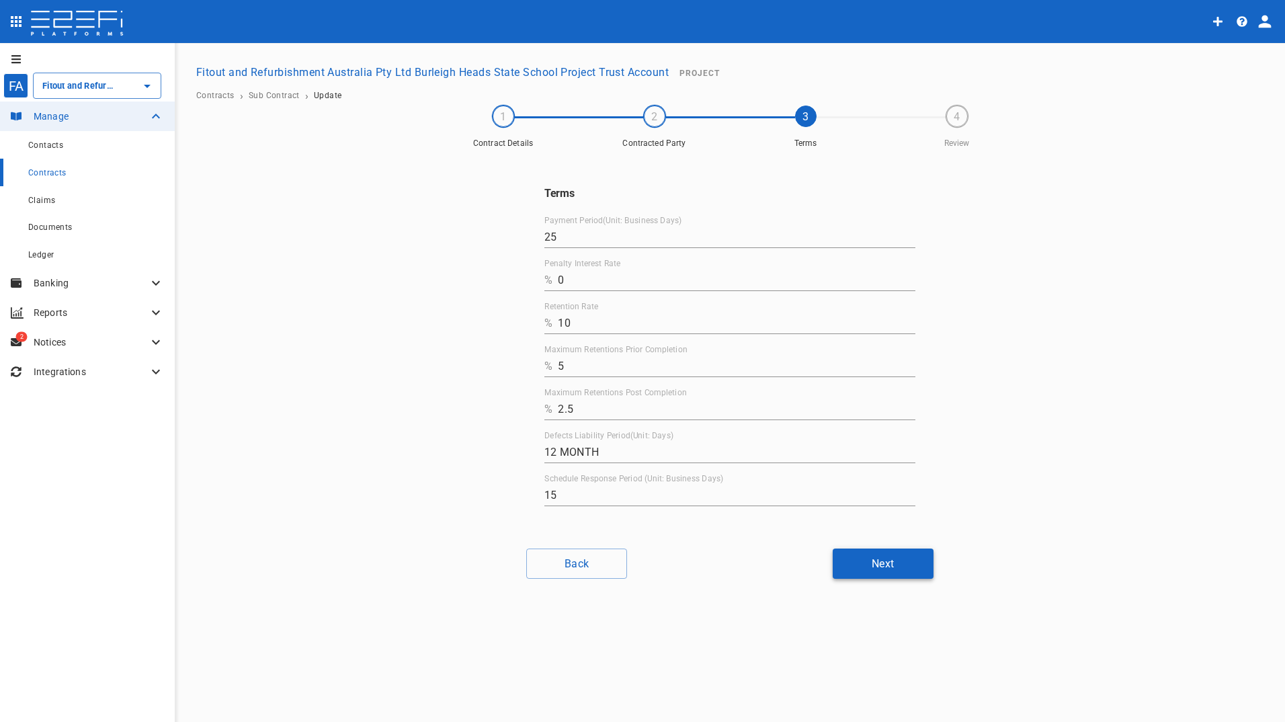
click at [898, 569] on button "Next" at bounding box center [883, 564] width 101 height 30
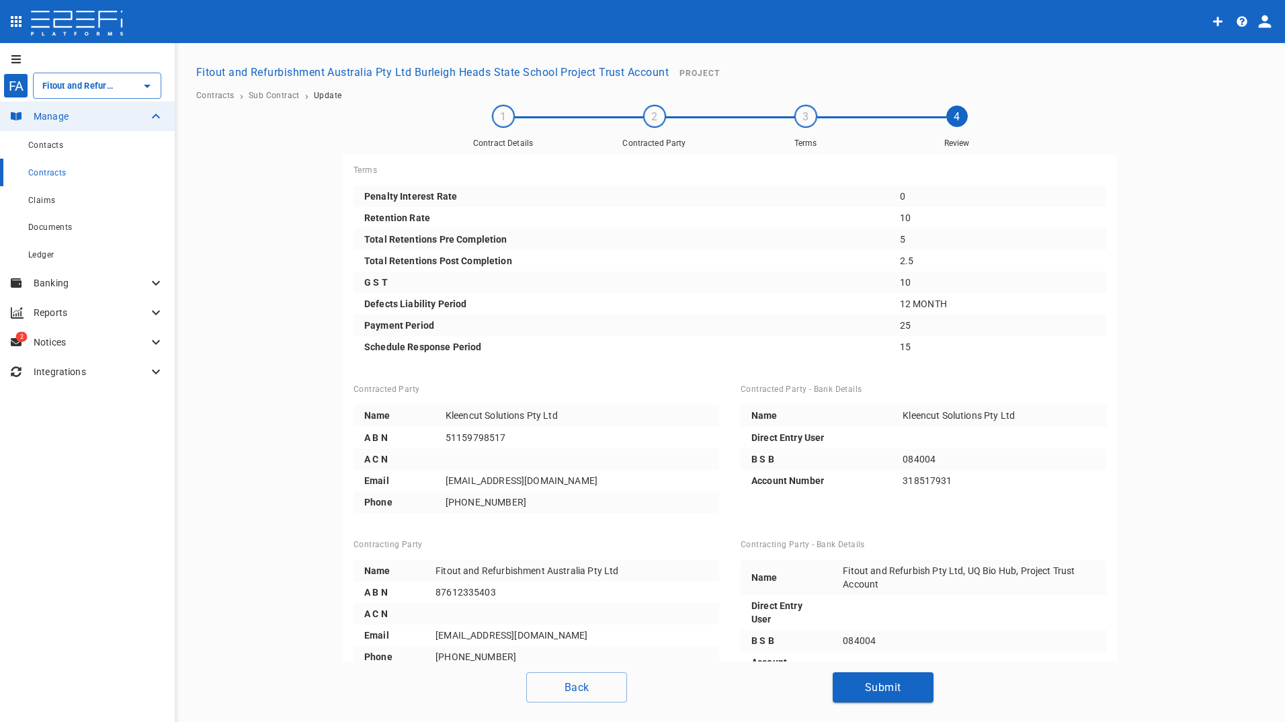
scroll to position [40, 0]
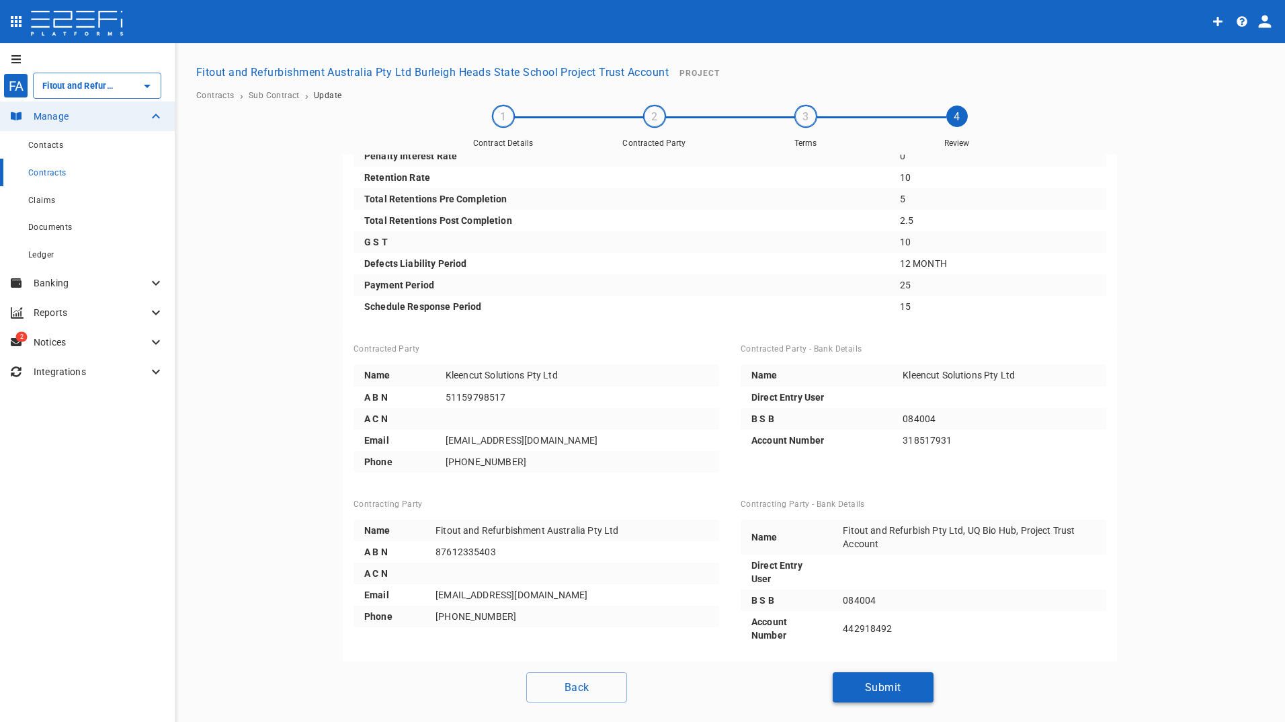
click at [873, 686] on button "Submit" at bounding box center [883, 687] width 101 height 30
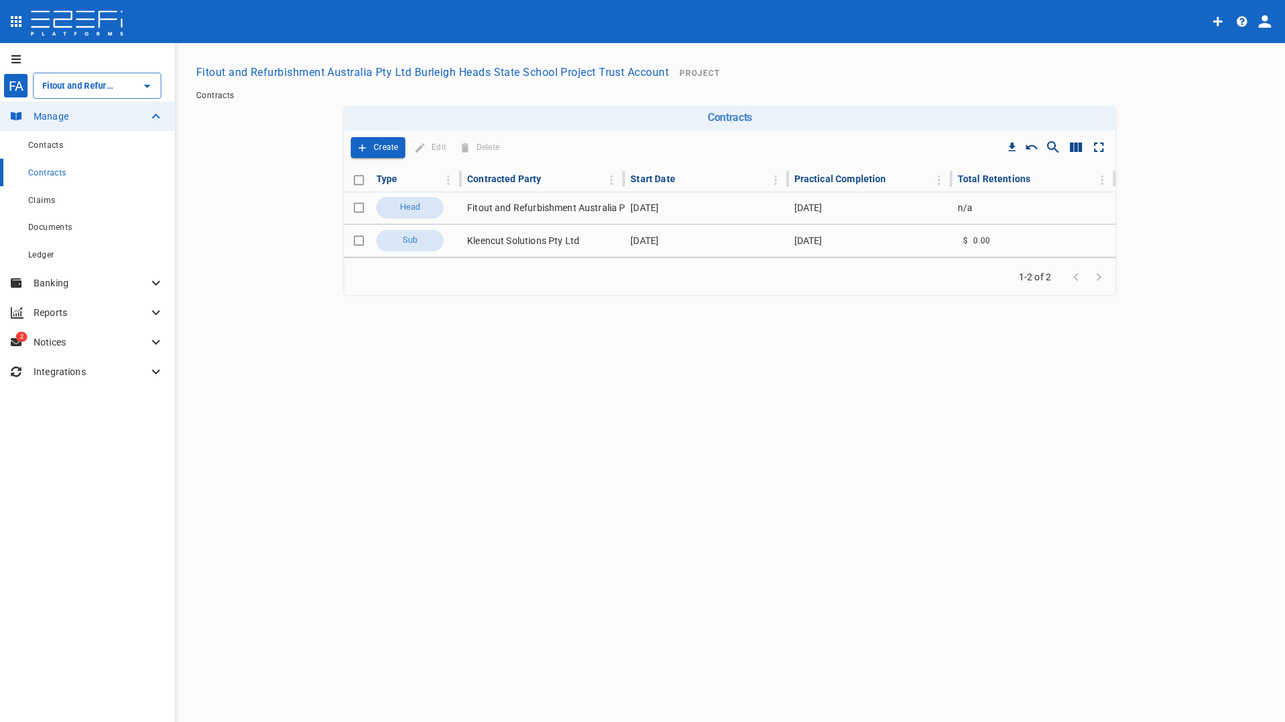
type input "Fitout and Refurbishment Australia Pty Ltd Burleigh Heads State School Project …"
click at [1262, 23] on icon "profile" at bounding box center [1265, 21] width 19 height 19
click at [1239, 59] on span "Logout" at bounding box center [1239, 58] width 32 height 15
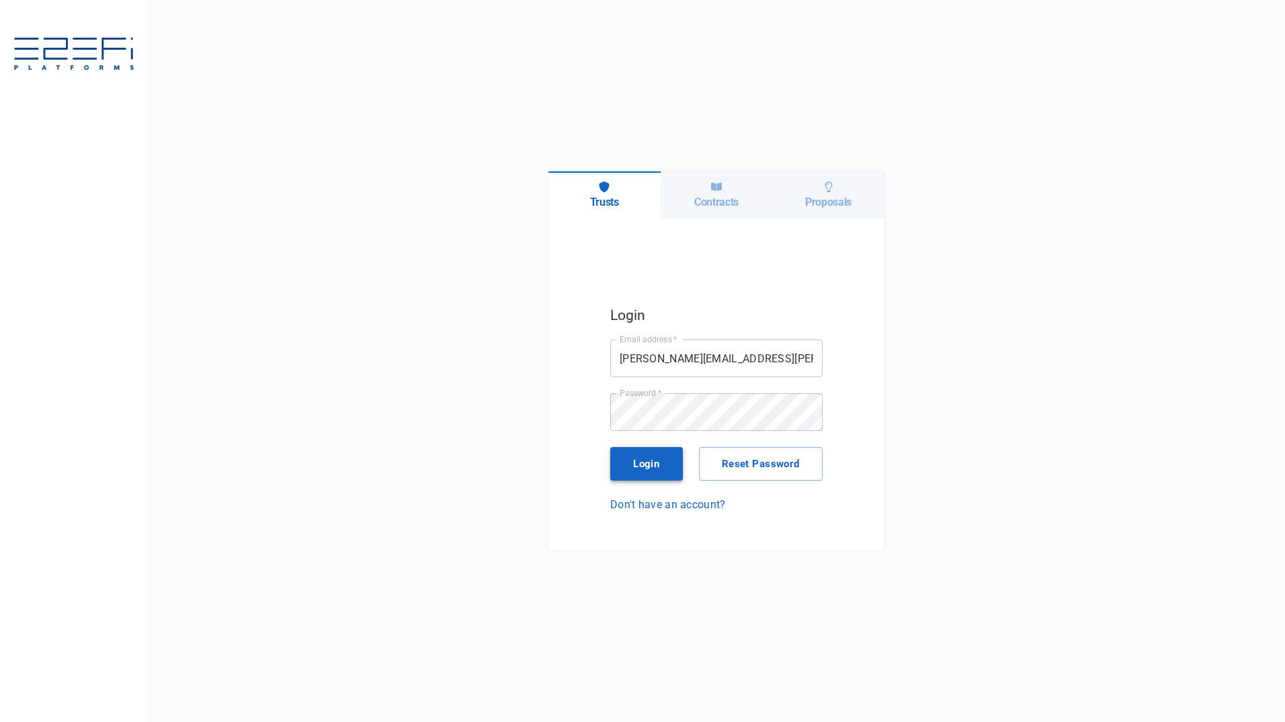
click at [647, 465] on button "Login" at bounding box center [646, 464] width 73 height 34
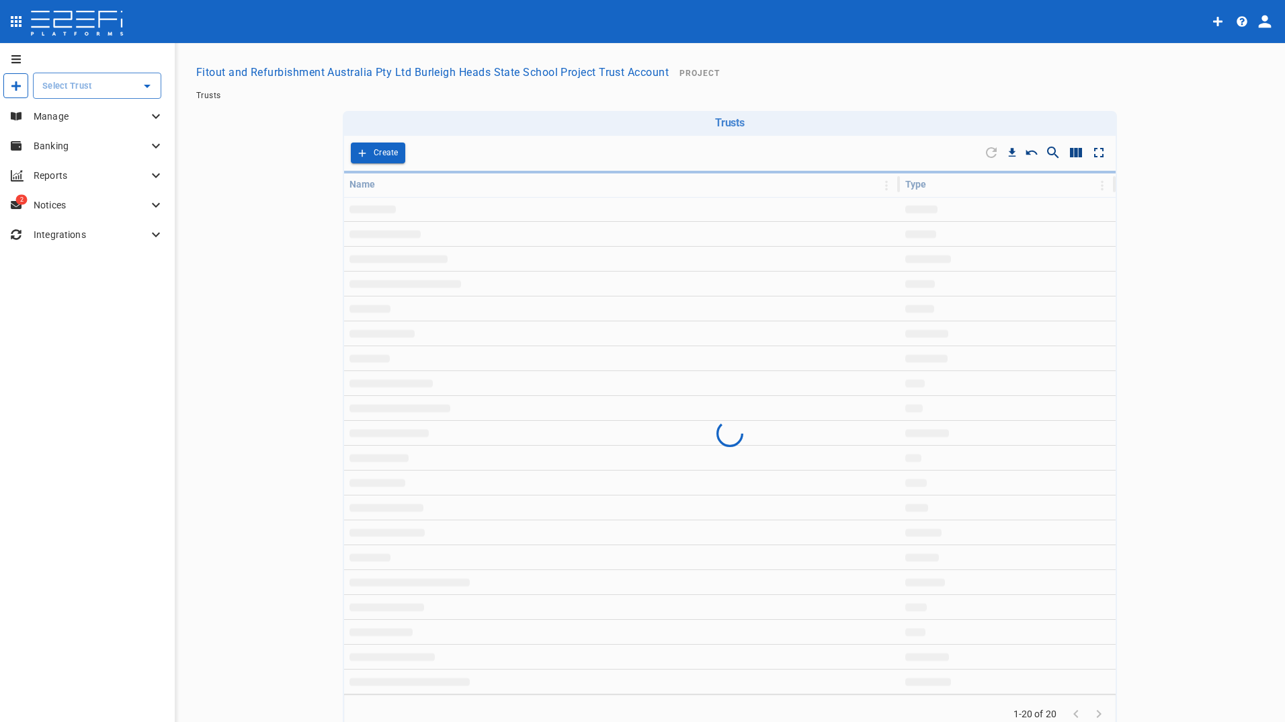
type input "Fitout and Refurbishment Australia Pty Ltd Burleigh Heads State School Project …"
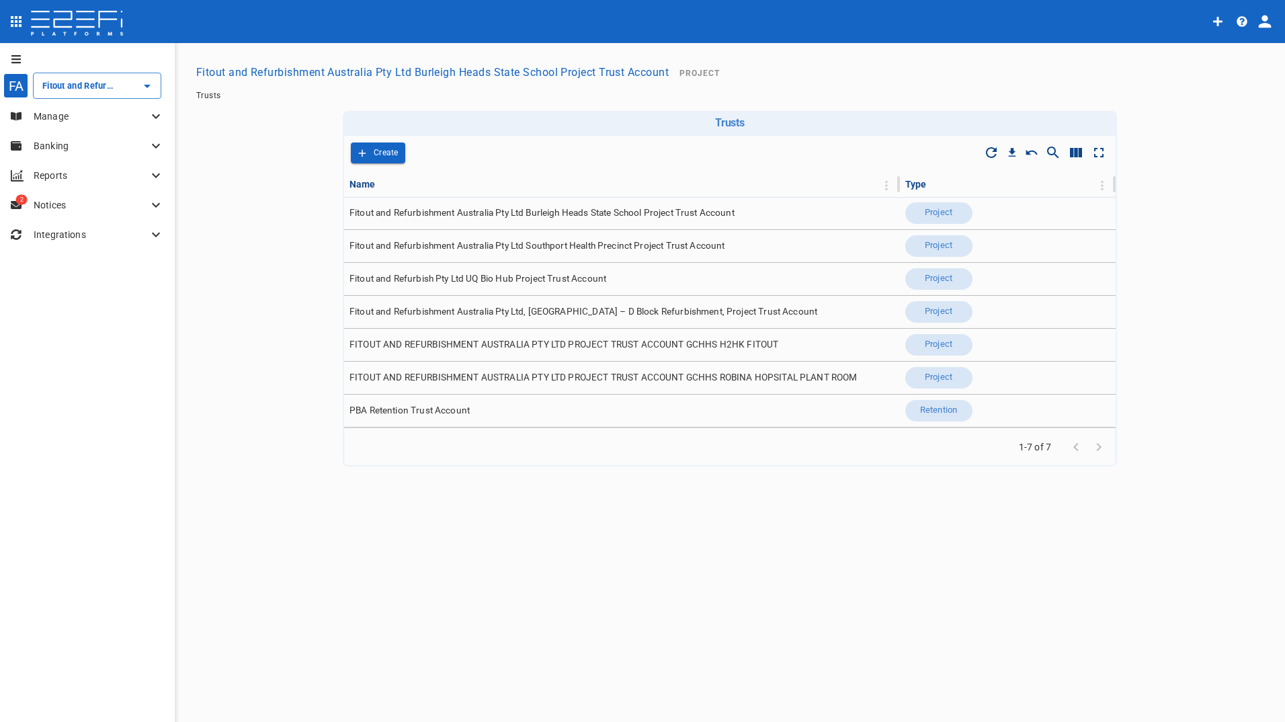
click at [55, 112] on p "Manage" at bounding box center [91, 116] width 114 height 13
click at [48, 145] on span "Contacts" at bounding box center [45, 144] width 35 height 9
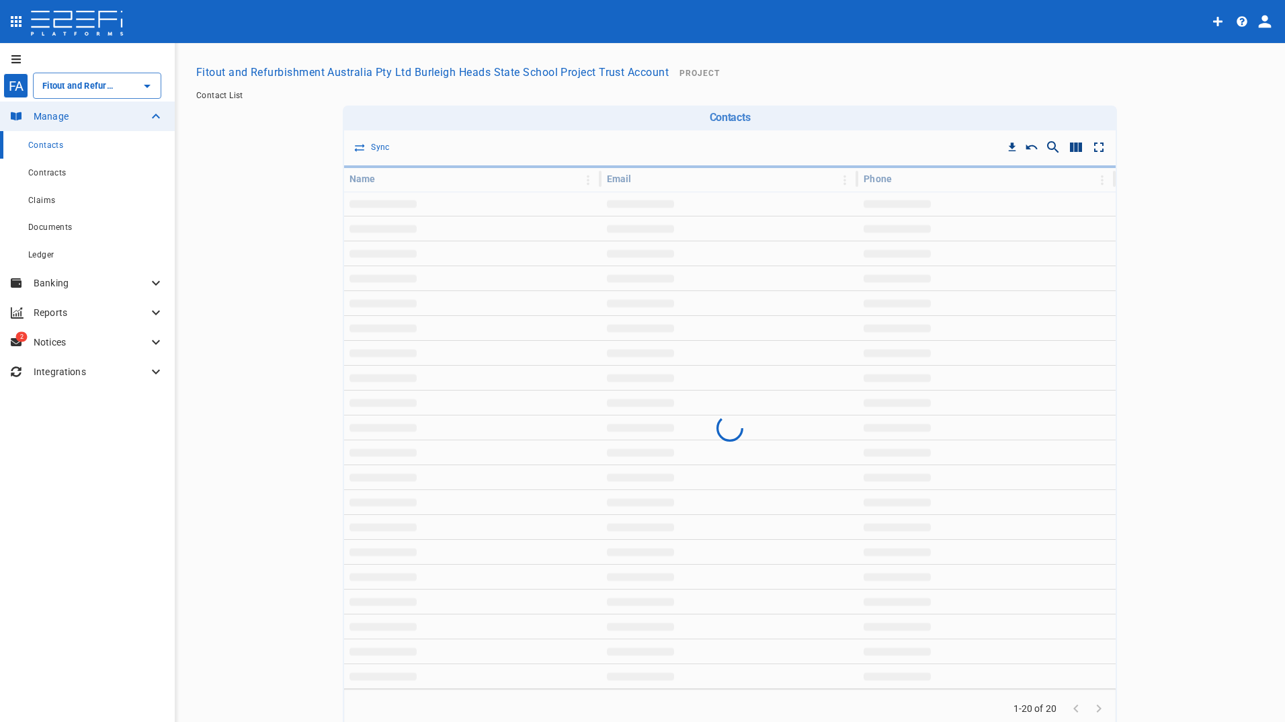
type input "Fitout and Refurbishment Australia Pty Ltd Burleigh Heads State School Project …"
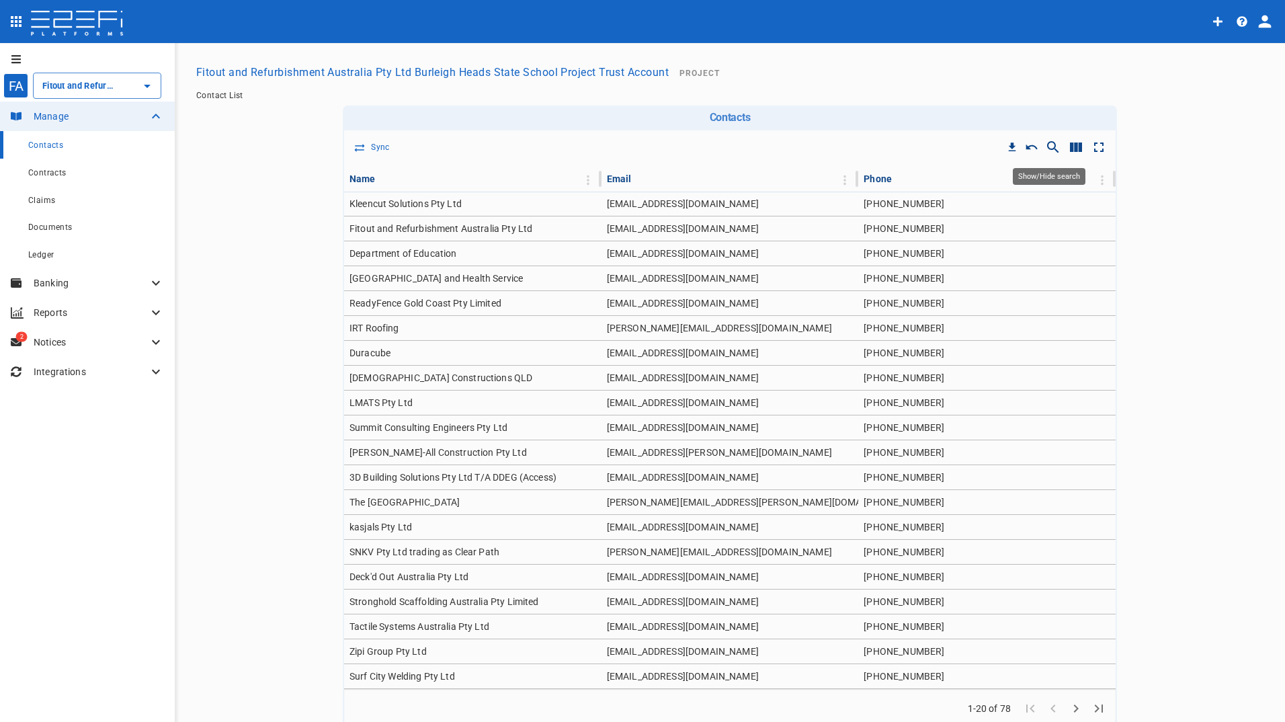
click at [1049, 145] on icon "Show/Hide search" at bounding box center [1053, 147] width 16 height 16
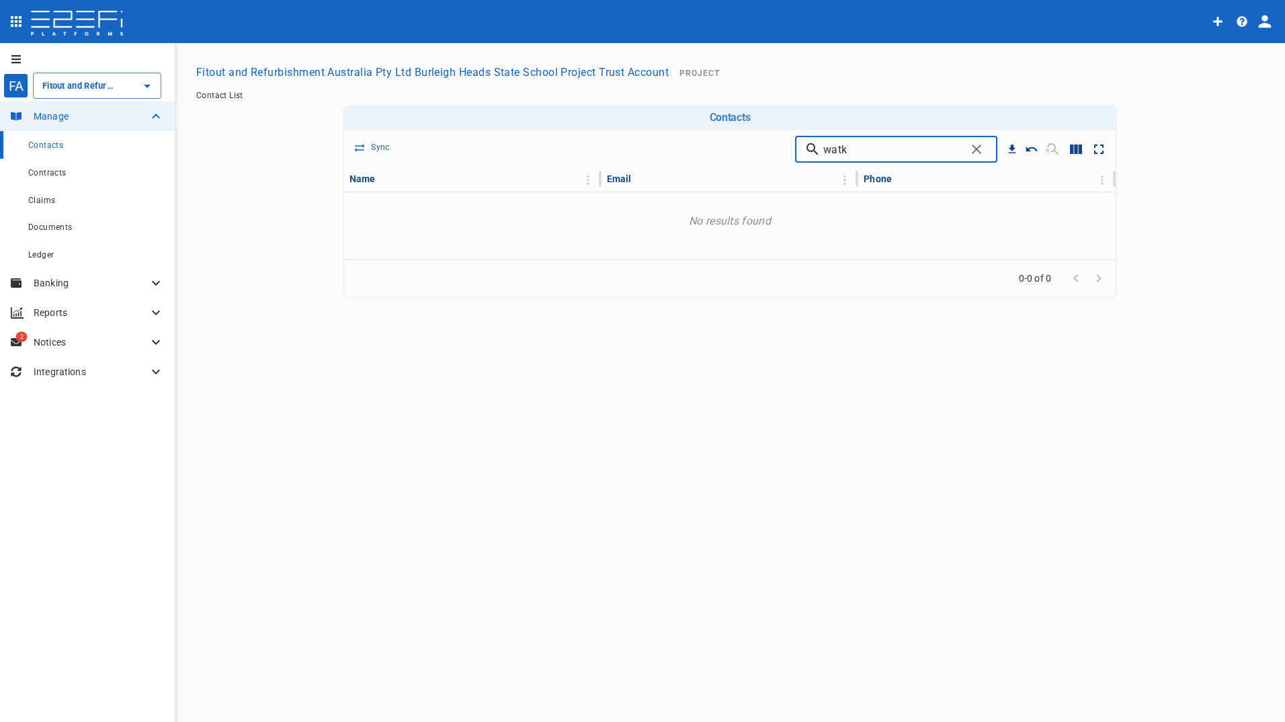
drag, startPoint x: 881, startPoint y: 150, endPoint x: 821, endPoint y: 147, distance: 59.9
click at [821, 147] on div "watk ​" at bounding box center [896, 149] width 202 height 27
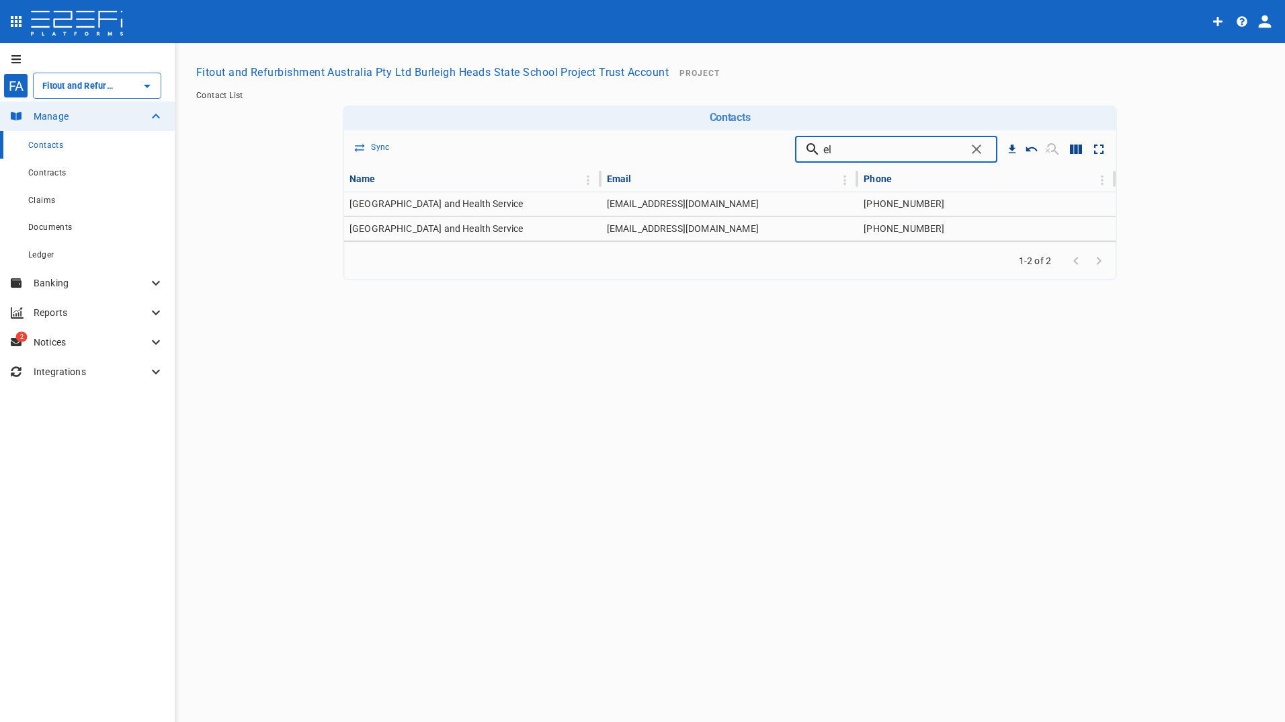
type input "e"
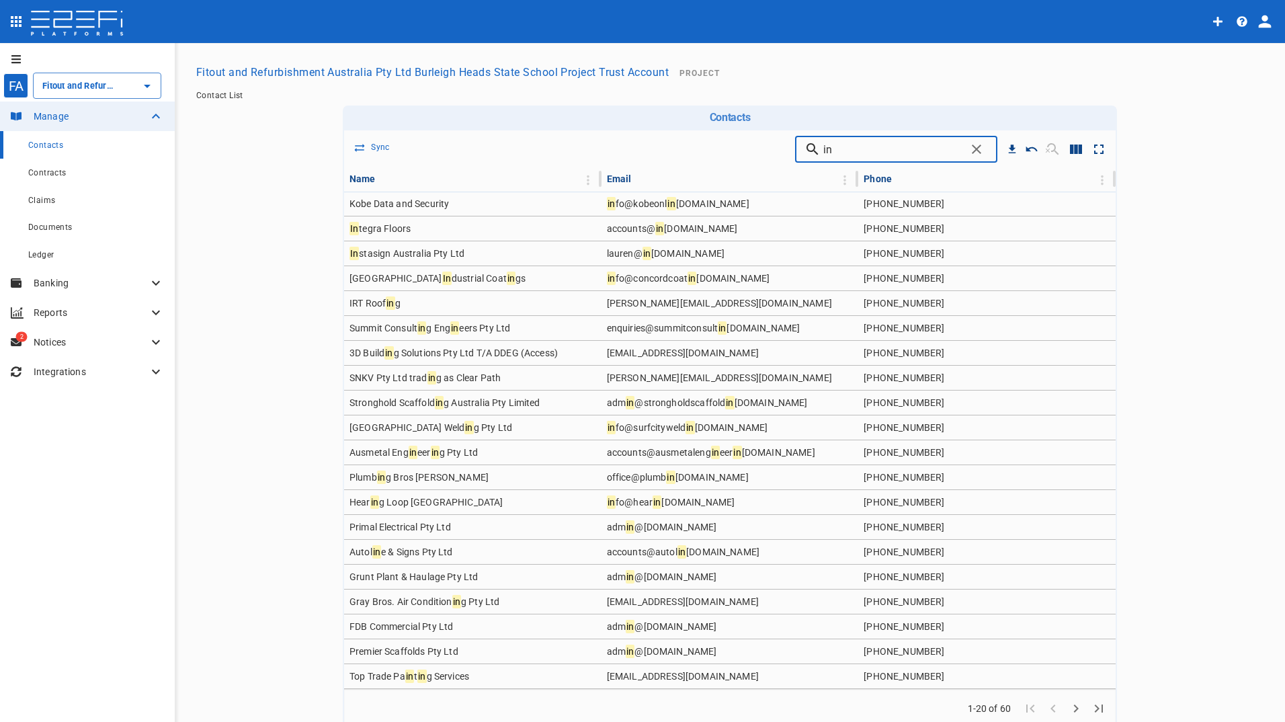
drag, startPoint x: 862, startPoint y: 155, endPoint x: 817, endPoint y: 150, distance: 45.3
click at [820, 150] on div "in ​" at bounding box center [896, 149] width 202 height 27
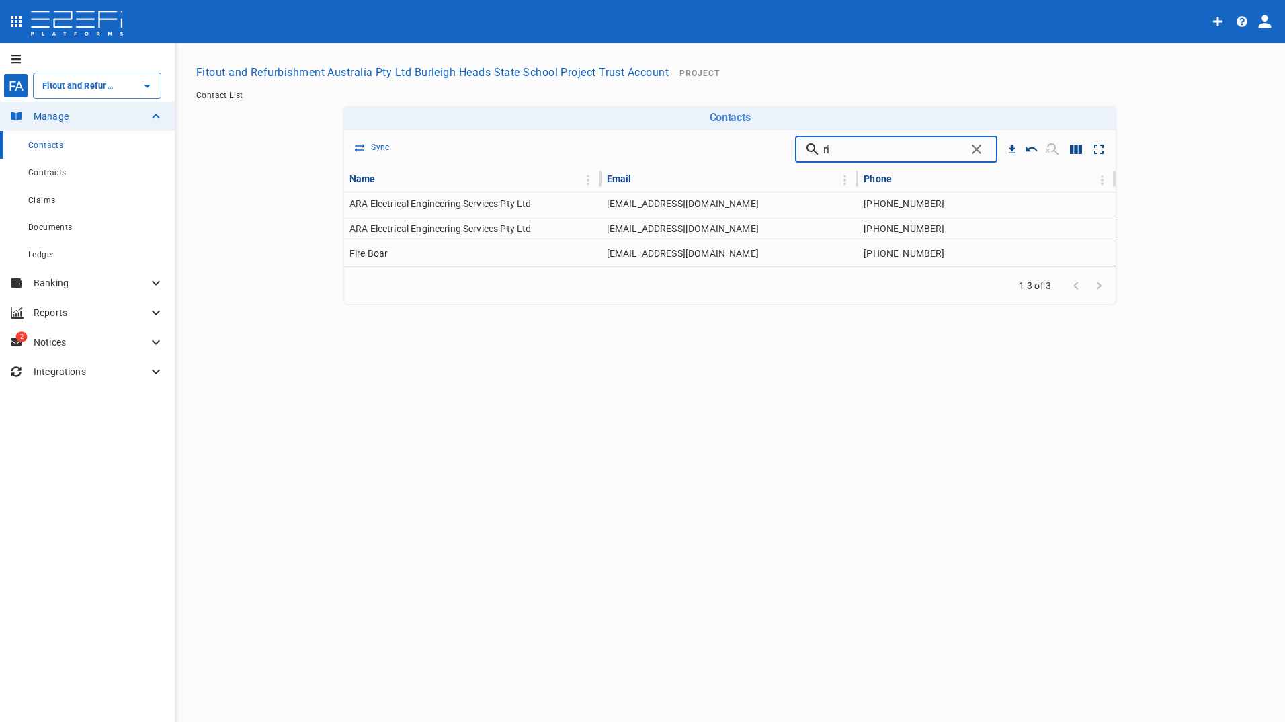
type input "r"
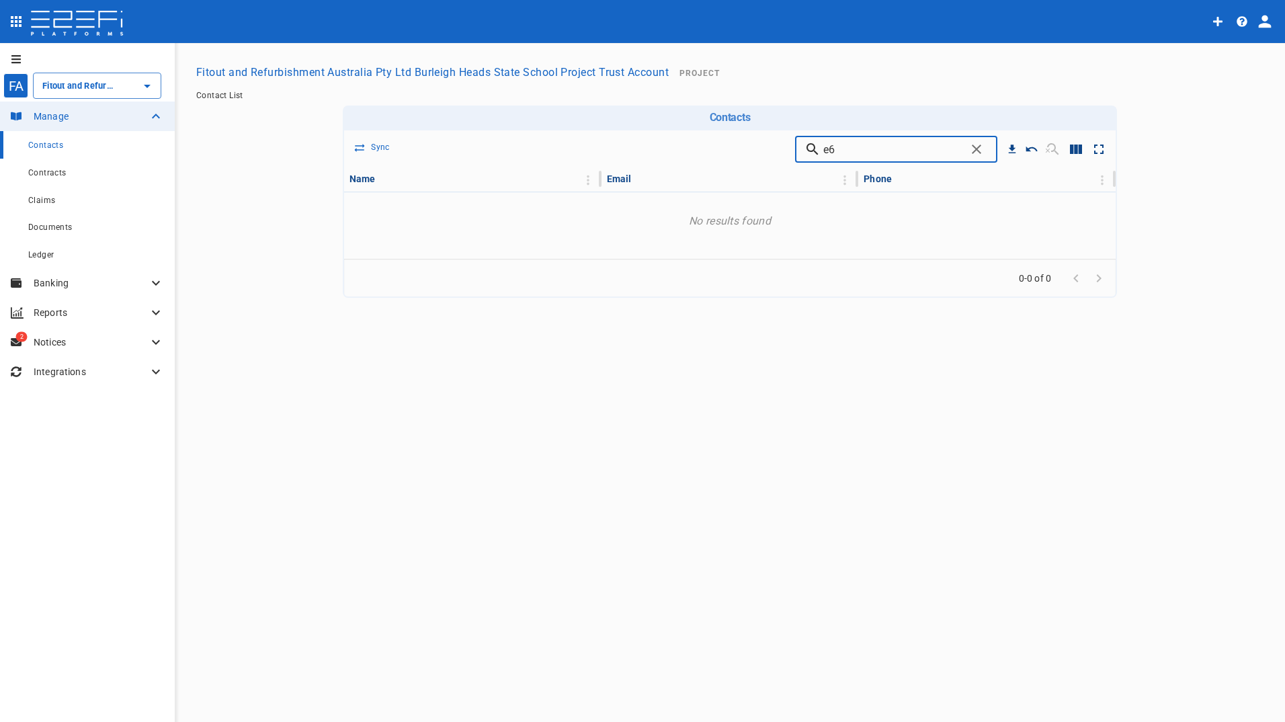
type input "e"
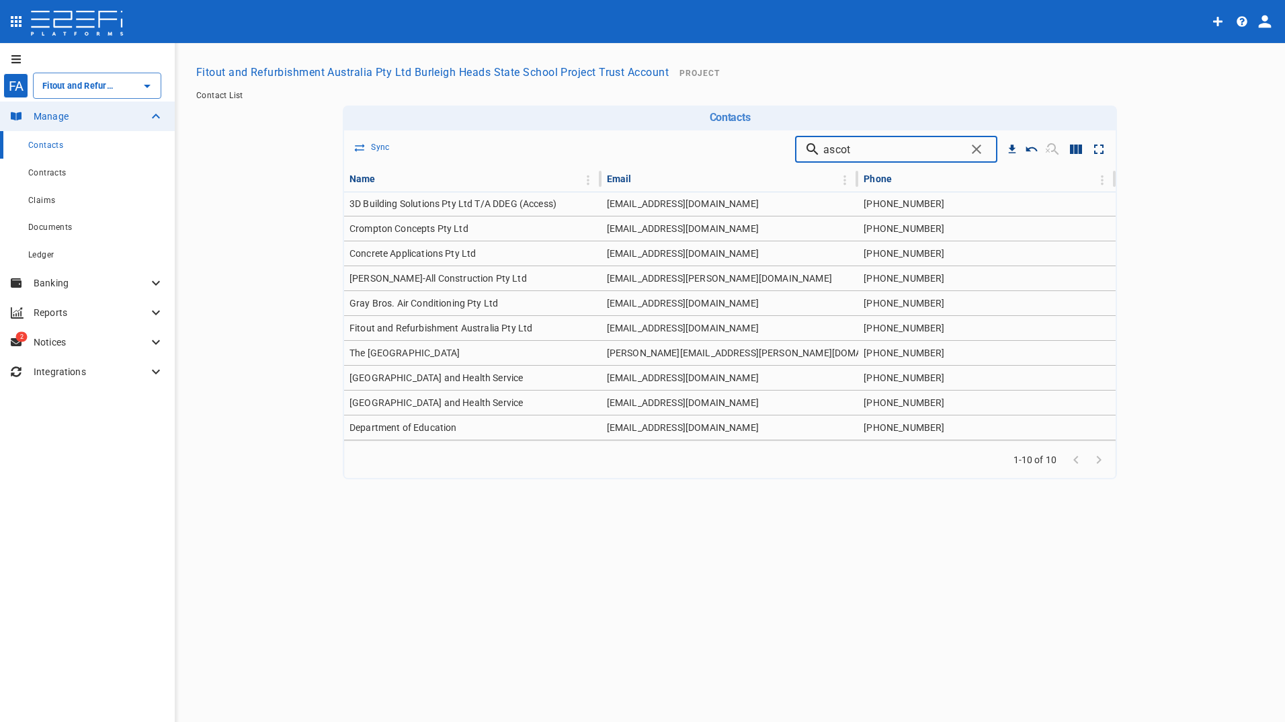
drag, startPoint x: 885, startPoint y: 151, endPoint x: 742, endPoint y: 139, distance: 143.6
click at [773, 147] on div "Sync ascot ​" at bounding box center [730, 149] width 772 height 38
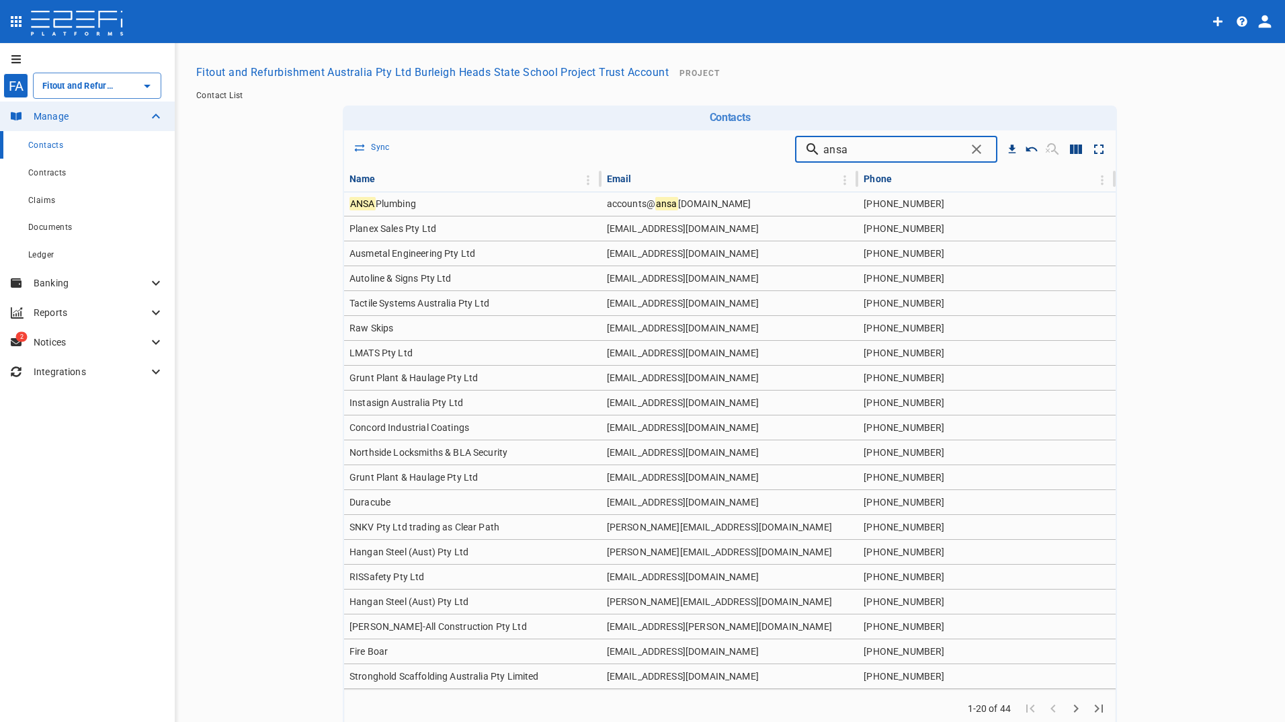
drag, startPoint x: 889, startPoint y: 151, endPoint x: 766, endPoint y: 151, distance: 123.7
click at [766, 151] on div "Sync ansa ​" at bounding box center [730, 149] width 772 height 38
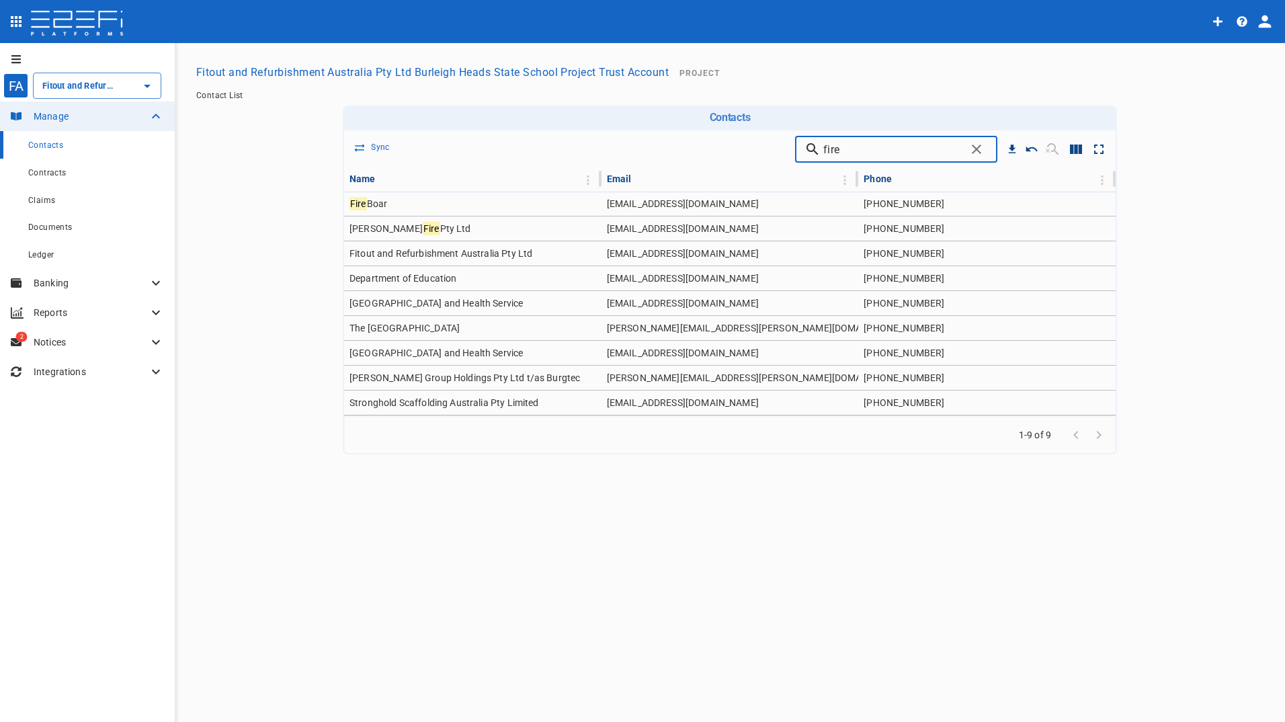
click at [1285, 313] on html "FA Fitout and Refurbishment Australia Pty Ltd Burleigh Heads State School Proje…" at bounding box center [642, 361] width 1285 height 722
drag, startPoint x: 877, startPoint y: 151, endPoint x: 798, endPoint y: 151, distance: 78.7
click at [798, 151] on div "Sync fire ​" at bounding box center [730, 149] width 772 height 38
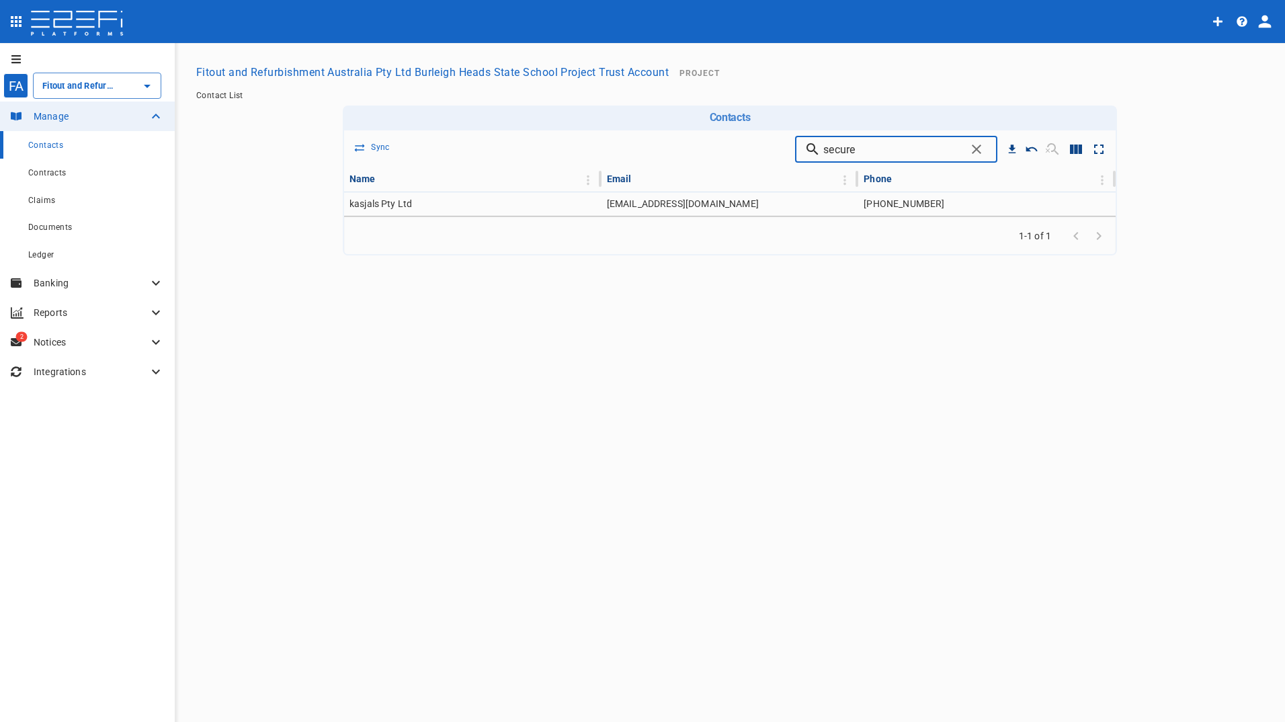
drag, startPoint x: 879, startPoint y: 150, endPoint x: 795, endPoint y: 151, distance: 84.0
click at [796, 150] on div "Sync secure ​" at bounding box center [730, 149] width 772 height 38
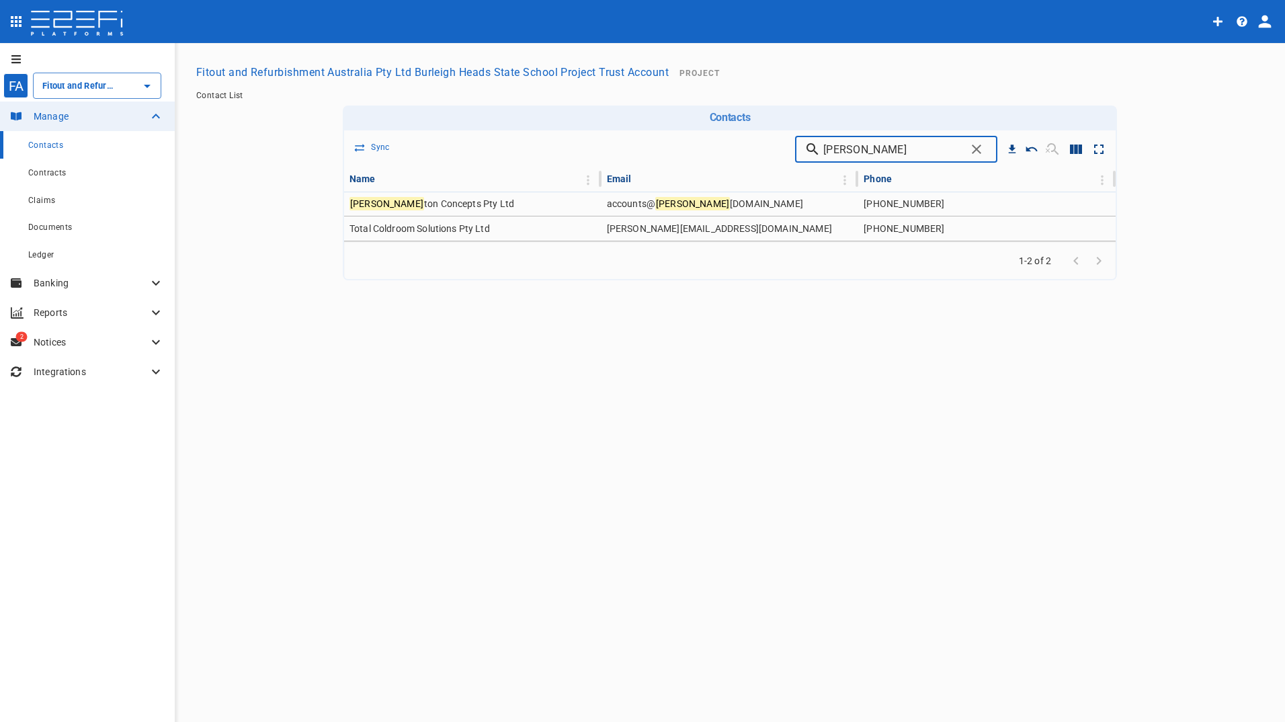
drag, startPoint x: 884, startPoint y: 155, endPoint x: 774, endPoint y: 149, distance: 110.4
click at [774, 149] on div "Sync cromp ​" at bounding box center [730, 149] width 772 height 38
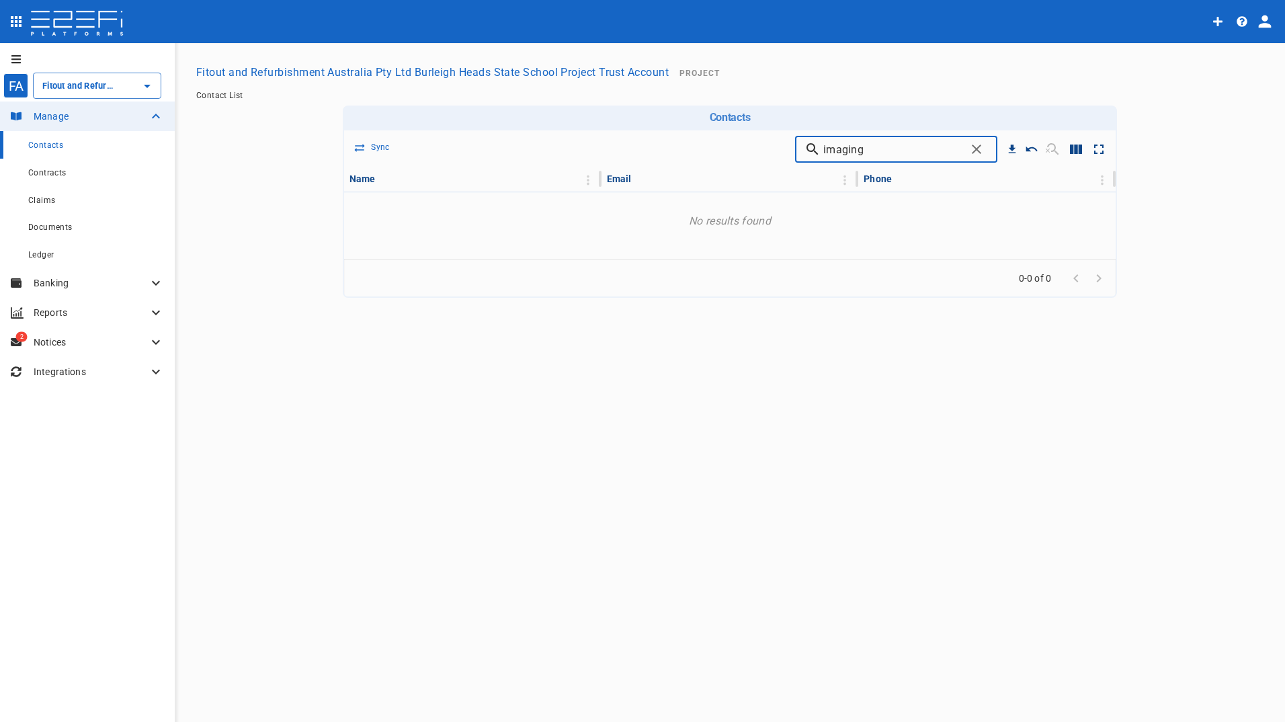
drag, startPoint x: 908, startPoint y: 151, endPoint x: 770, endPoint y: 156, distance: 137.9
click at [772, 142] on div "Sync imaging ​" at bounding box center [730, 149] width 772 height 38
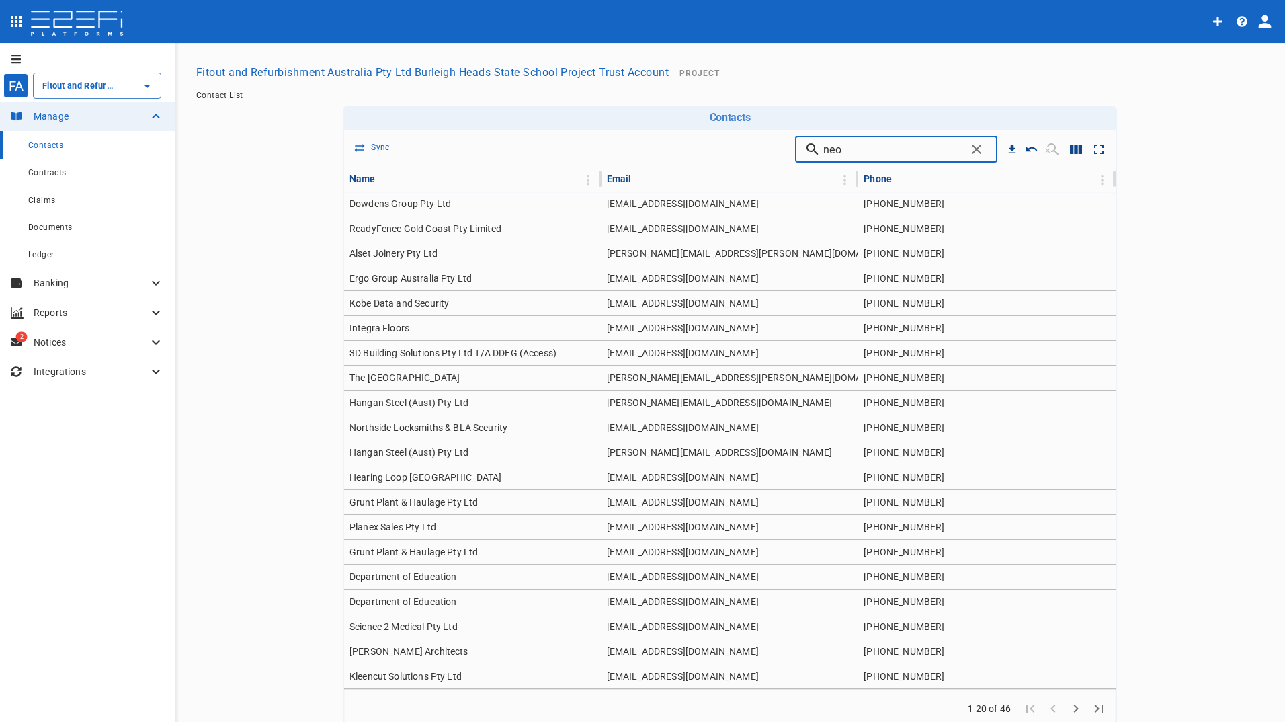
drag, startPoint x: 854, startPoint y: 148, endPoint x: 783, endPoint y: 138, distance: 71.2
click at [794, 141] on div "Sync neo ​" at bounding box center [730, 149] width 772 height 38
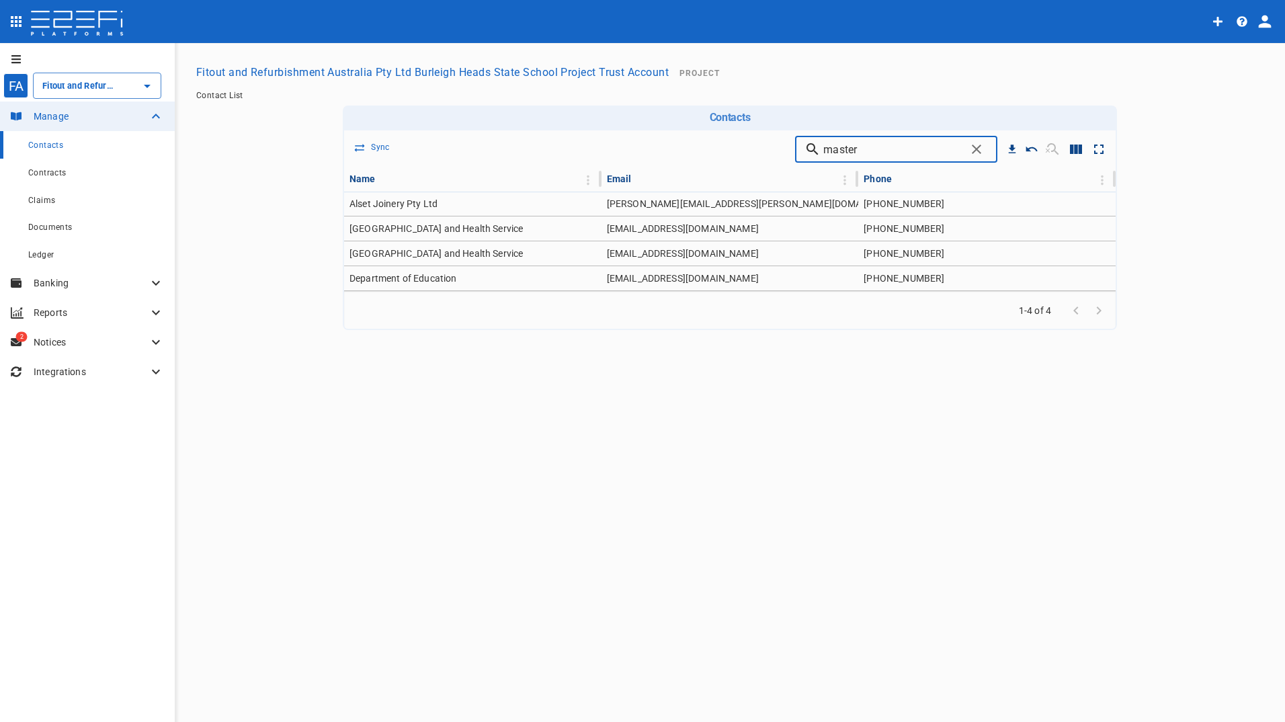
drag, startPoint x: 908, startPoint y: 145, endPoint x: 794, endPoint y: 147, distance: 113.6
click at [796, 146] on div "Sync master ​" at bounding box center [730, 149] width 772 height 38
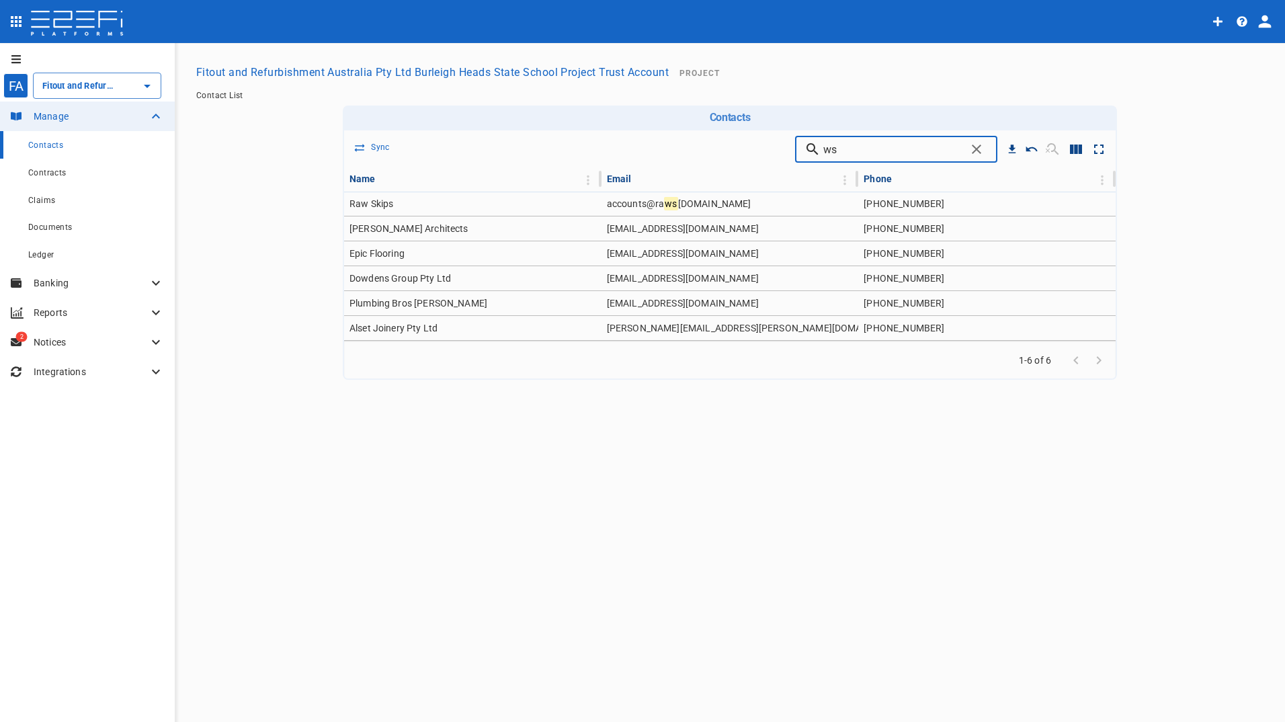
drag, startPoint x: 815, startPoint y: 151, endPoint x: 754, endPoint y: 149, distance: 60.5
click at [766, 151] on div "Sync ws ​" at bounding box center [730, 149] width 772 height 38
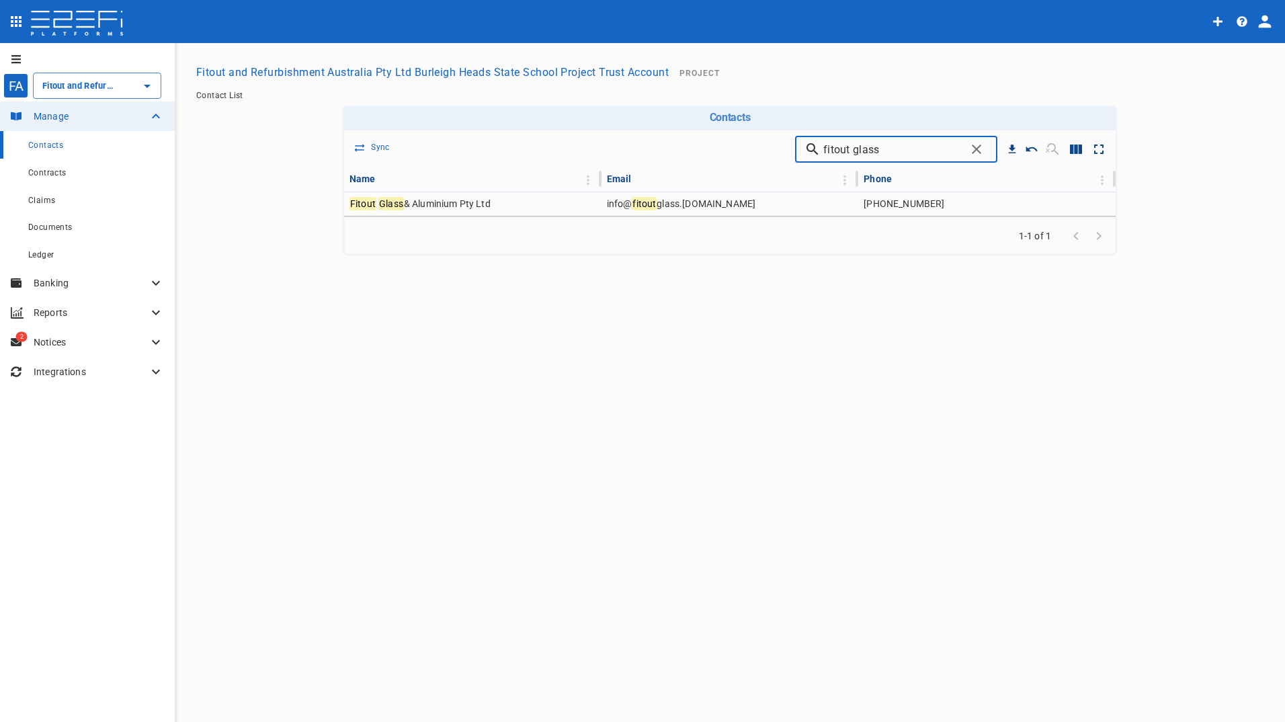
type input "fitout glass"
